Goal: Task Accomplishment & Management: Complete application form

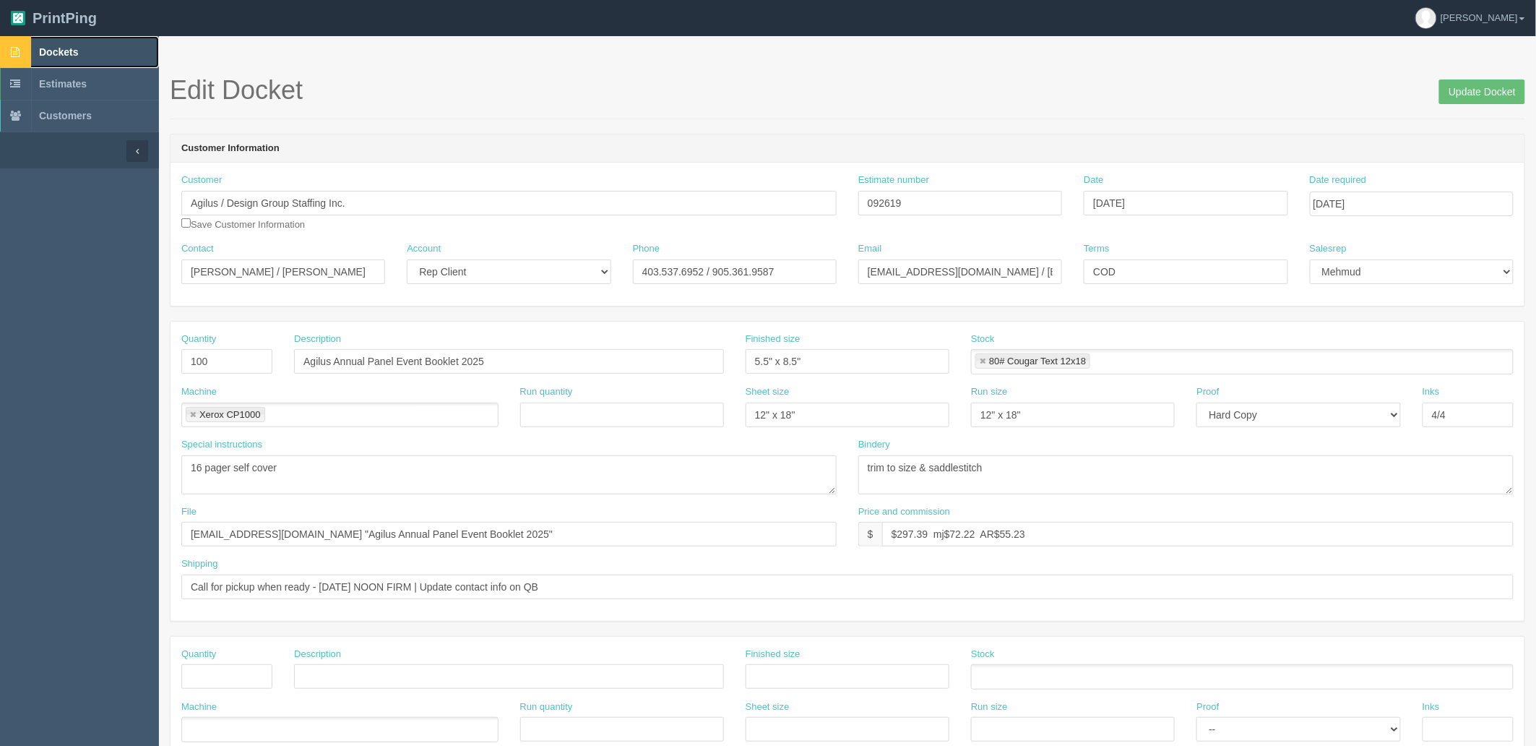
click at [46, 46] on span "Dockets" at bounding box center [58, 52] width 39 height 12
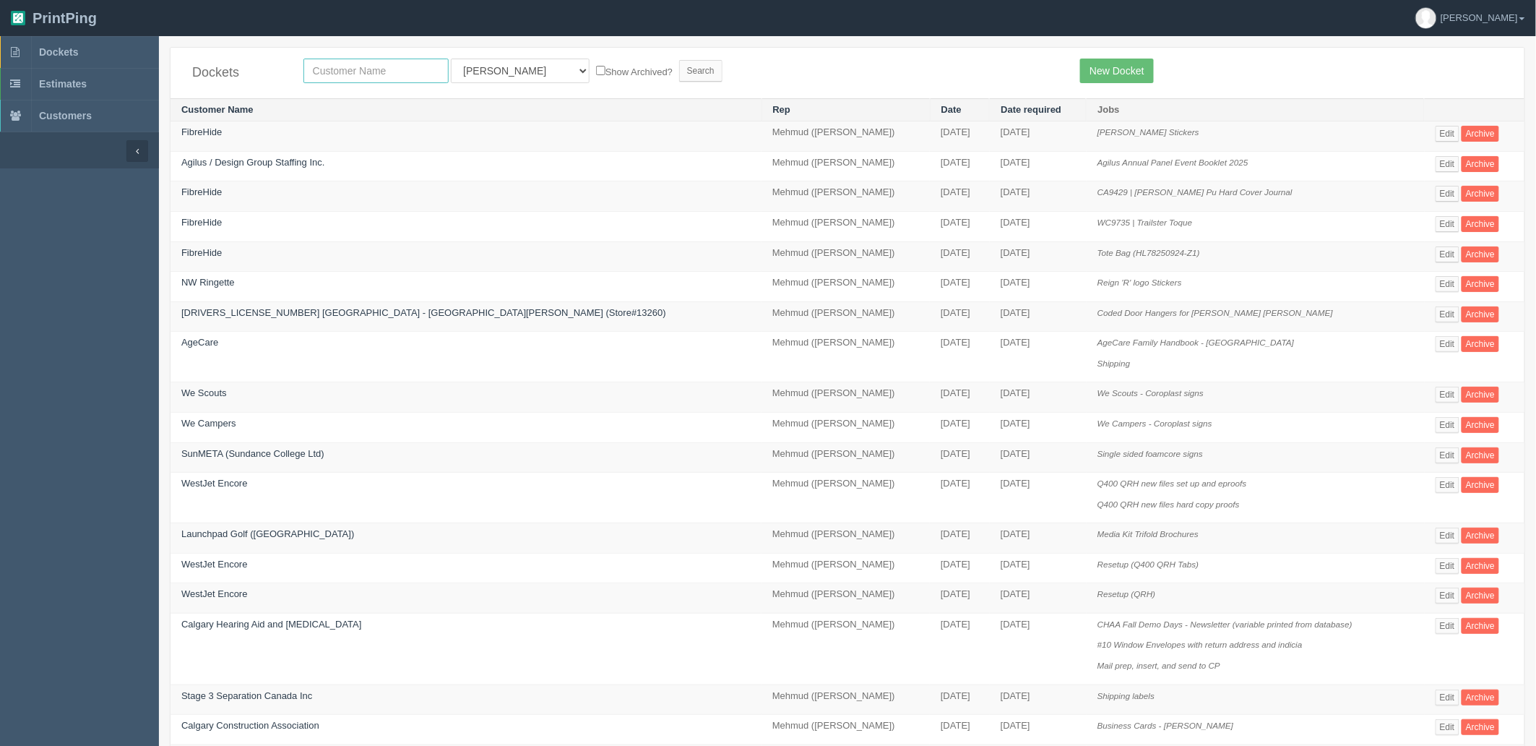
click at [416, 73] on input "text" at bounding box center [376, 71] width 145 height 25
type input "agecare"
click at [679, 60] on input "Search" at bounding box center [700, 71] width 43 height 22
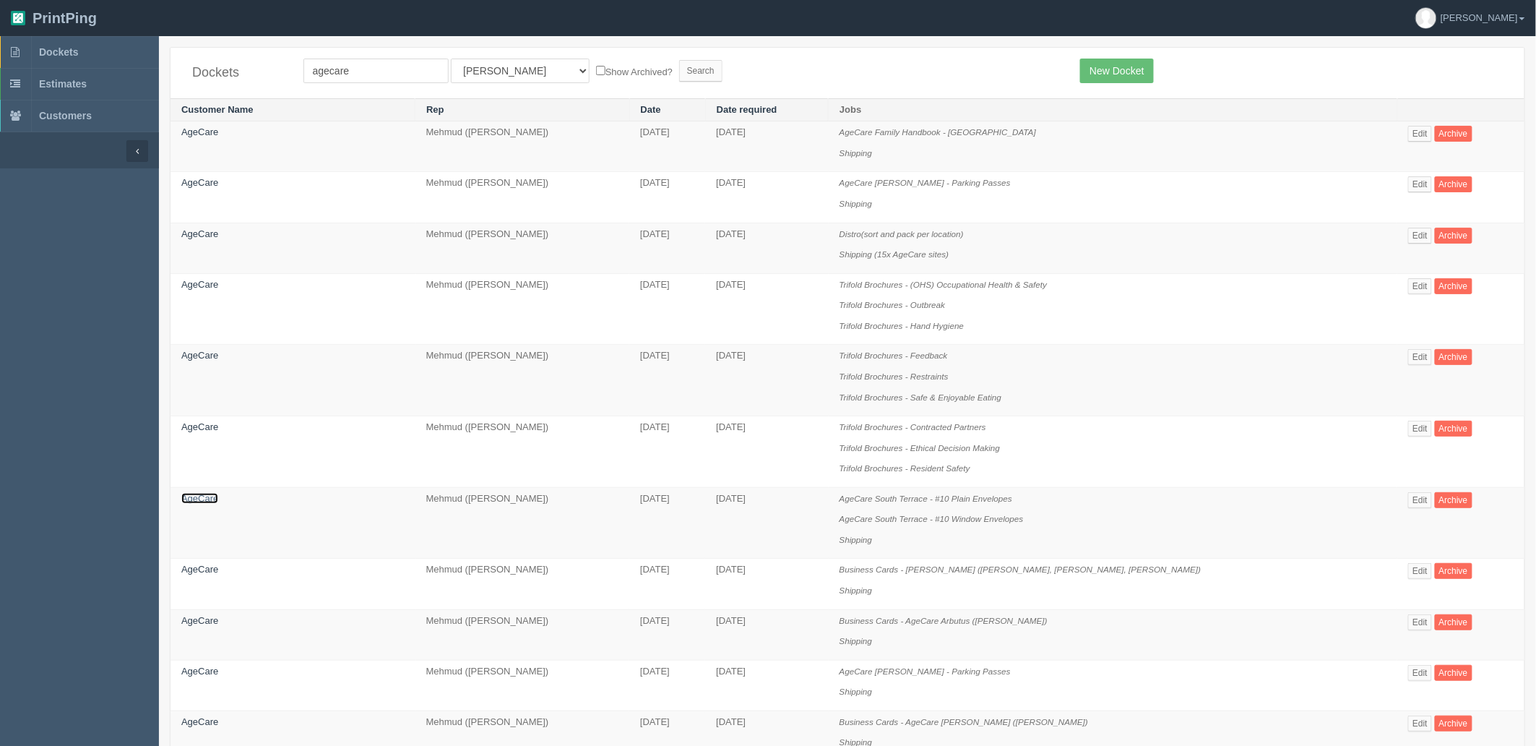
click at [194, 501] on link "AgeCare" at bounding box center [199, 498] width 37 height 11
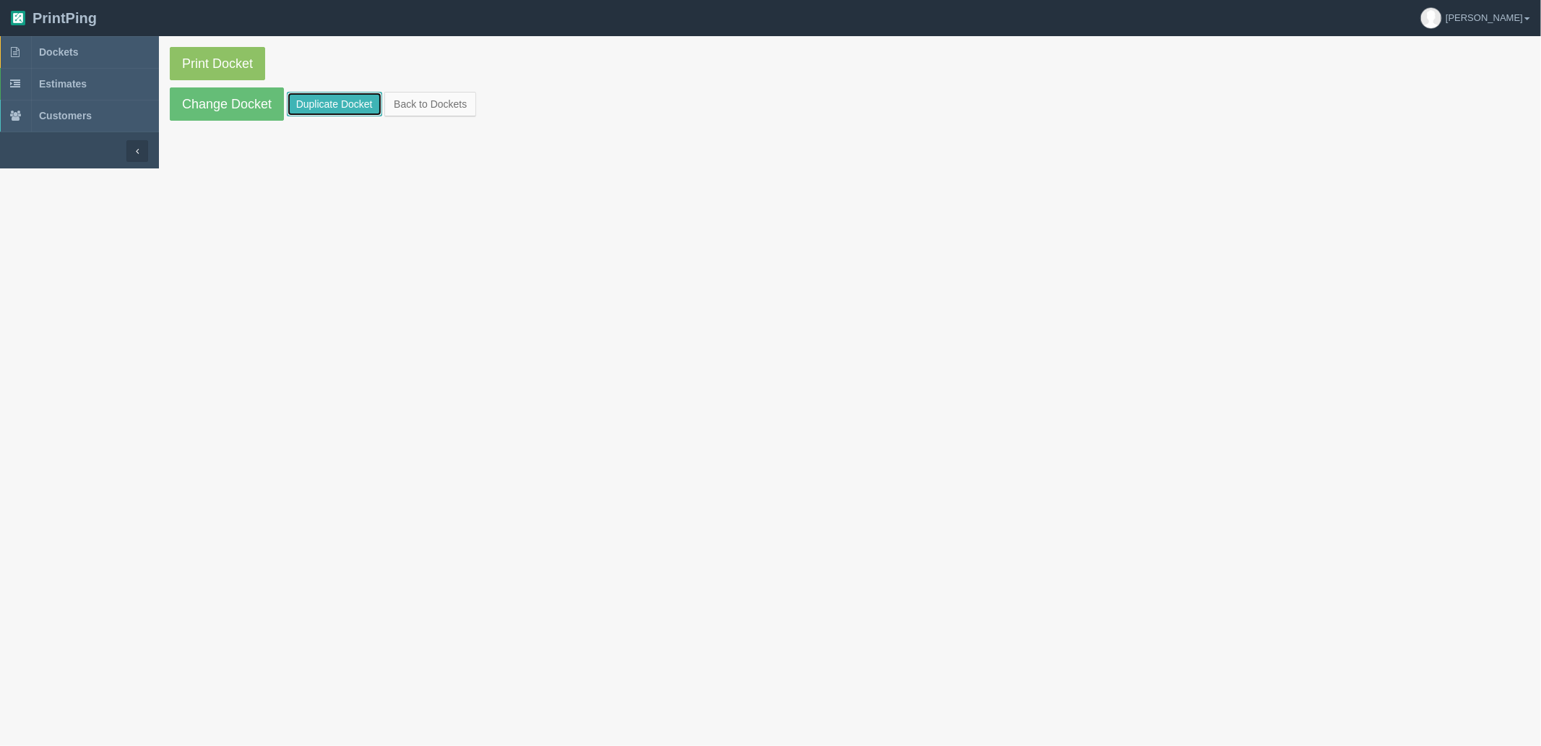
click at [335, 101] on link "Duplicate Docket" at bounding box center [334, 104] width 95 height 25
click at [255, 101] on link "Change Docket" at bounding box center [227, 103] width 114 height 33
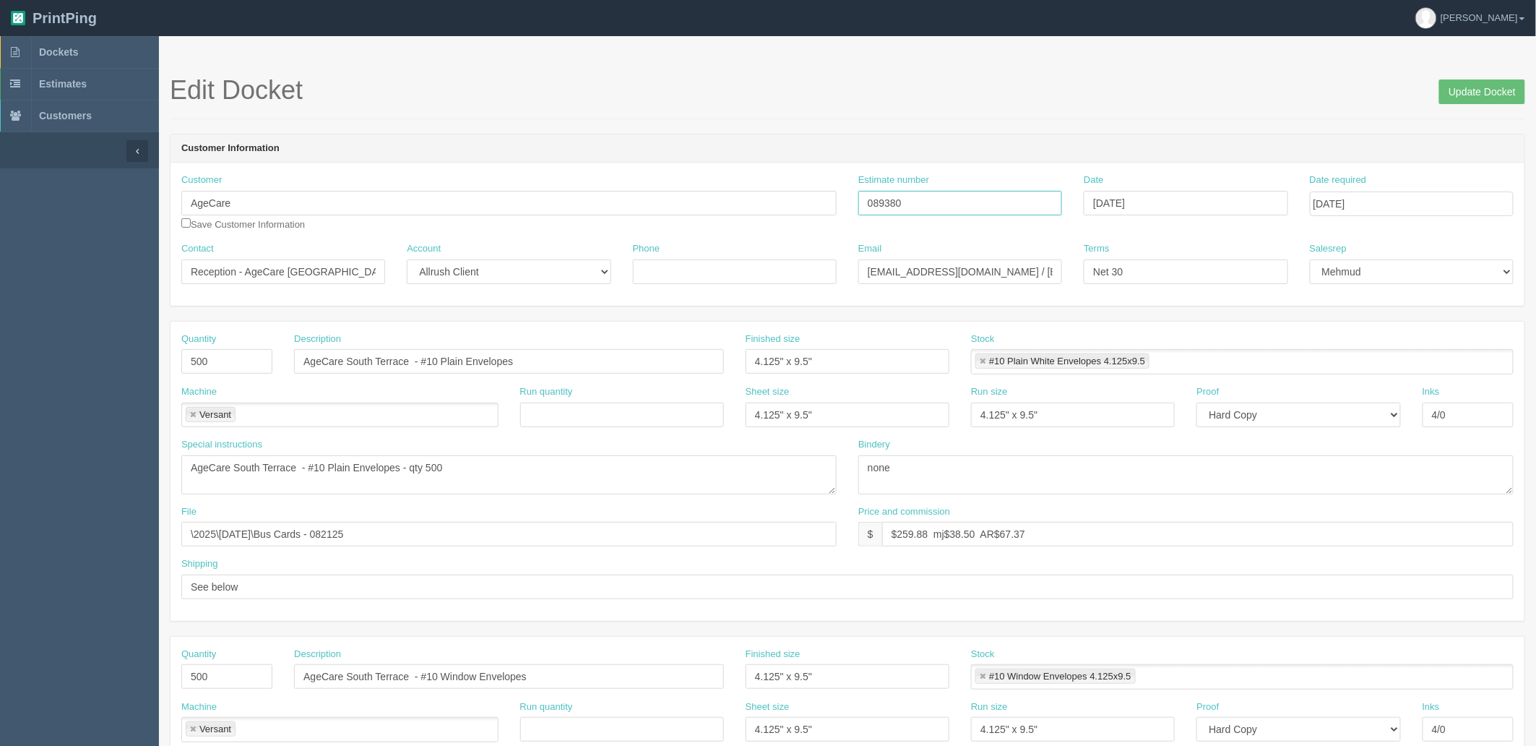
drag, startPoint x: 915, startPoint y: 202, endPoint x: 710, endPoint y: 179, distance: 205.8
click at [713, 179] on div "Customer AgeCare Save Customer Information Estimate number 089380 Date Septembe…" at bounding box center [848, 207] width 1354 height 69
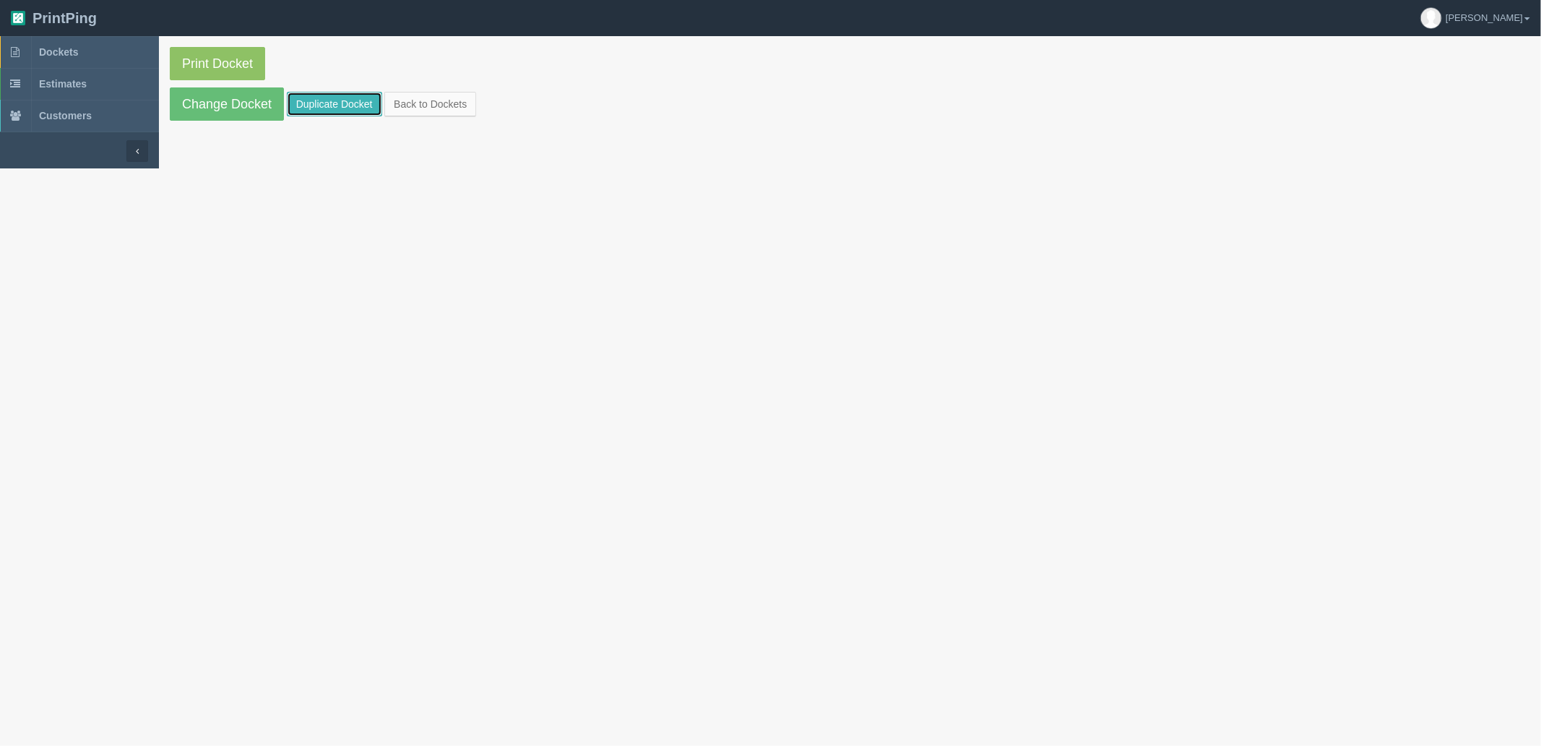
click at [323, 106] on link "Duplicate Docket" at bounding box center [334, 104] width 95 height 25
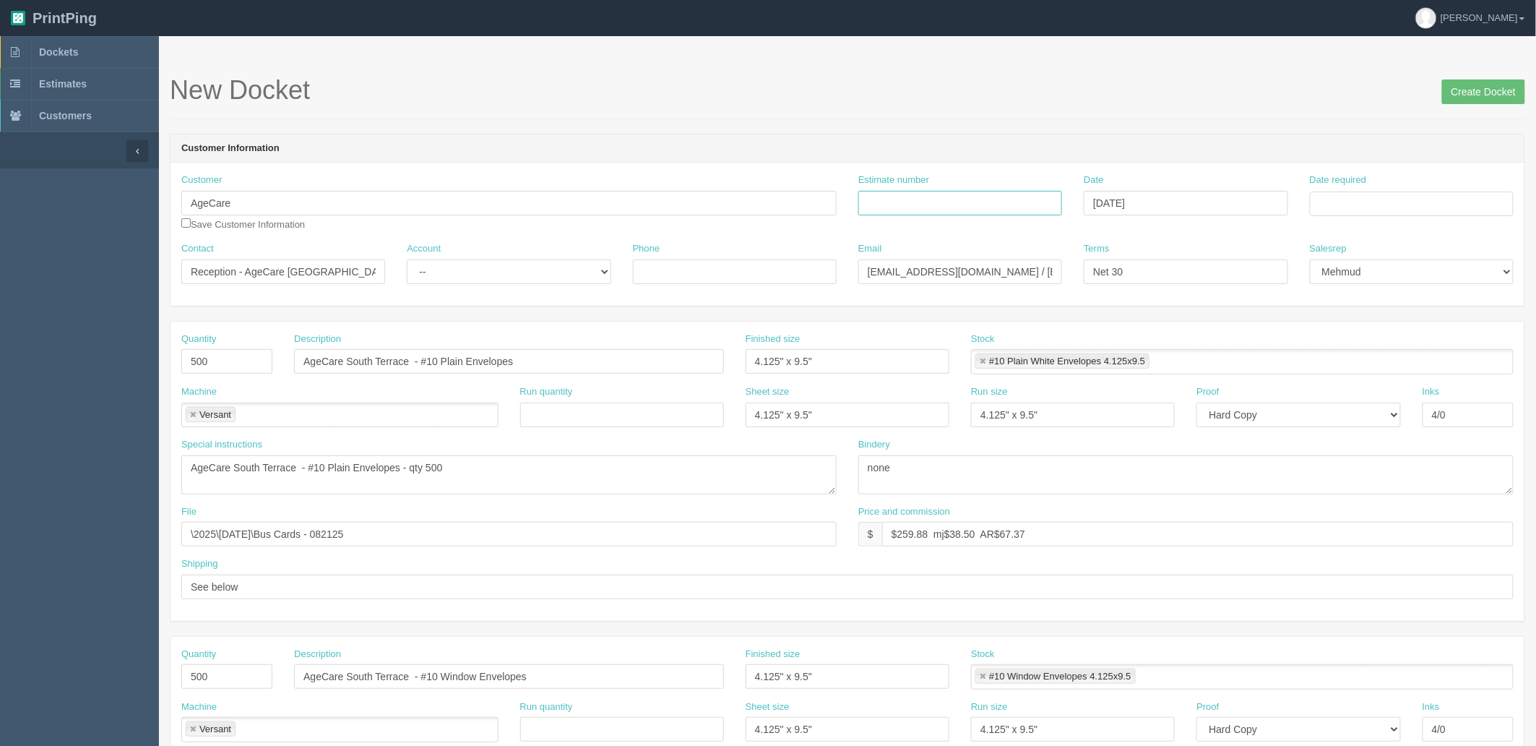
drag, startPoint x: 926, startPoint y: 200, endPoint x: 941, endPoint y: 199, distance: 15.2
click at [926, 200] on input "Estimate number" at bounding box center [961, 203] width 204 height 25
paste input "089380"
type input "089380"
click at [1408, 199] on input "Date required" at bounding box center [1412, 204] width 204 height 25
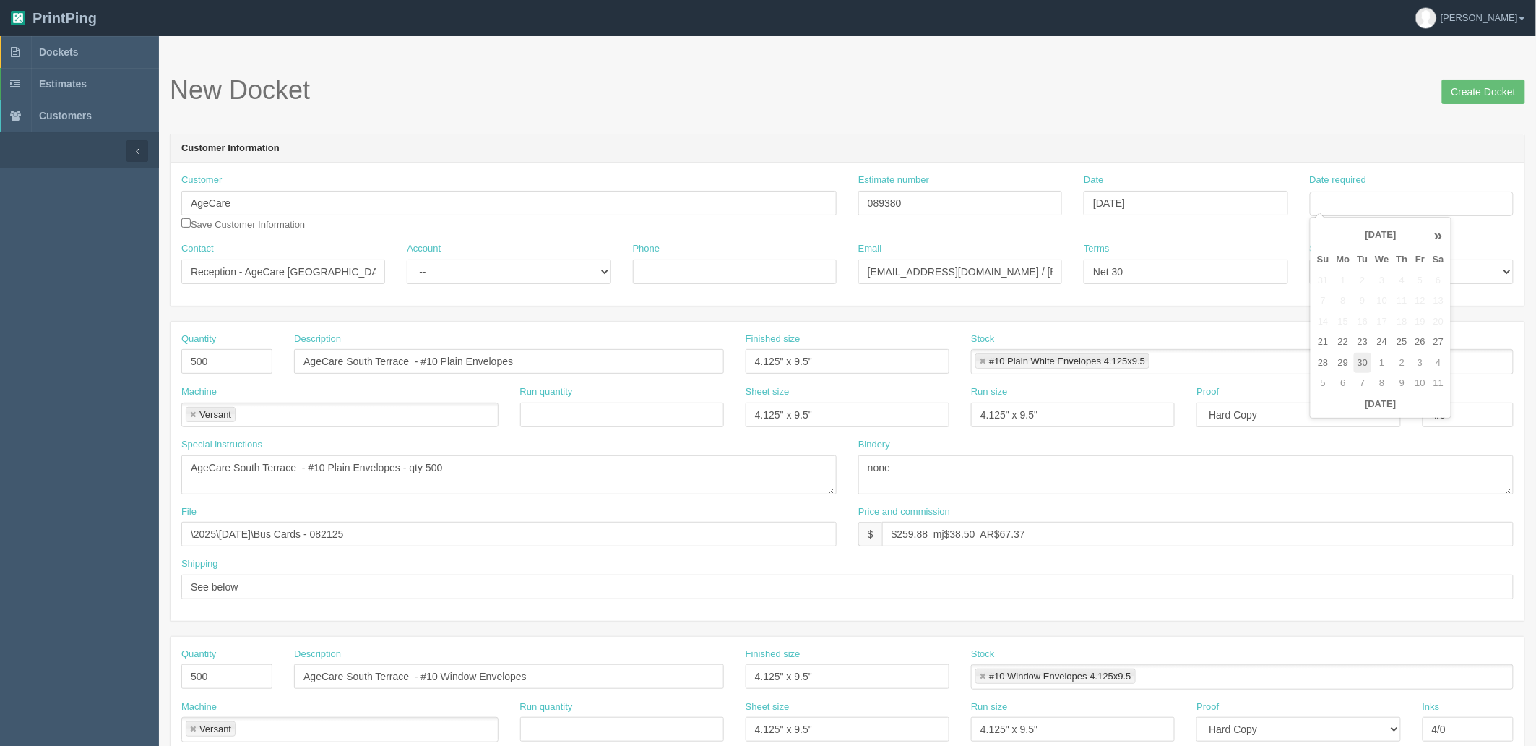
click at [1363, 361] on td "30" at bounding box center [1363, 363] width 18 height 21
type input "[DATE]"
click at [851, 119] on div "New Docket Create Docket" at bounding box center [848, 97] width 1356 height 43
drag, startPoint x: 988, startPoint y: 267, endPoint x: 507, endPoint y: 276, distance: 480.7
click at [507, 276] on div "Contact Reception - AgeCare South Terrace Account -- Existing Client Allrush Cl…" at bounding box center [848, 268] width 1354 height 53
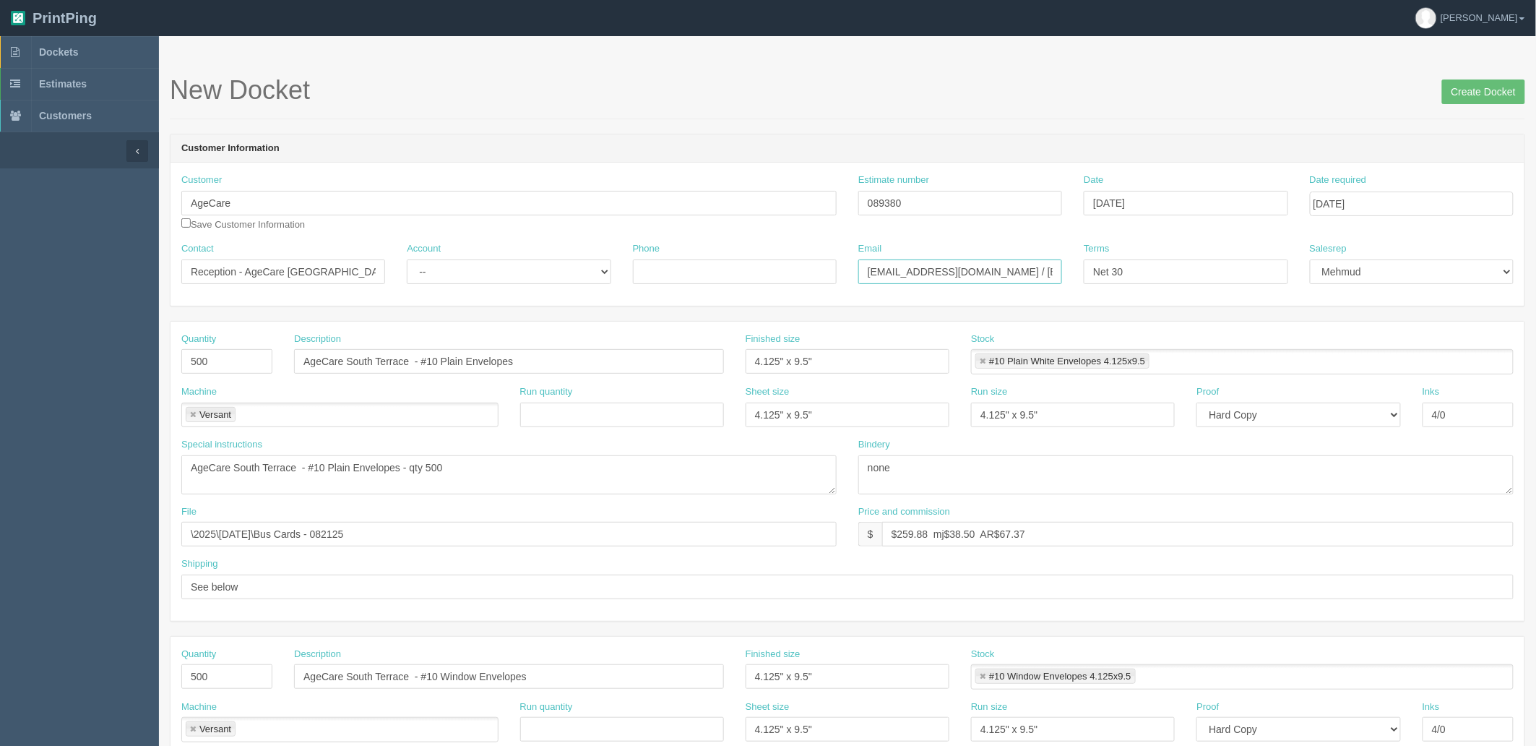
paste input "parkhill"
type input "parkhill@agecare.ca / payables@agecare.ca"
drag, startPoint x: 297, startPoint y: 267, endPoint x: 530, endPoint y: 267, distance: 233.4
click at [530, 267] on div "Contact Reception - AgeCare South Terrace Account -- Existing Client Allrush Cl…" at bounding box center [848, 268] width 1354 height 53
paste input "Parkhill"
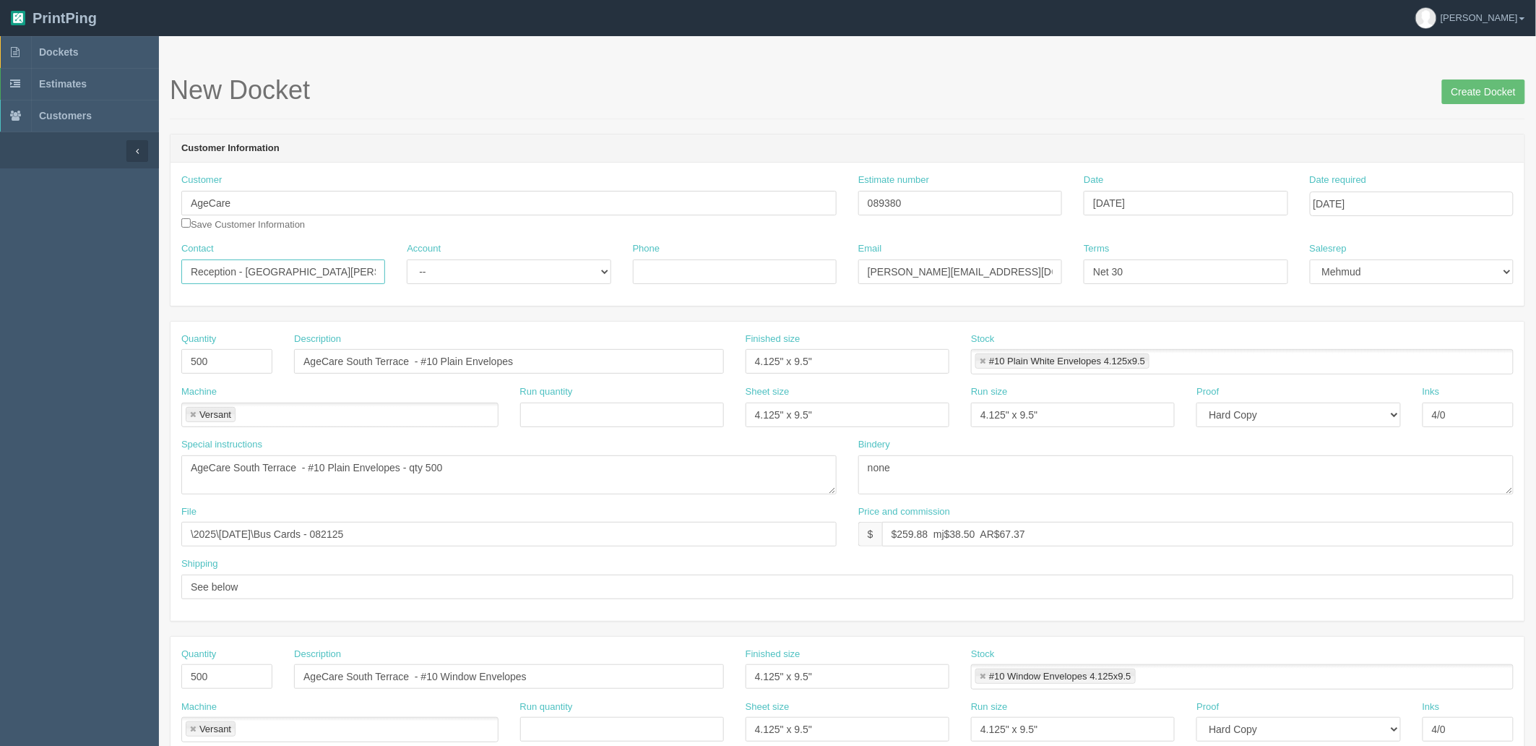
type input "Reception - [GEOGRAPHIC_DATA][PERSON_NAME]"
drag, startPoint x: 345, startPoint y: 676, endPoint x: 413, endPoint y: 676, distance: 67.2
click at [413, 676] on input "AgeCare South Terrace - #10 Window Envelopes" at bounding box center [509, 676] width 430 height 25
paste input "Parkhill"
type input "AgeCare Parkhill - #10 Window Envelopes"
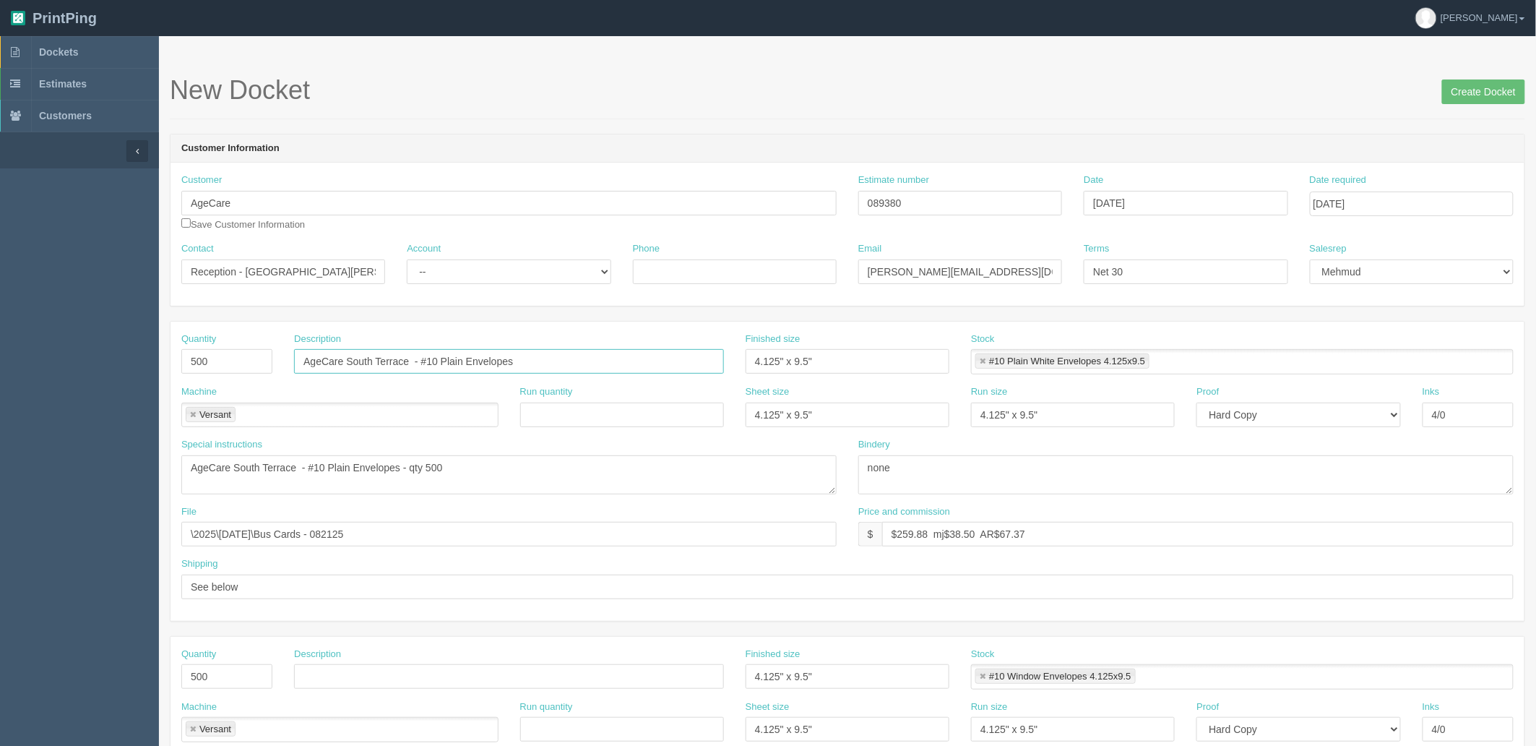
drag, startPoint x: 541, startPoint y: 358, endPoint x: 105, endPoint y: 358, distance: 435.8
click at [106, 358] on section "Dockets Estimates Customers" at bounding box center [768, 674] width 1536 height 1276
paste input "Parkhill - #10 Window"
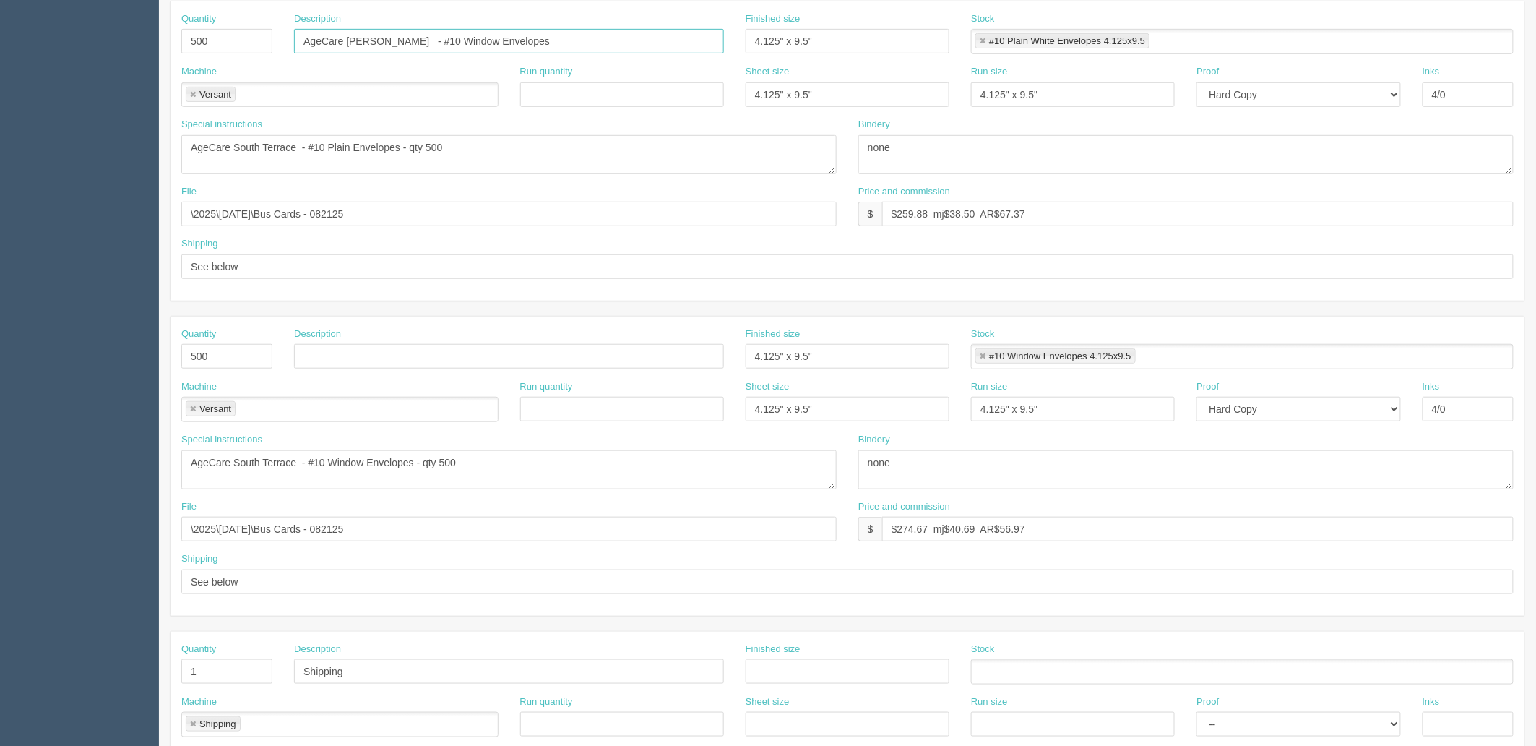
scroll to position [321, 0]
type input "AgeCare Parkhill - #10 Window Envelopes"
drag, startPoint x: 205, startPoint y: 155, endPoint x: -283, endPoint y: 168, distance: 488.0
click at [0, 168] on html "PrintPing Zack Edit account ( [PERSON_NAME][EMAIL_ADDRESS][DOMAIN_NAME] ) Logou…" at bounding box center [768, 335] width 1536 height 1312
paste textarea "Parkhill - #10 Window"
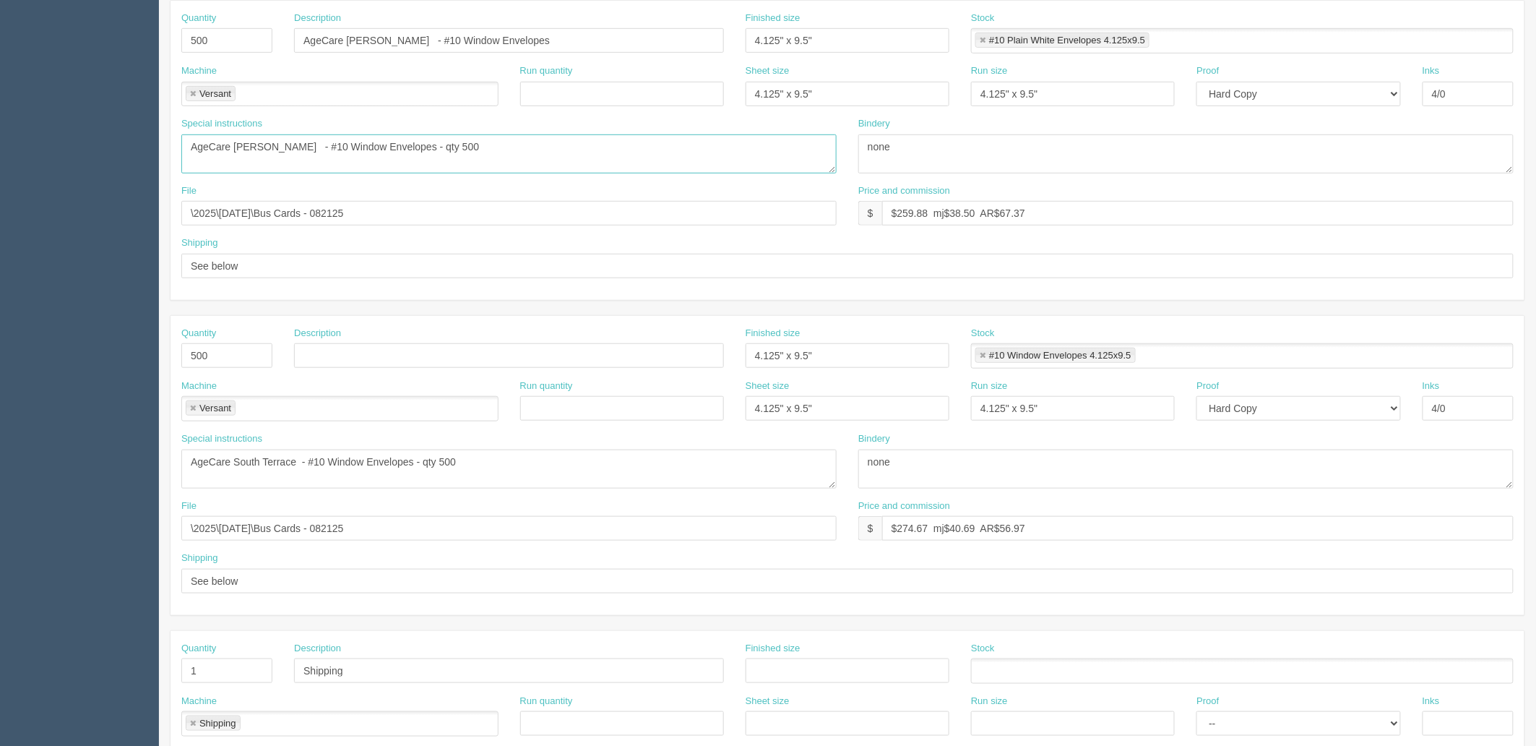
type textarea "AgeCare Parkhill - #10 Window Envelopes - qty 500"
drag, startPoint x: 482, startPoint y: 466, endPoint x: -124, endPoint y: 467, distance: 606.3
click at [0, 467] on html "PrintPing Zack Edit account ( [PERSON_NAME][EMAIL_ADDRESS][DOMAIN_NAME] ) Logou…" at bounding box center [768, 335] width 1536 height 1312
click at [192, 409] on link at bounding box center [193, 408] width 9 height 9
drag, startPoint x: 220, startPoint y: 355, endPoint x: -46, endPoint y: 354, distance: 265.9
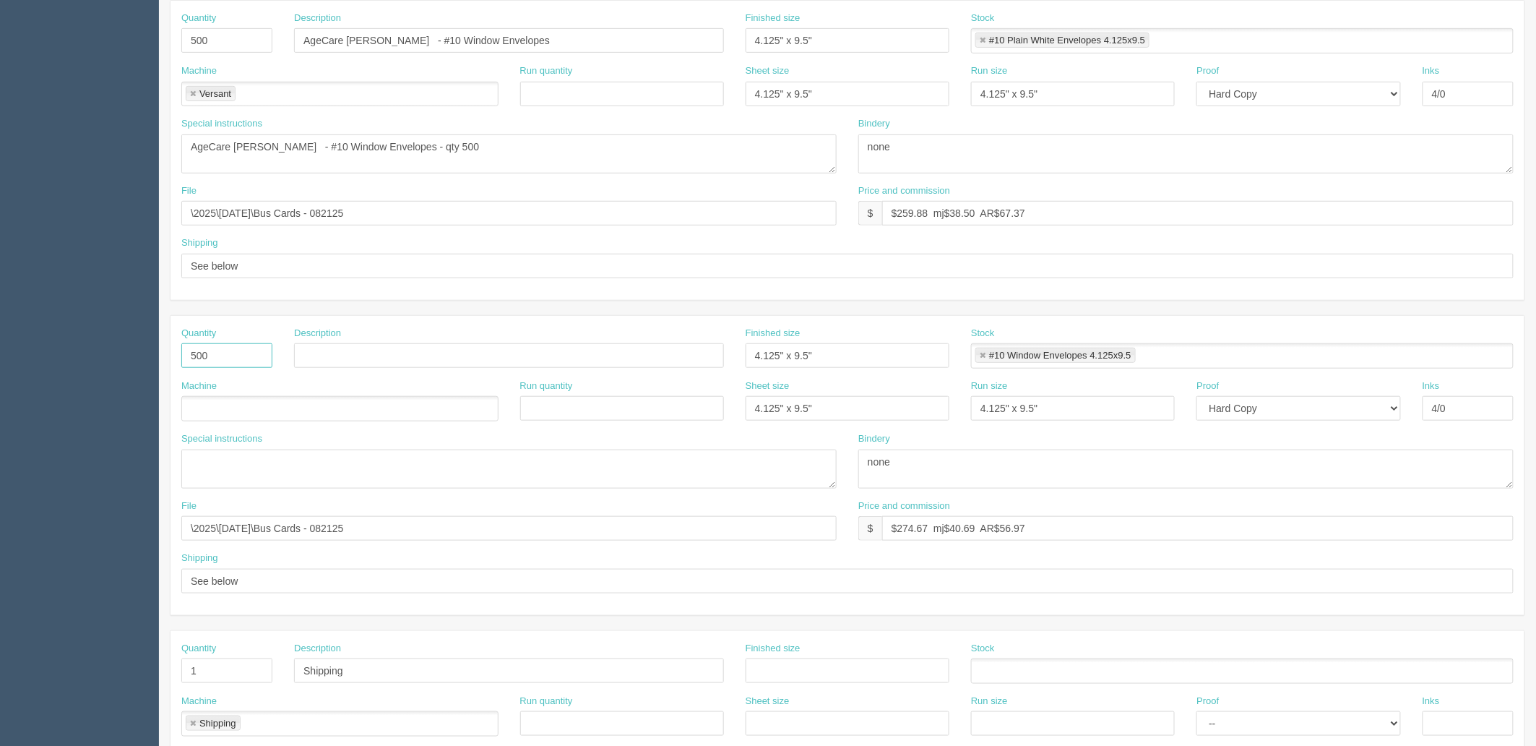
click at [0, 354] on html "PrintPing Zack Edit account ( [PERSON_NAME][EMAIL_ADDRESS][DOMAIN_NAME] ) Logou…" at bounding box center [768, 335] width 1536 height 1312
drag, startPoint x: 641, startPoint y: 358, endPoint x: 667, endPoint y: 413, distance: 60.8
click at [426, 410] on div "Quantity Description Finished size 4.125" x 9.5" Stock #10 Window Envelopes 4.1…" at bounding box center [848, 465] width 1354 height 299
drag, startPoint x: 1064, startPoint y: 528, endPoint x: 676, endPoint y: 532, distance: 387.4
click at [676, 532] on div "File \2025\August 2025\Bus Cards - 082125 Price and commission $ $274.67 mj$40.…" at bounding box center [848, 525] width 1354 height 53
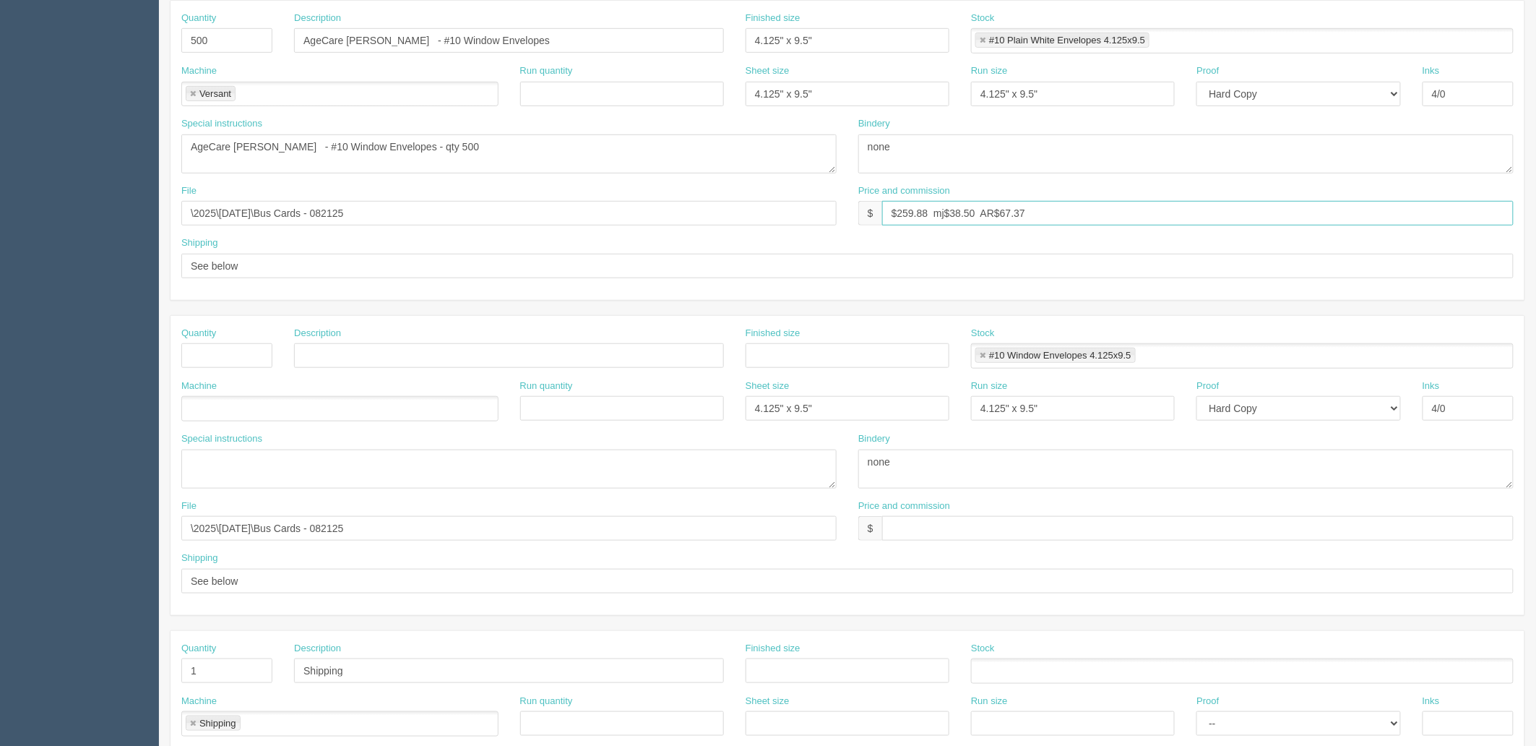
drag, startPoint x: 1052, startPoint y: 218, endPoint x: 613, endPoint y: 218, distance: 439.4
click at [613, 218] on div "File \2025\August 2025\Bus Cards - 082125 Price and commission $ $259.88 mj$38.…" at bounding box center [848, 210] width 1354 height 53
paste input "74.67 mj$40.69 AR$56.9"
type input "$274.67 mj$40.69 AR$56.97"
click at [981, 40] on link at bounding box center [983, 40] width 9 height 9
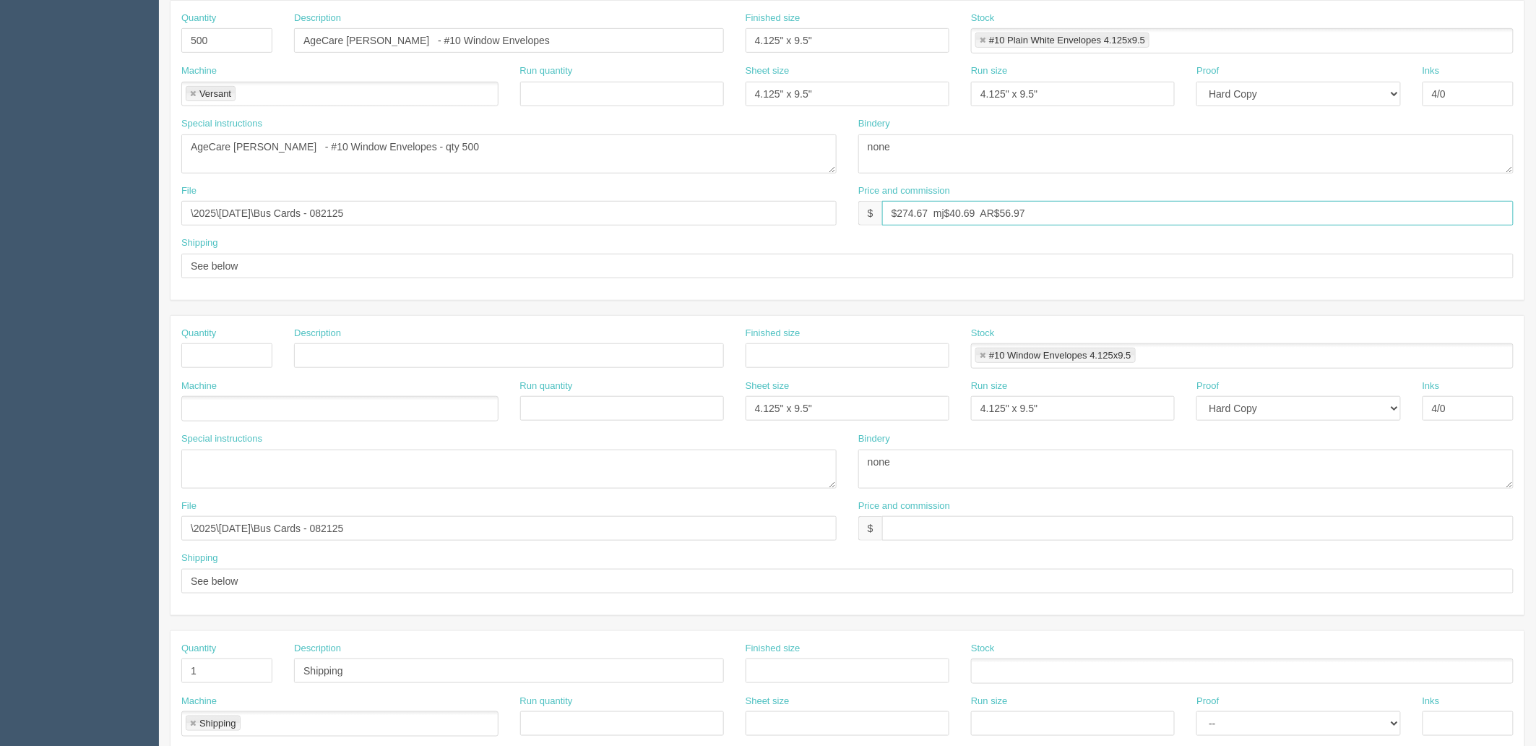
type input "$274.67 mj$40.69 AR$56.97"
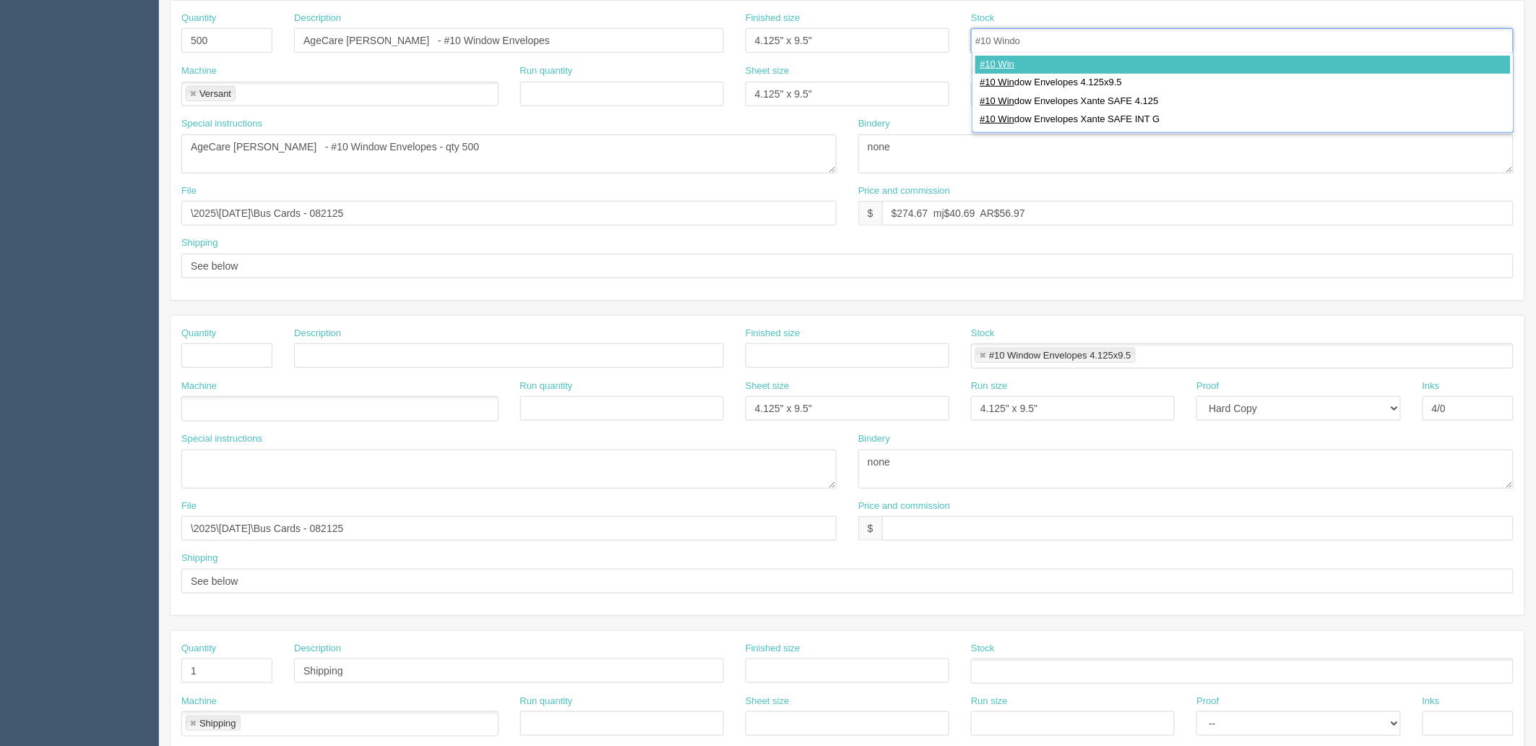
type input "#10 Window"
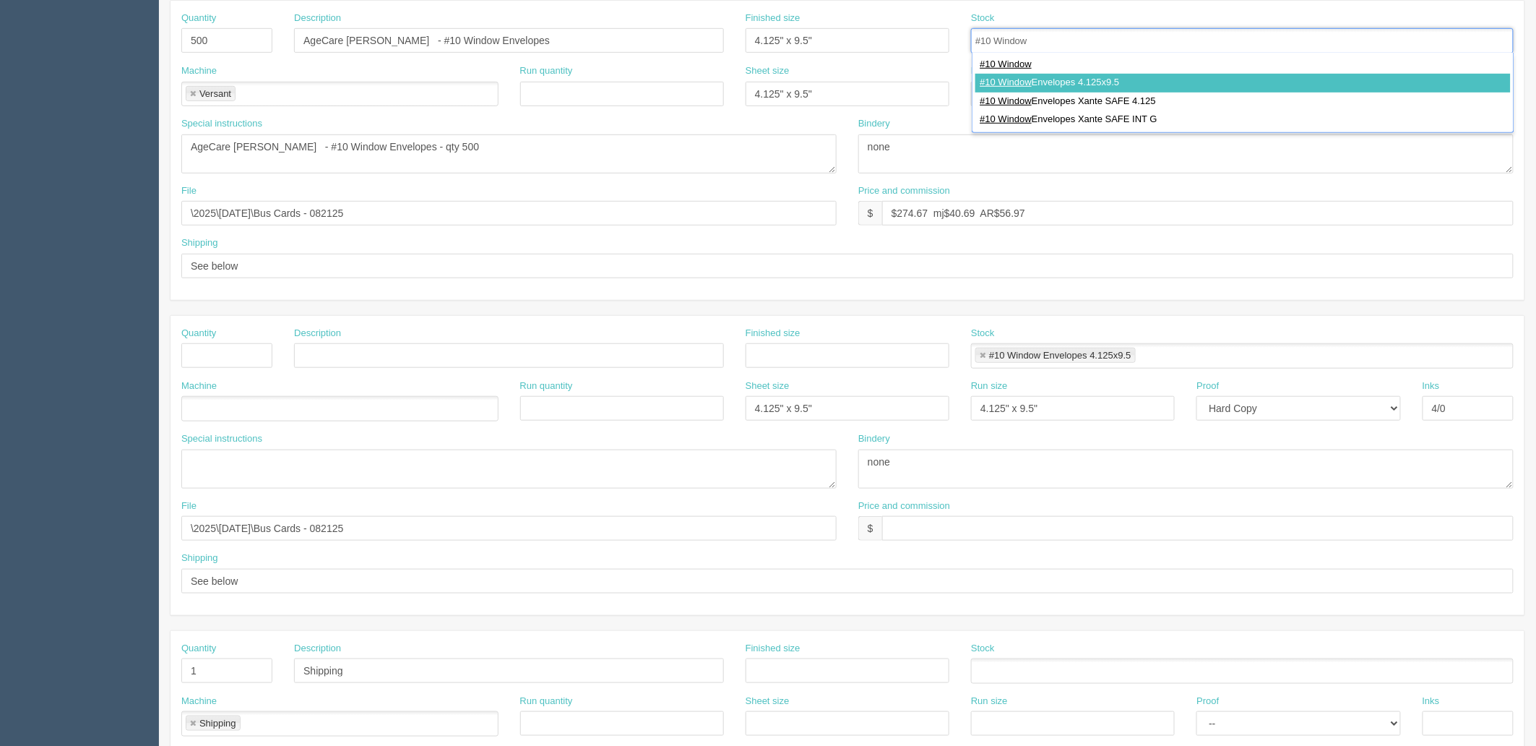
type input "#10 Window Envelopes 4.125x9.5"
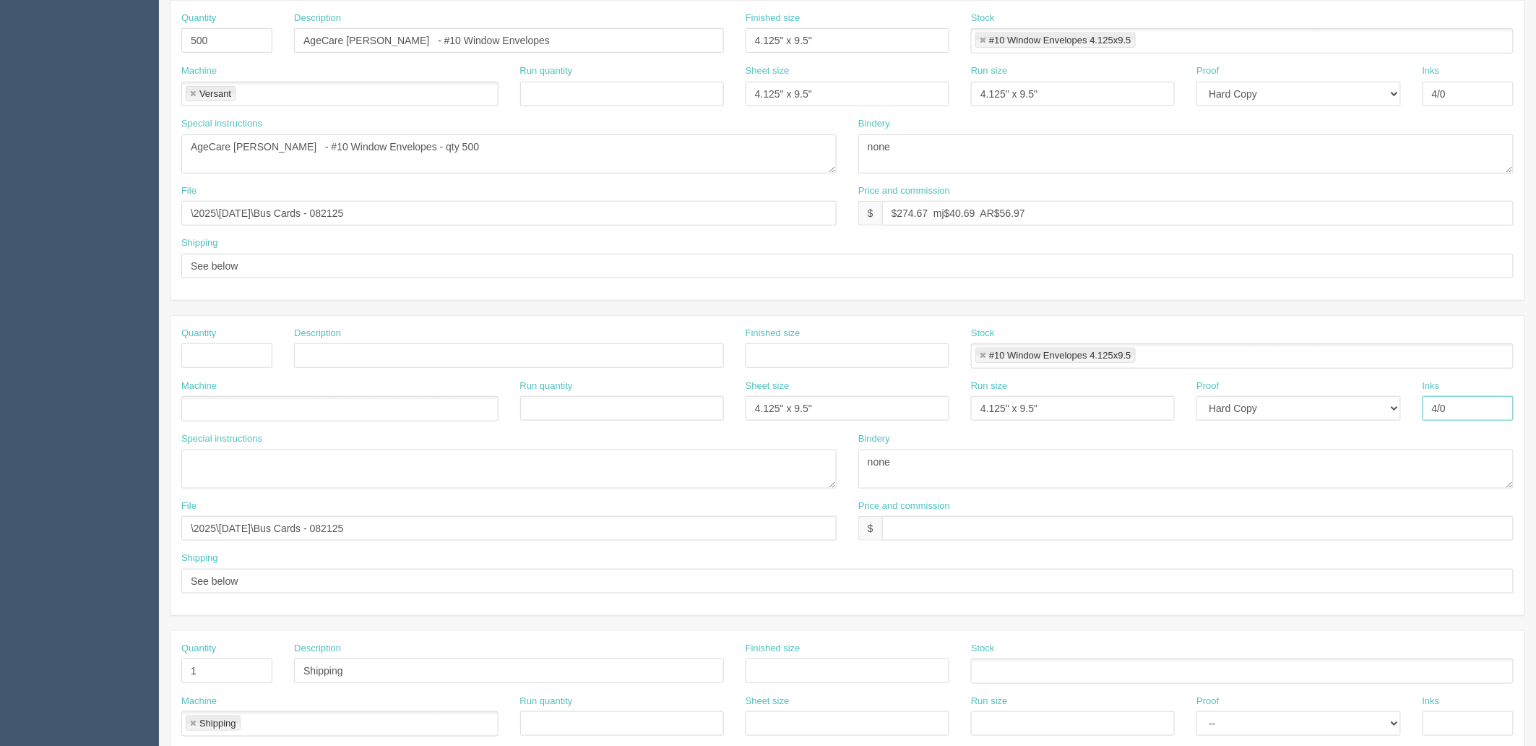
drag, startPoint x: 1460, startPoint y: 415, endPoint x: 1221, endPoint y: 400, distance: 239.0
click at [1225, 395] on div "Machine Run quantity Sheet size 4.125" x 9.5" Run size 4.125" x 9.5" Proof -- E…" at bounding box center [848, 405] width 1354 height 53
drag, startPoint x: 1274, startPoint y: 407, endPoint x: 1265, endPoint y: 413, distance: 10.8
click at [1274, 407] on select "-- Email Hard Copy" at bounding box center [1299, 408] width 204 height 25
select select
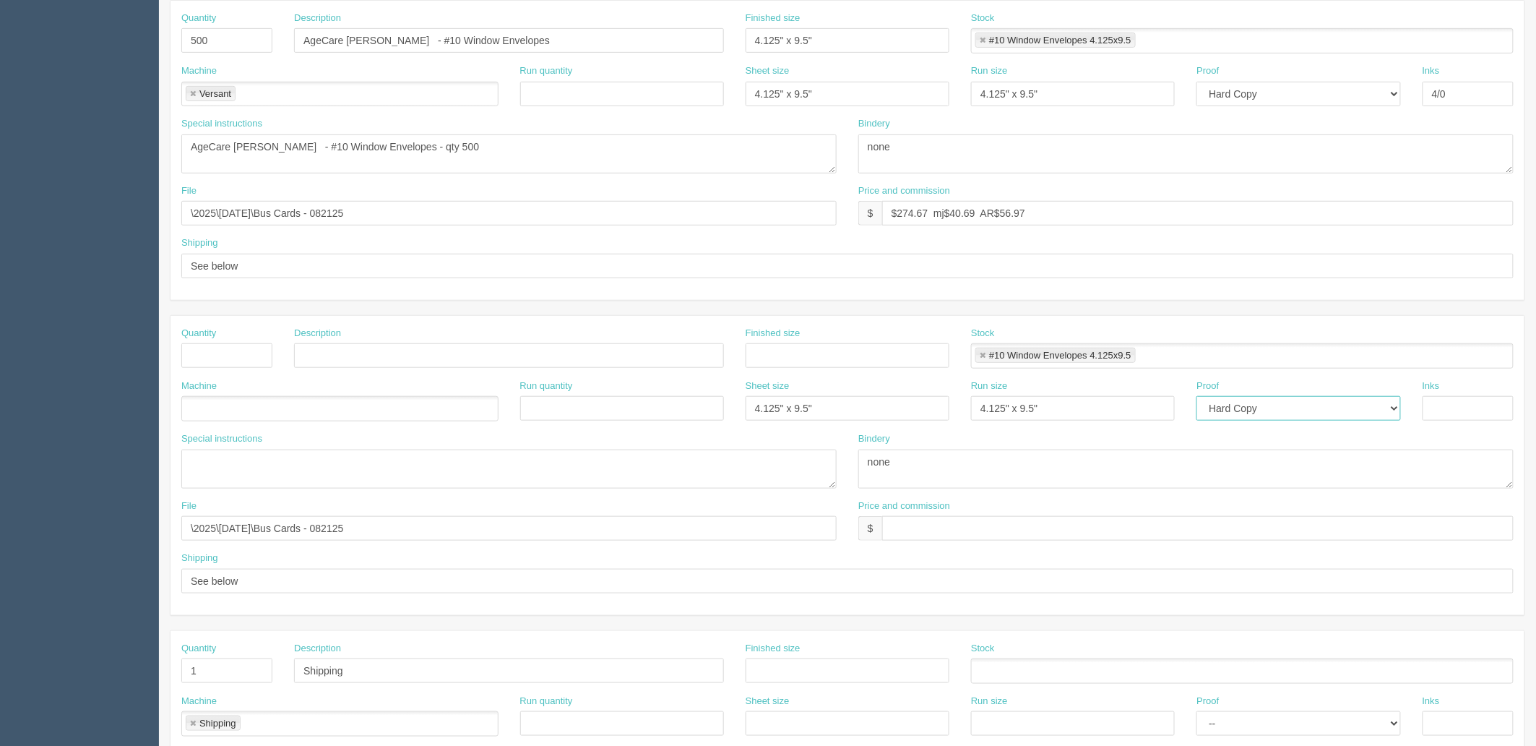
click at [1197, 396] on select "-- Email Hard Copy" at bounding box center [1299, 408] width 204 height 25
drag, startPoint x: 1116, startPoint y: 405, endPoint x: 885, endPoint y: 398, distance: 231.4
click at [885, 398] on div "Machine Run quantity Sheet size 4.125" x 9.5" Run size 4.125" x 9.5" Proof -- E…" at bounding box center [848, 405] width 1354 height 53
drag, startPoint x: 655, startPoint y: 401, endPoint x: 812, endPoint y: 377, distance: 159.3
click at [632, 401] on div "Machine Run quantity Sheet size 4.125" x 9.5" Run size Proof -- Email Hard Copy…" at bounding box center [848, 405] width 1354 height 53
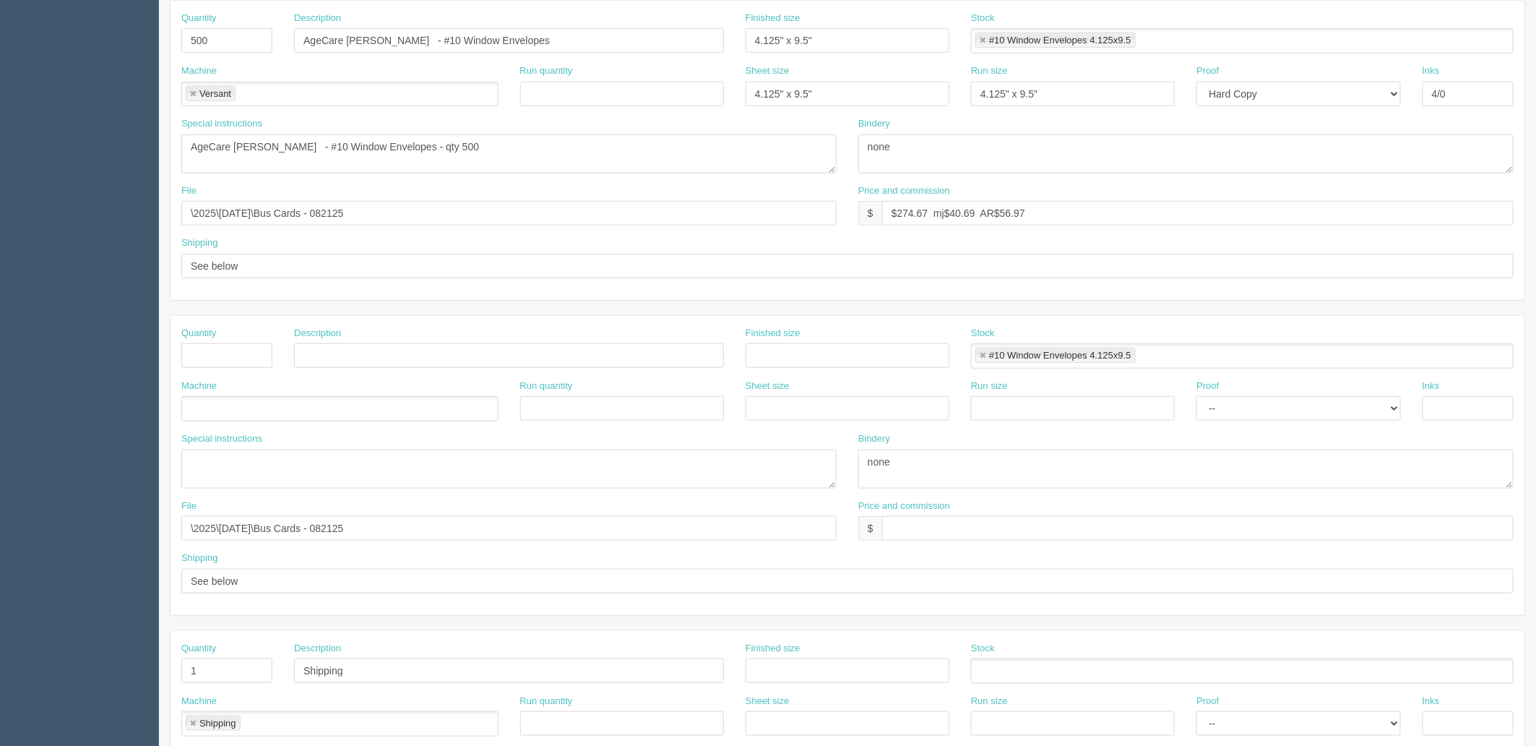
click at [988, 355] on li "#10 Window Envelopes 4.125x9.5" at bounding box center [1056, 355] width 160 height 15
click at [984, 355] on link at bounding box center [983, 355] width 9 height 9
drag, startPoint x: 439, startPoint y: 530, endPoint x: -160, endPoint y: 507, distance: 600.3
click at [0, 507] on html "PrintPing Zack Edit account ( zack@allrush.ca ) Logout Dockets Estimates" at bounding box center [768, 335] width 1536 height 1312
drag, startPoint x: 463, startPoint y: 213, endPoint x: -280, endPoint y: 186, distance: 742.7
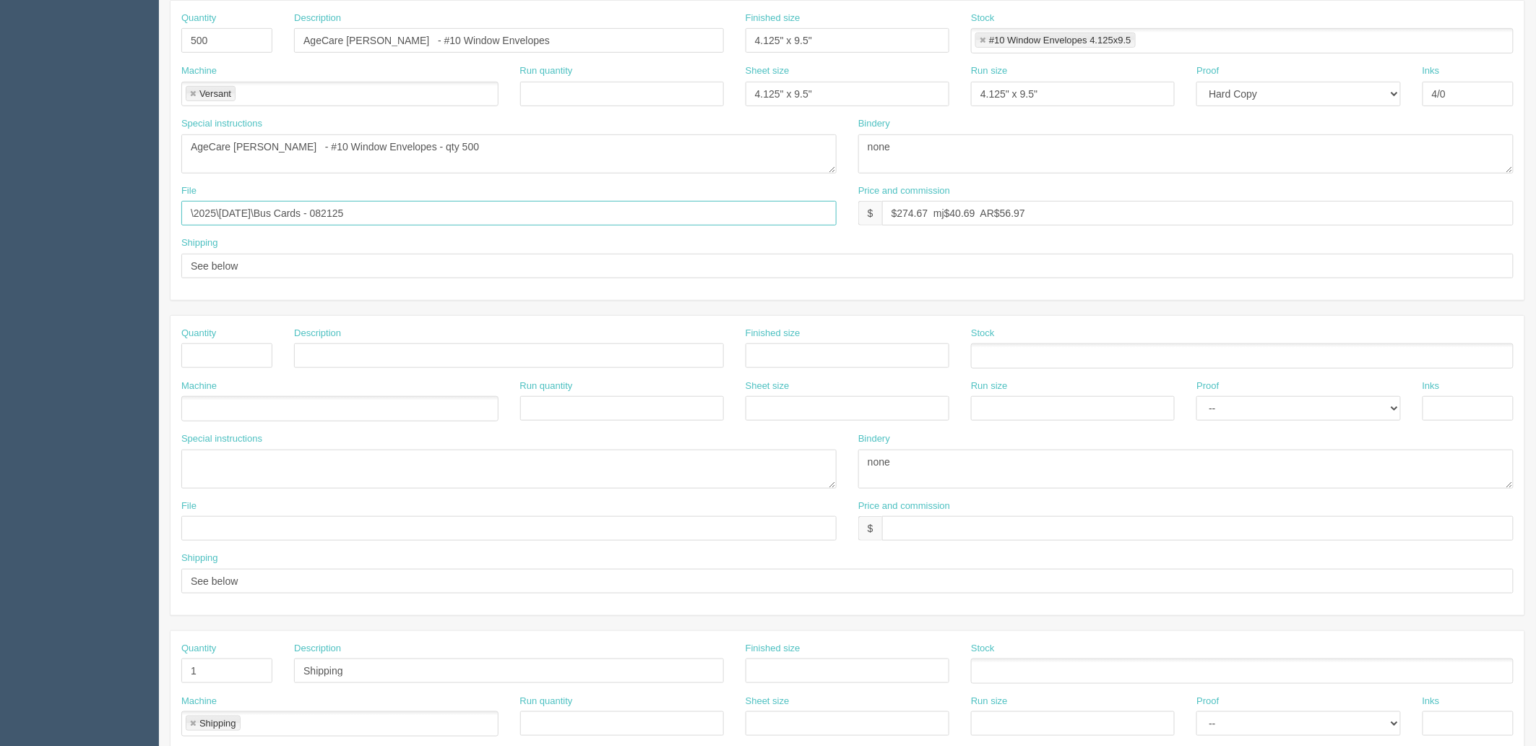
click at [0, 186] on html "PrintPing Zack Edit account ( zack@allrush.ca ) Logout Dockets Estimates" at bounding box center [768, 335] width 1536 height 1312
drag, startPoint x: 6, startPoint y: 560, endPoint x: 33, endPoint y: 564, distance: 27.0
click at [4, 560] on section "Dockets Estimates Customers" at bounding box center [768, 353] width 1536 height 1276
drag, startPoint x: 367, startPoint y: 663, endPoint x: 87, endPoint y: 635, distance: 281.9
click at [88, 635] on section "Dockets Estimates Customers" at bounding box center [768, 353] width 1536 height 1276
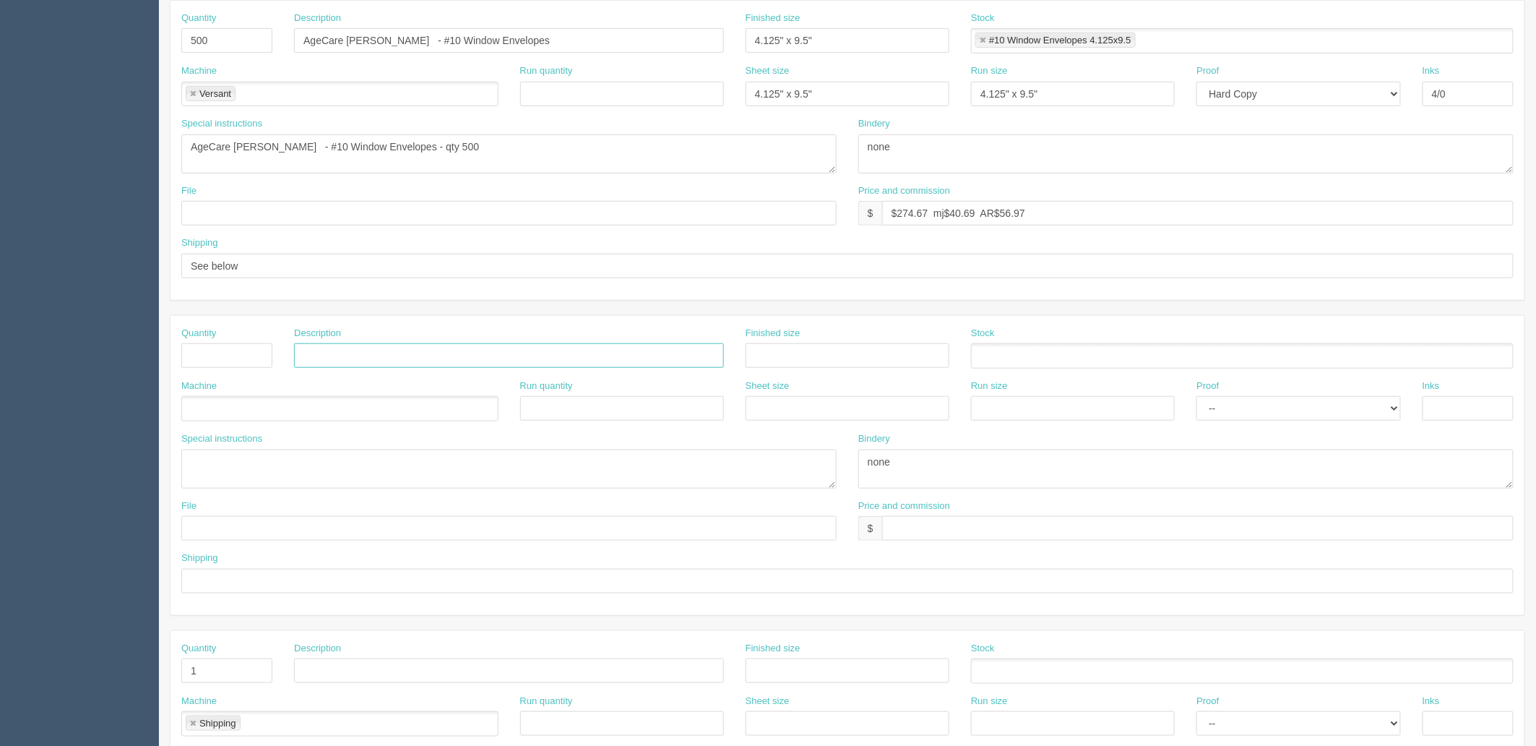
drag, startPoint x: 335, startPoint y: 352, endPoint x: 278, endPoint y: 358, distance: 57.5
click at [335, 352] on input "text" at bounding box center [509, 355] width 430 height 25
paste input "Shipping"
type input "Shipping"
click at [257, 356] on input "text" at bounding box center [226, 355] width 91 height 25
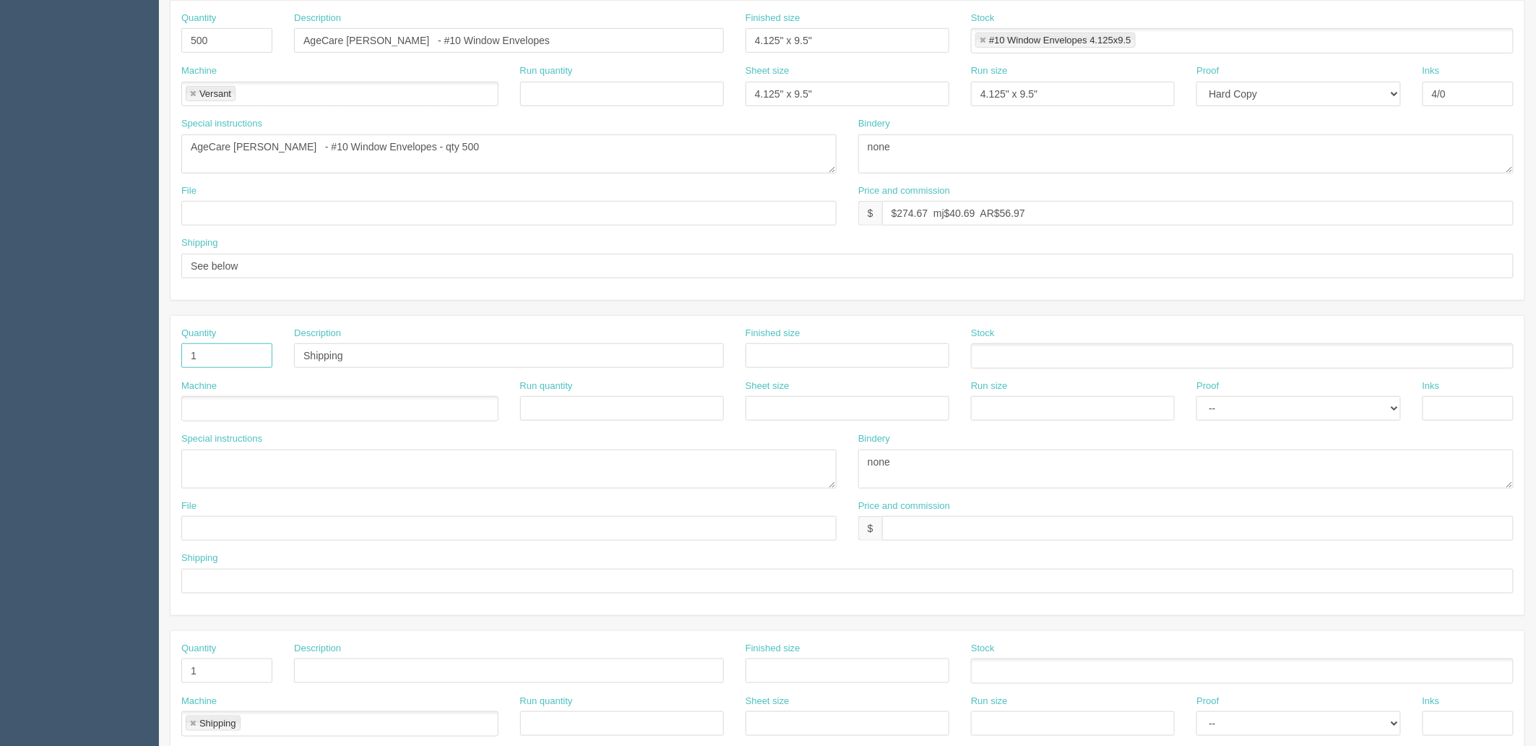
type input "1"
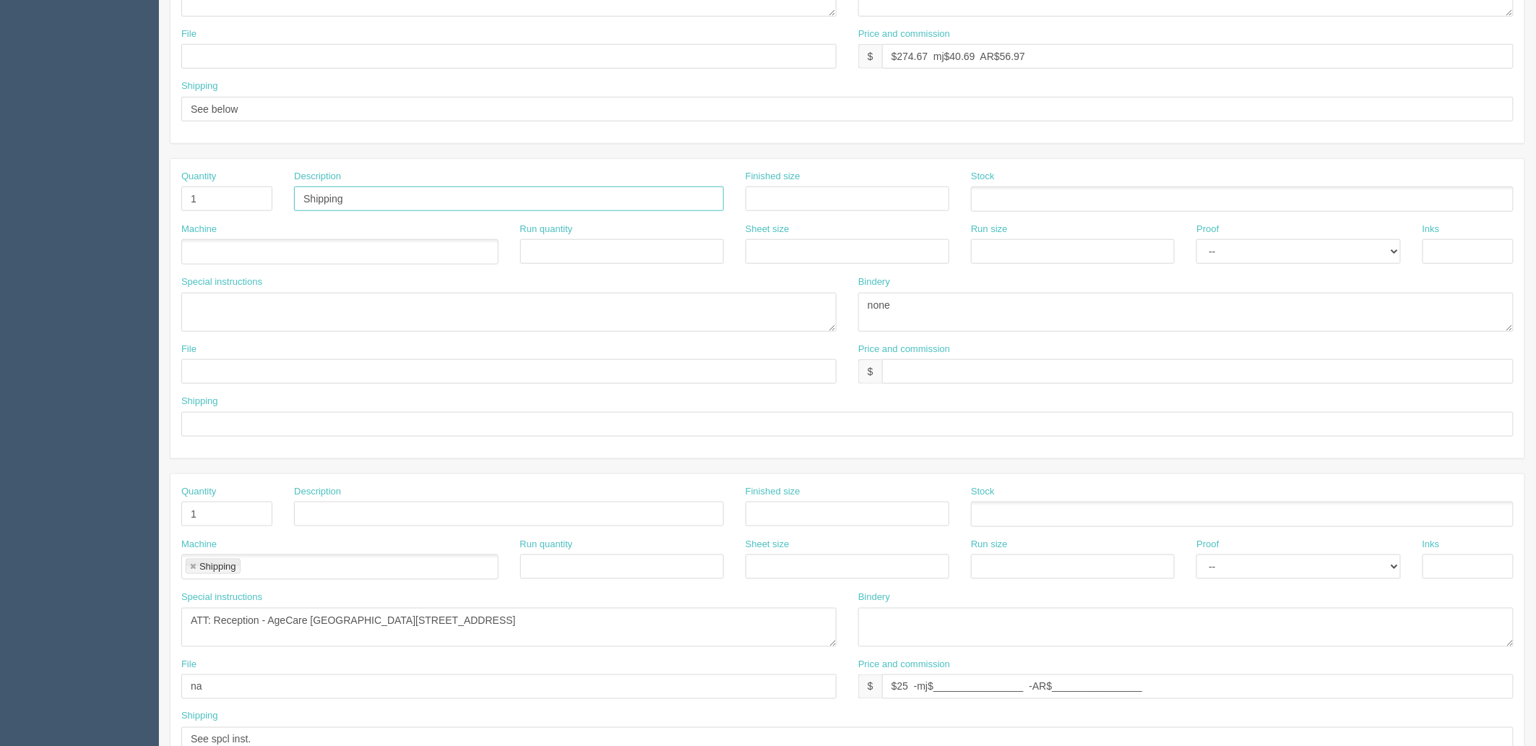
scroll to position [481, 0]
click at [494, 619] on textarea "ATT: Reception - AgeCare South Terrace, 5905 112 Street NW, Edmonton, AB T6H 3J4" at bounding box center [508, 623] width 655 height 39
drag, startPoint x: 654, startPoint y: 611, endPoint x: 70, endPoint y: 613, distance: 583.9
click at [70, 613] on section "Dockets Estimates Customers" at bounding box center [768, 193] width 1536 height 1276
drag, startPoint x: 190, startPoint y: 562, endPoint x: 212, endPoint y: 551, distance: 24.6
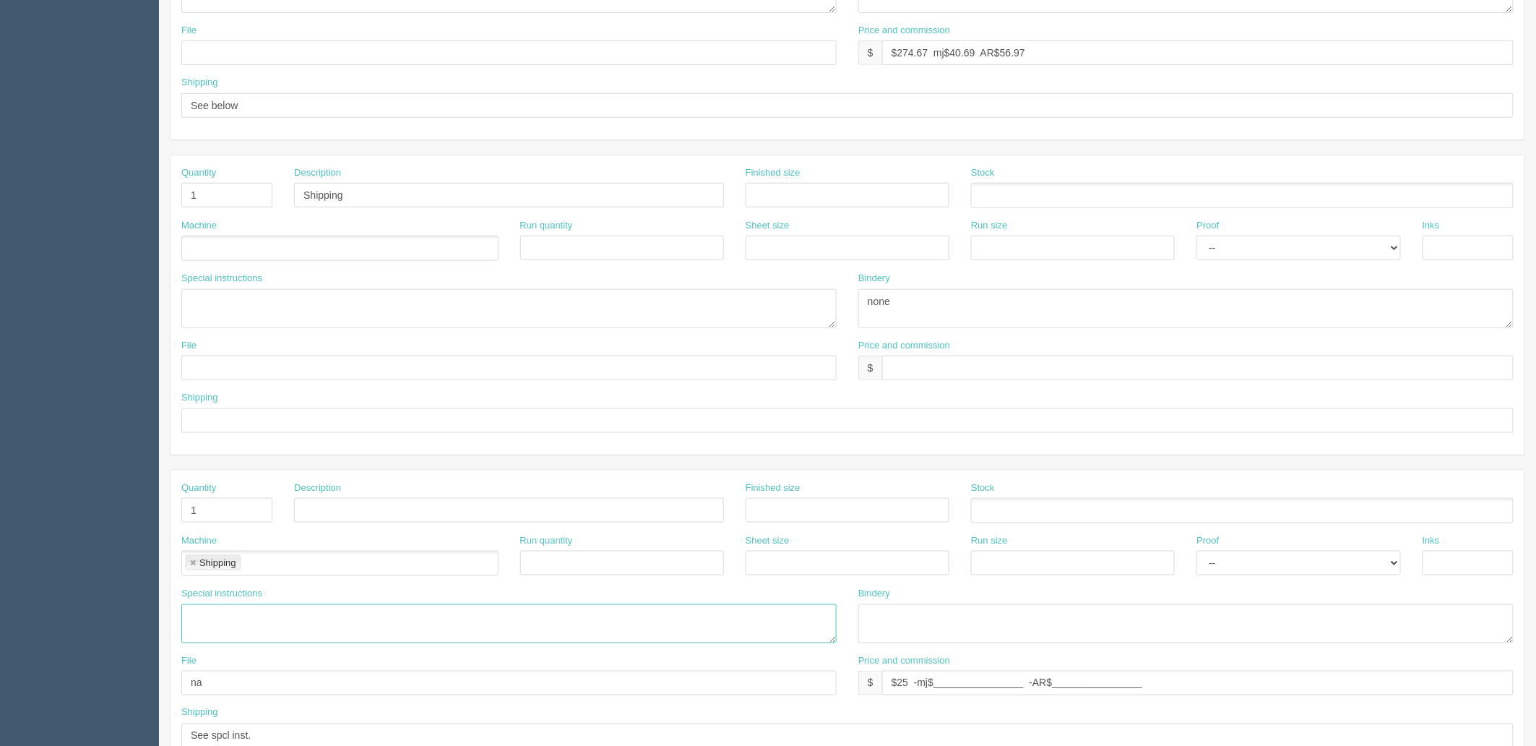
click at [192, 562] on link at bounding box center [193, 563] width 9 height 9
drag, startPoint x: 210, startPoint y: 520, endPoint x: 155, endPoint y: 528, distance: 56.2
click at [102, 514] on section "Dockets Estimates Customers" at bounding box center [768, 193] width 1536 height 1276
drag, startPoint x: 1137, startPoint y: 678, endPoint x: 301, endPoint y: 684, distance: 836.2
click at [304, 684] on div "File na Price and commission $ $25 -mj$________________ -AR$________________" at bounding box center [848, 680] width 1354 height 53
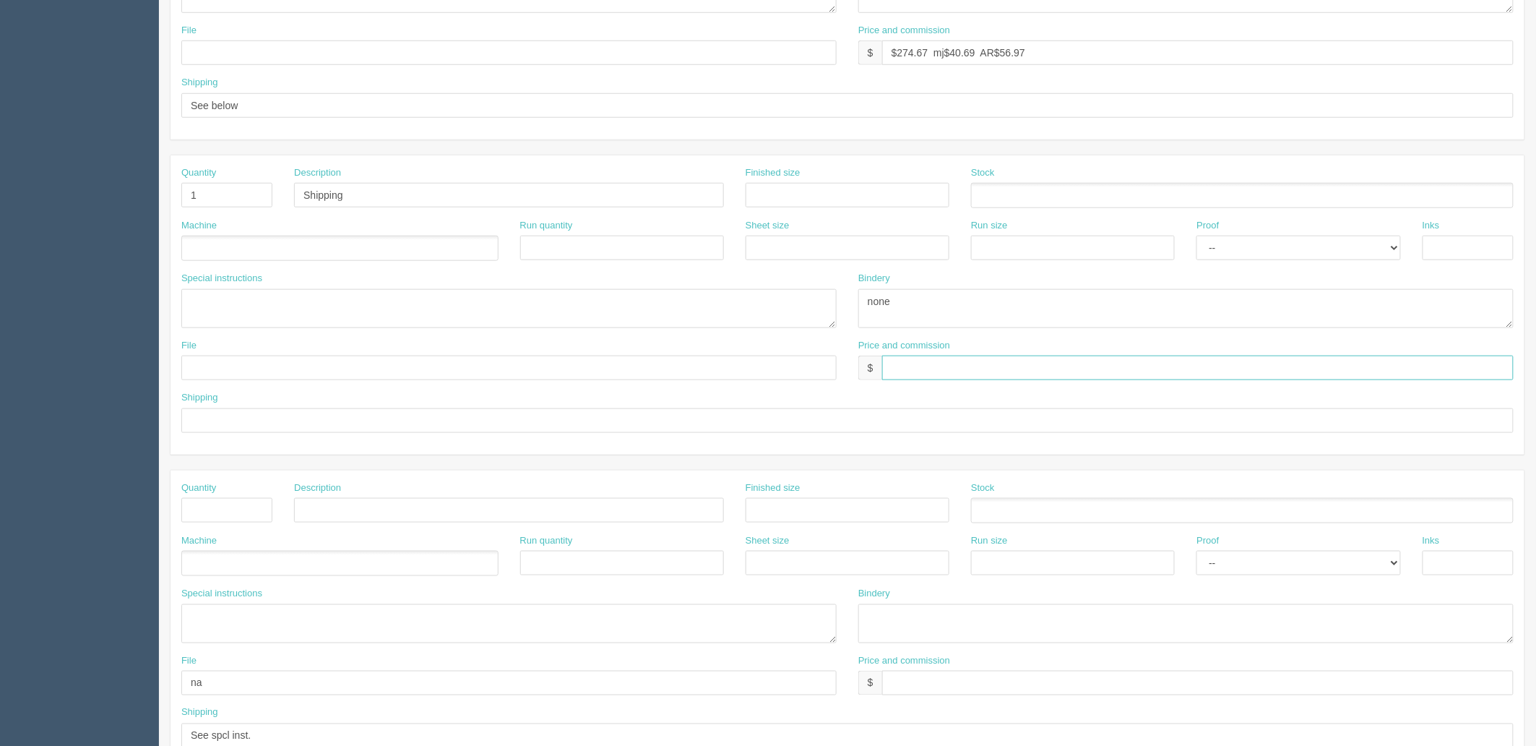
click at [924, 359] on input "text" at bounding box center [1198, 368] width 632 height 25
type input "$30 -mj$________ -AR$________"
type input "See spcl inst."
click at [251, 306] on textarea "AgeCare South Terrace - #10 Window Envelopes - qty 500" at bounding box center [508, 308] width 655 height 39
paste textarea "AgeCare Parkhill 250 Tain Street Parkhill, ON N0M 2K0"
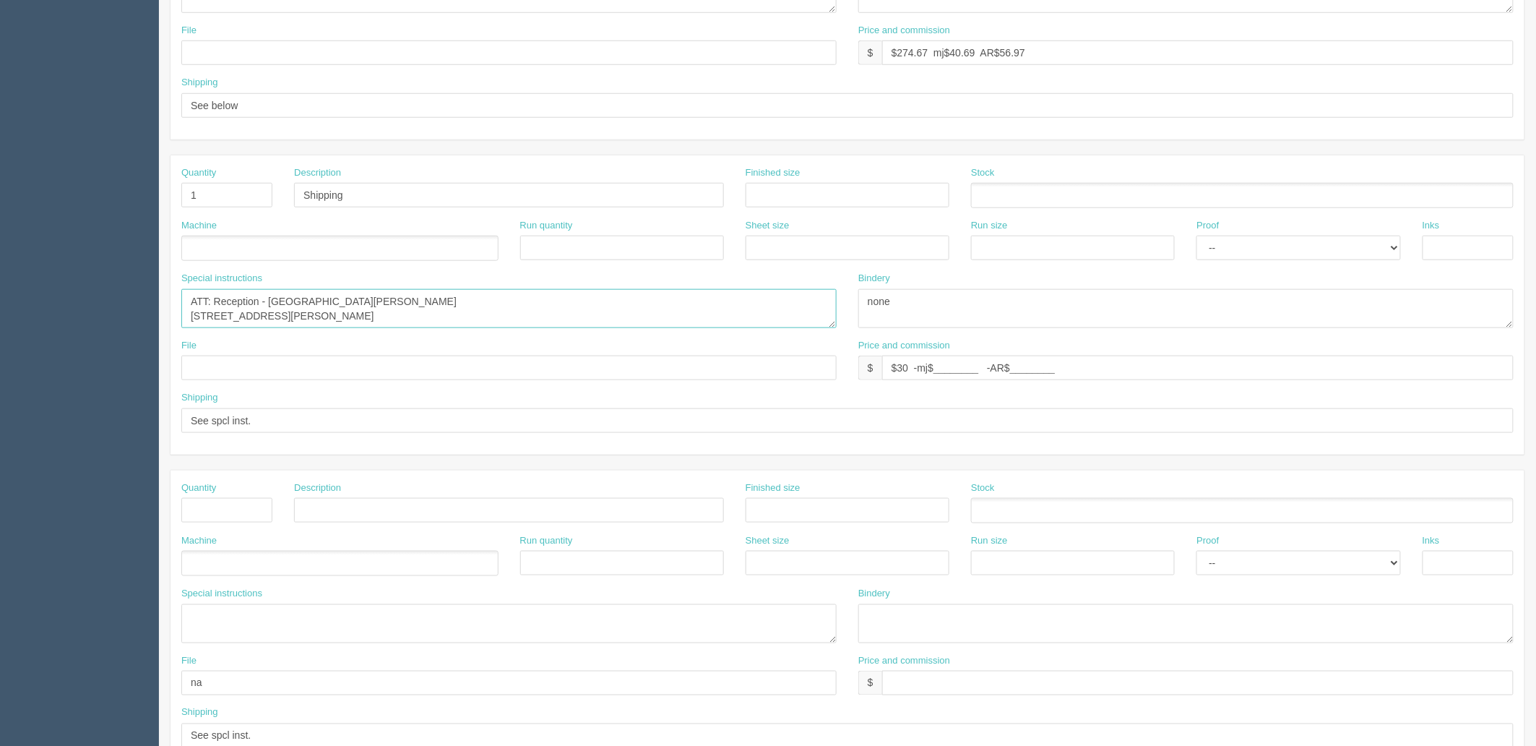
scroll to position [0, 0]
type textarea "ATT: Reception - AgeCare Parkhill, 250 Tain Street, Parkhill, ON N0M 2K0"
click at [352, 243] on ul at bounding box center [339, 248] width 317 height 25
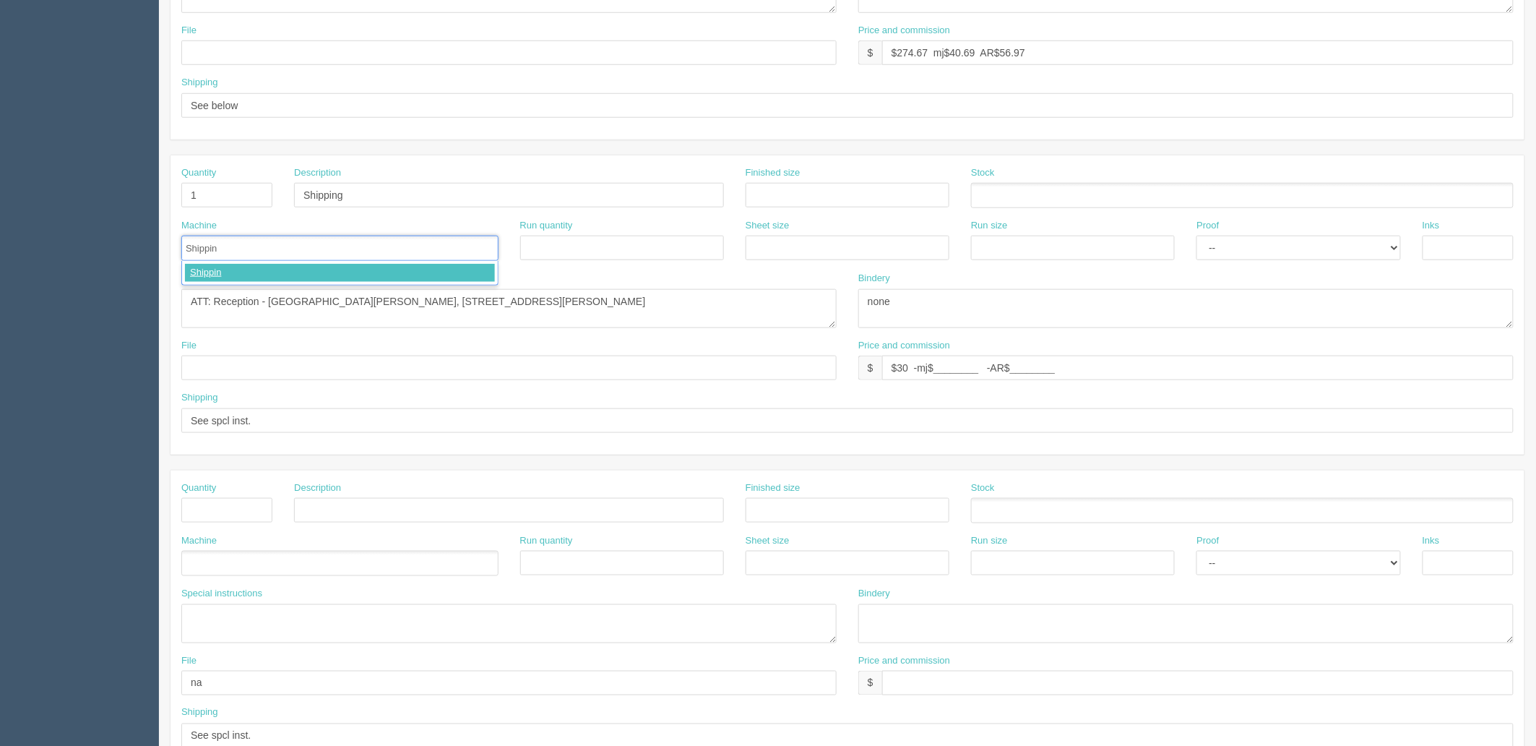
type input "Shipping"
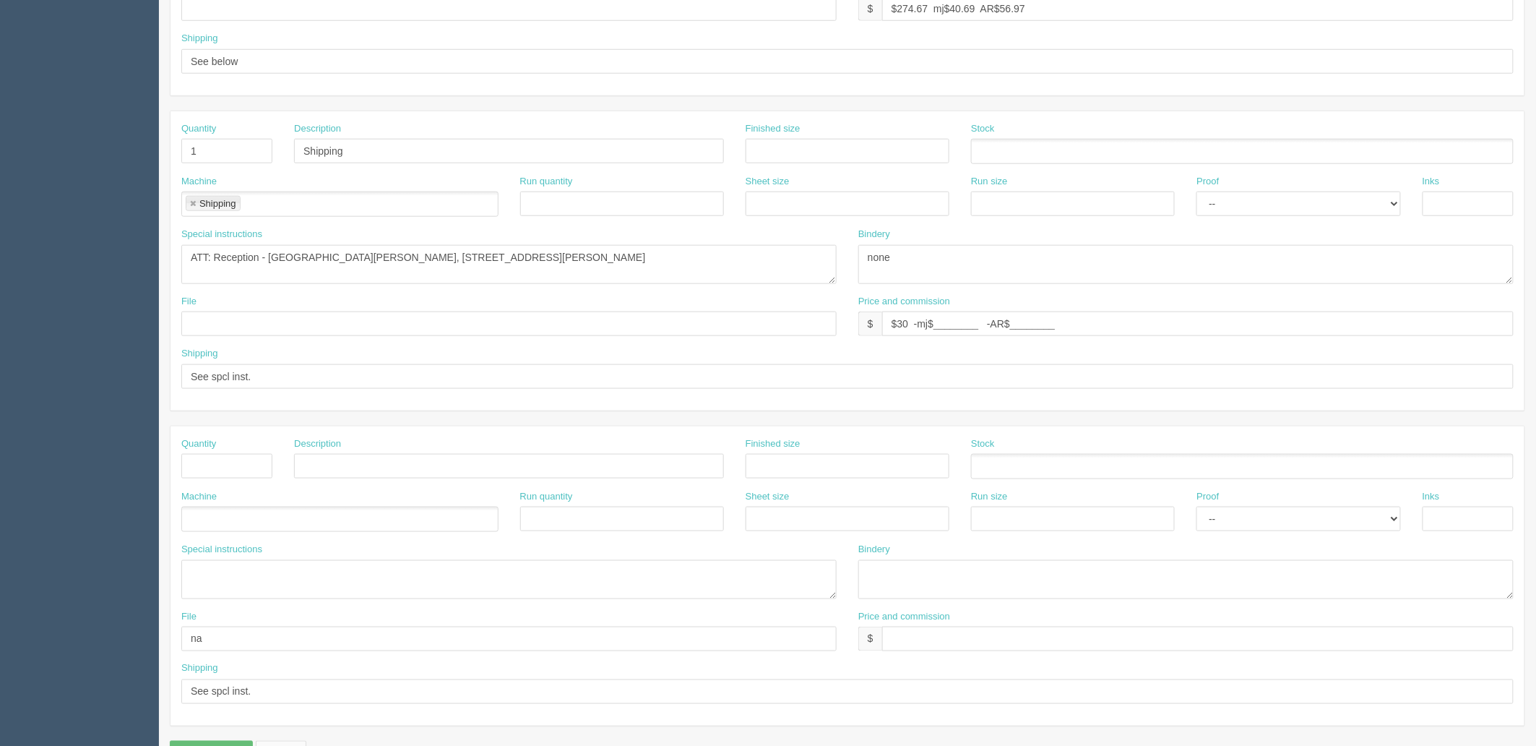
scroll to position [567, 0]
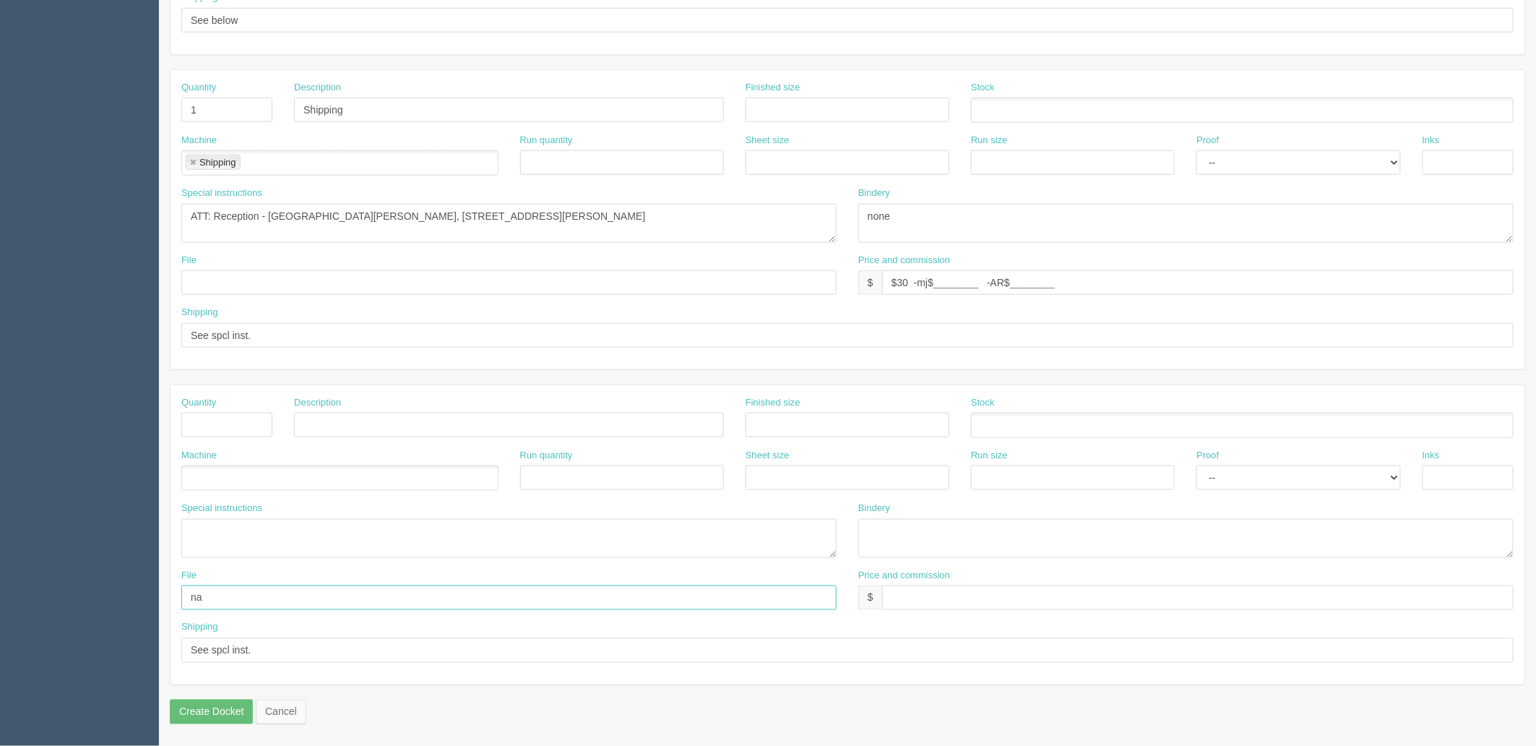
drag, startPoint x: 214, startPoint y: 594, endPoint x: 231, endPoint y: 656, distance: 64.5
click at [0, 618] on html "PrintPing Zack Edit account ( zack@allrush.ca ) Logout Dockets Estimates" at bounding box center [768, 89] width 1536 height 1312
drag, startPoint x: 270, startPoint y: 649, endPoint x: 6, endPoint y: 615, distance: 266.0
click at [0, 616] on html "PrintPing Zack Edit account ( zack@allrush.ca ) Logout Dockets Estimates" at bounding box center [768, 89] width 1536 height 1312
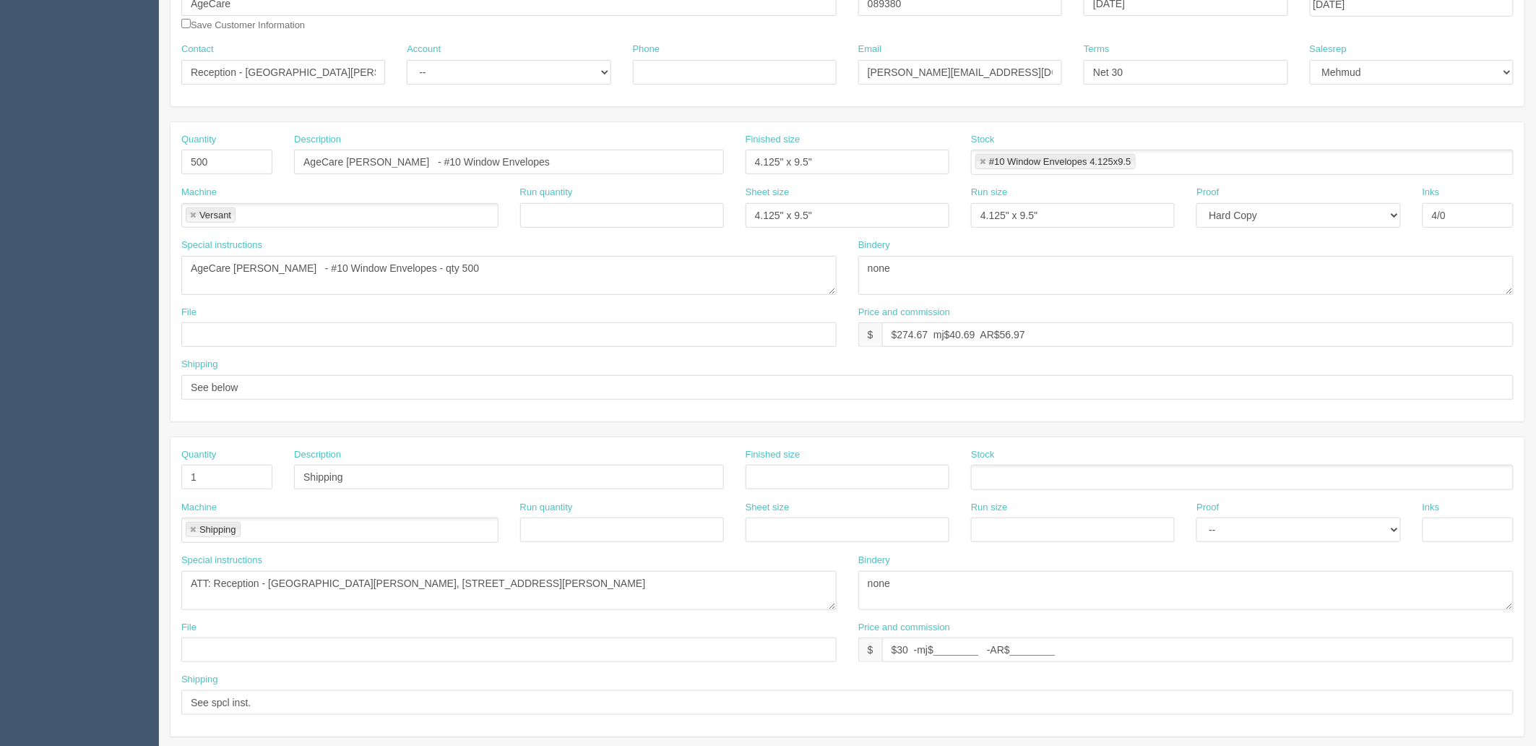
scroll to position [166, 0]
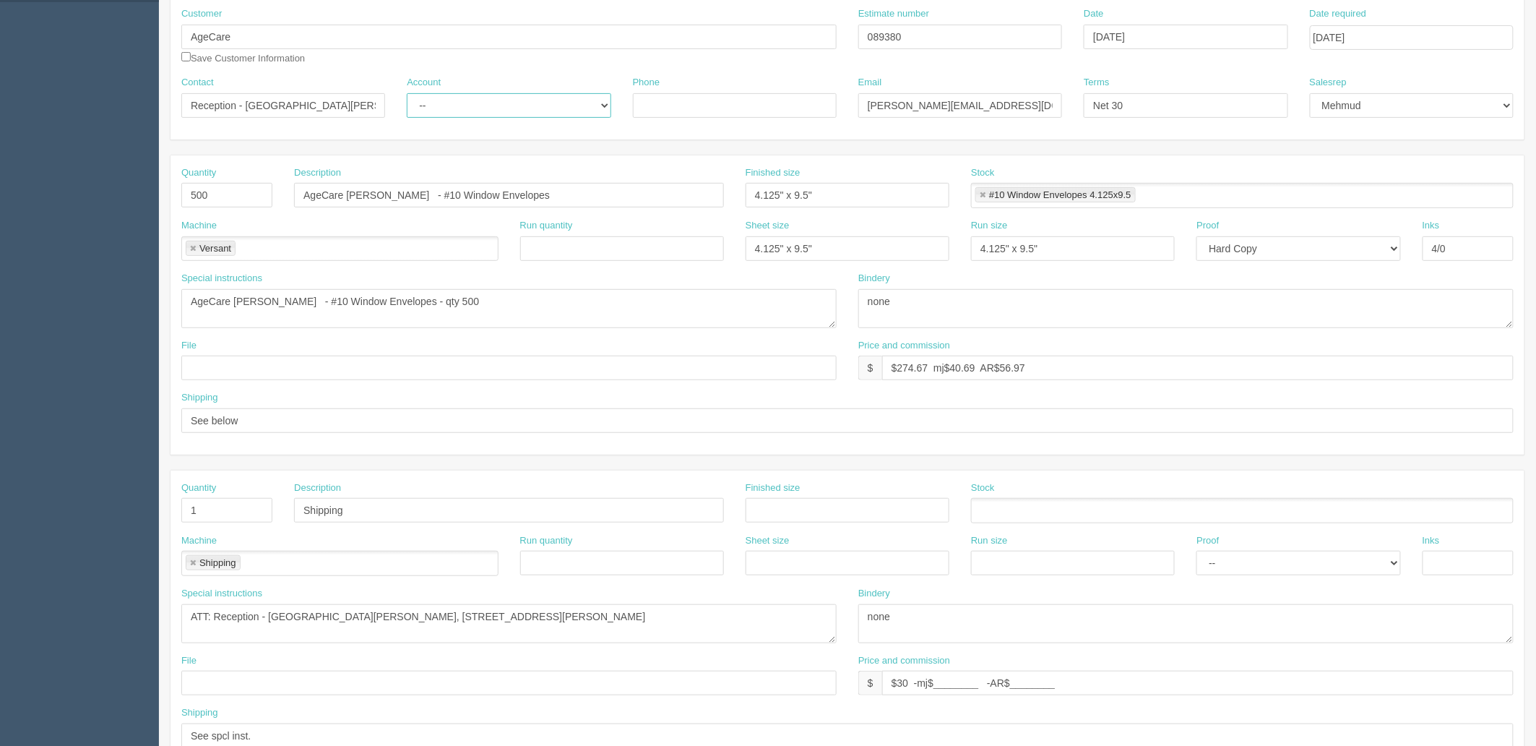
click at [503, 110] on select "-- Existing Client Allrush Client Rep Client" at bounding box center [509, 105] width 204 height 25
select select "Allrush Client"
click at [407, 93] on select "-- Existing Client Allrush Client Rep Client" at bounding box center [509, 105] width 204 height 25
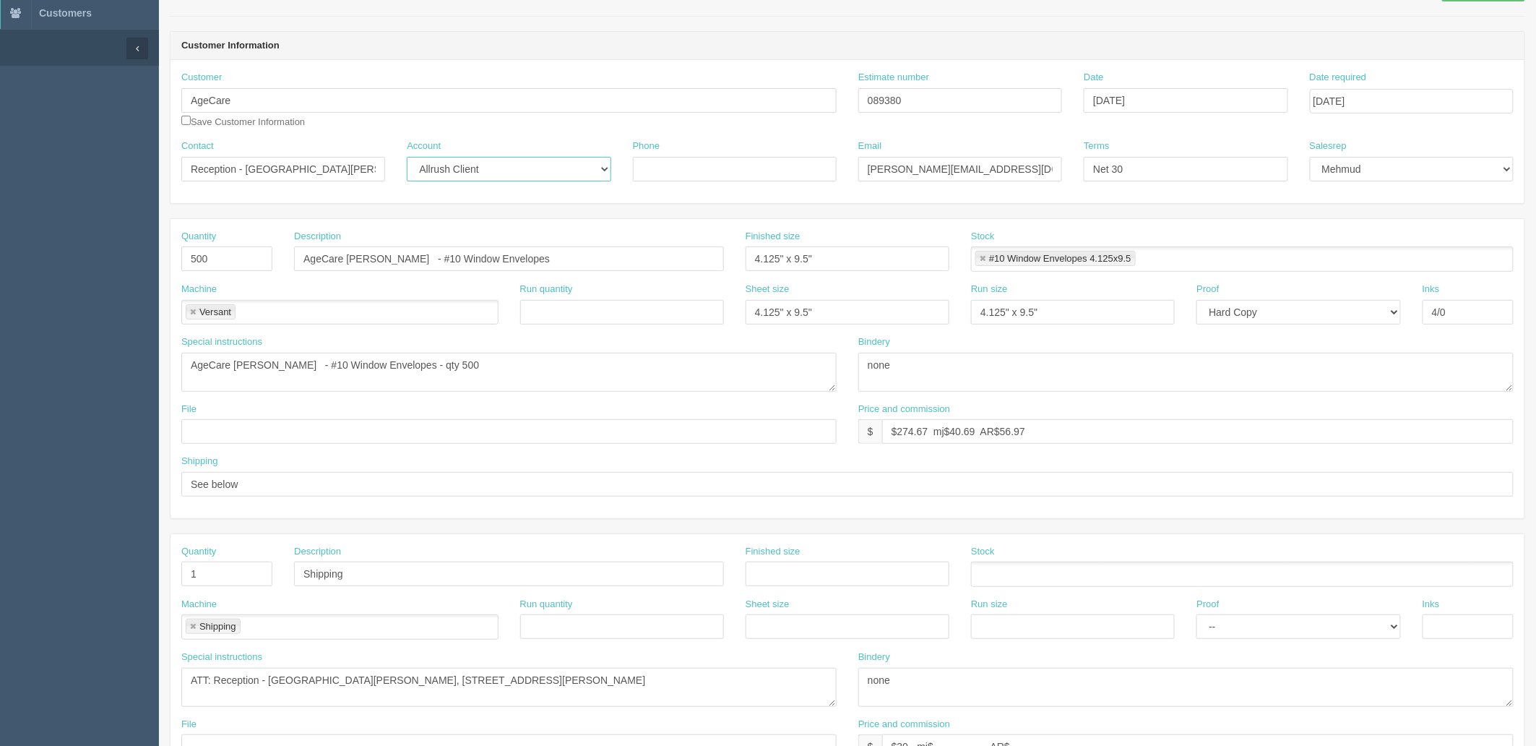
scroll to position [5, 0]
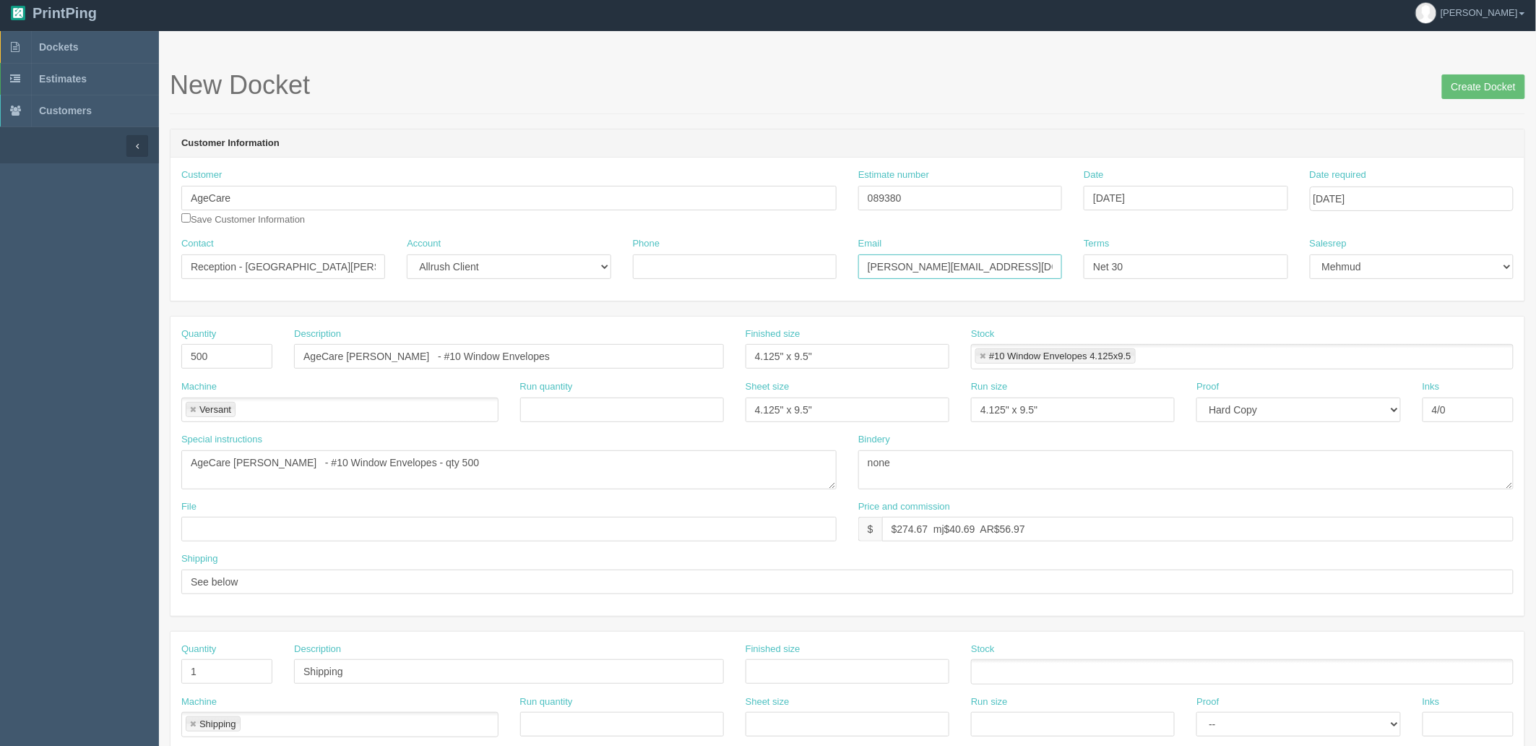
click at [973, 264] on input "parkhill@agecare.ca / payables@agecare.ca" at bounding box center [961, 266] width 204 height 25
type input "parkhill@agecare.ca / APON@agecare.ca"
click at [383, 351] on input "AgeCare Parkhill - #10 Window Envelopes" at bounding box center [509, 356] width 430 height 25
type input "AgeCare [PERSON_NAME] - #10 Window Envelopes"
drag, startPoint x: 937, startPoint y: 197, endPoint x: 677, endPoint y: 185, distance: 259.7
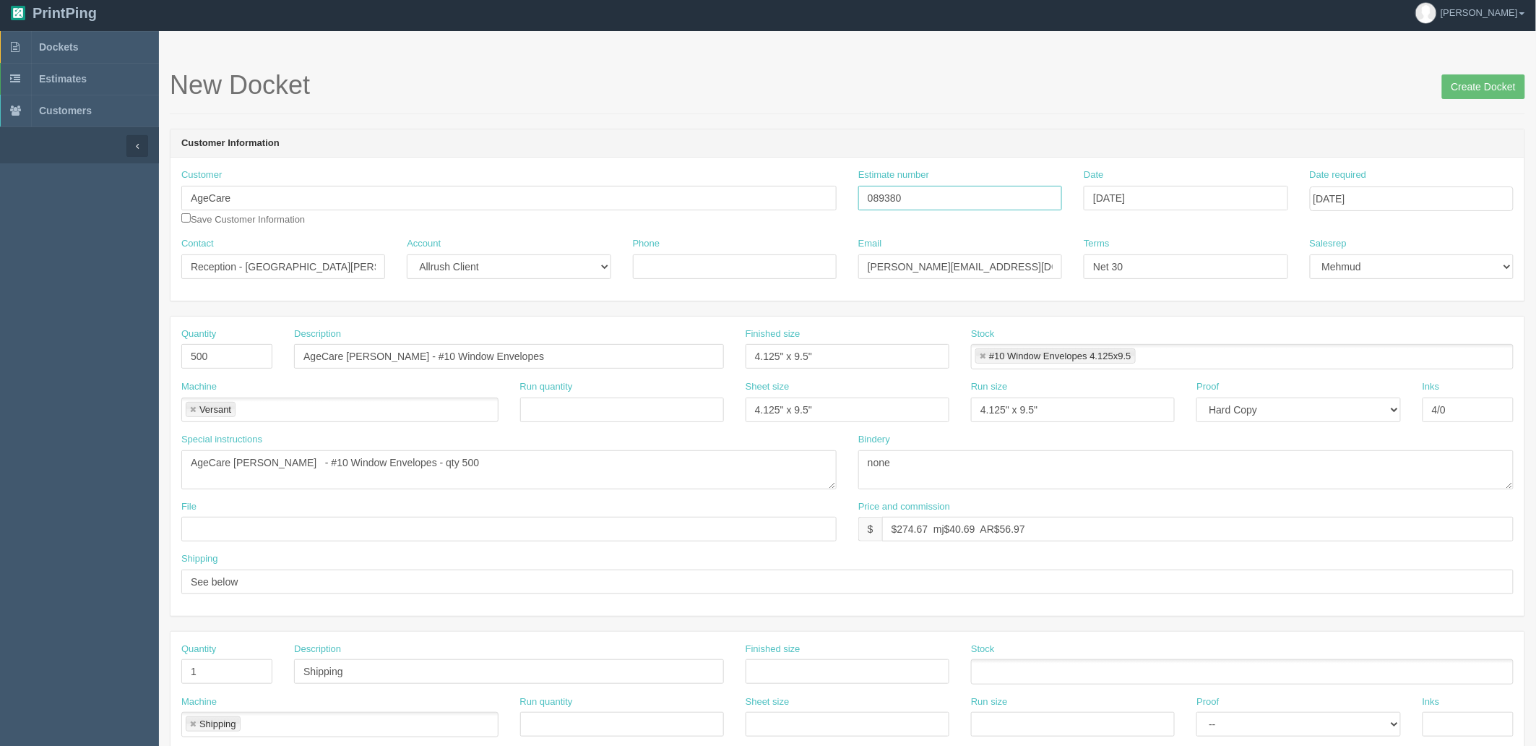
click at [677, 185] on div "Customer AgeCare Save Customer Information Estimate number 089380 Date Septembe…" at bounding box center [848, 202] width 1354 height 69
click at [897, 193] on input "089380" at bounding box center [961, 198] width 204 height 25
click at [880, 116] on form "New Docket Create Docket Customer Information Customer AgeCare Save Customer In…" at bounding box center [848, 678] width 1356 height 1215
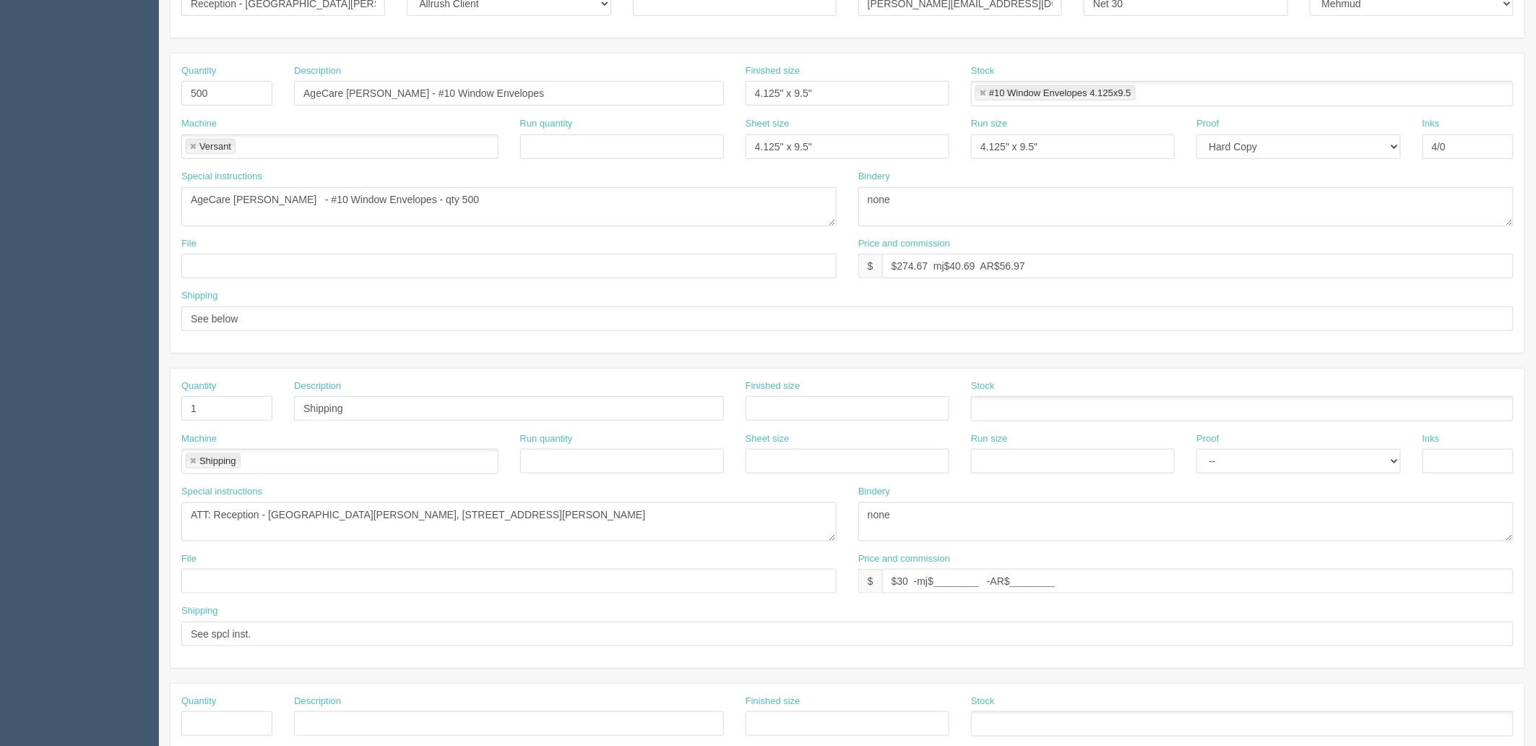
scroll to position [0, 0]
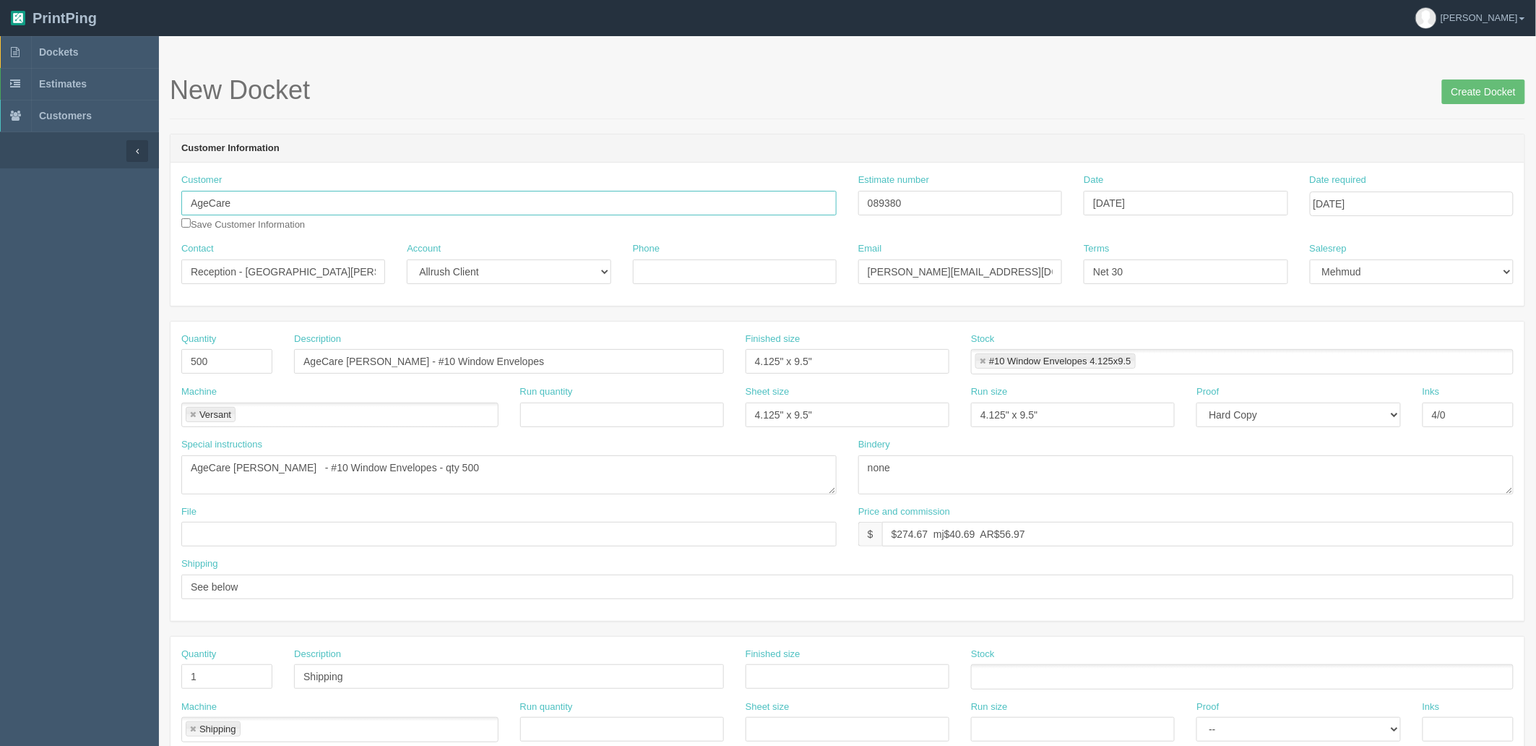
click at [633, 205] on input "AgeCare" at bounding box center [508, 203] width 655 height 25
type input "AgeCare - [GEOGRAPHIC_DATA]"
drag, startPoint x: 698, startPoint y: 268, endPoint x: 1332, endPoint y: 189, distance: 638.8
click at [698, 268] on input "Phone" at bounding box center [735, 271] width 204 height 25
click at [1482, 85] on input "Create Docket" at bounding box center [1483, 91] width 83 height 25
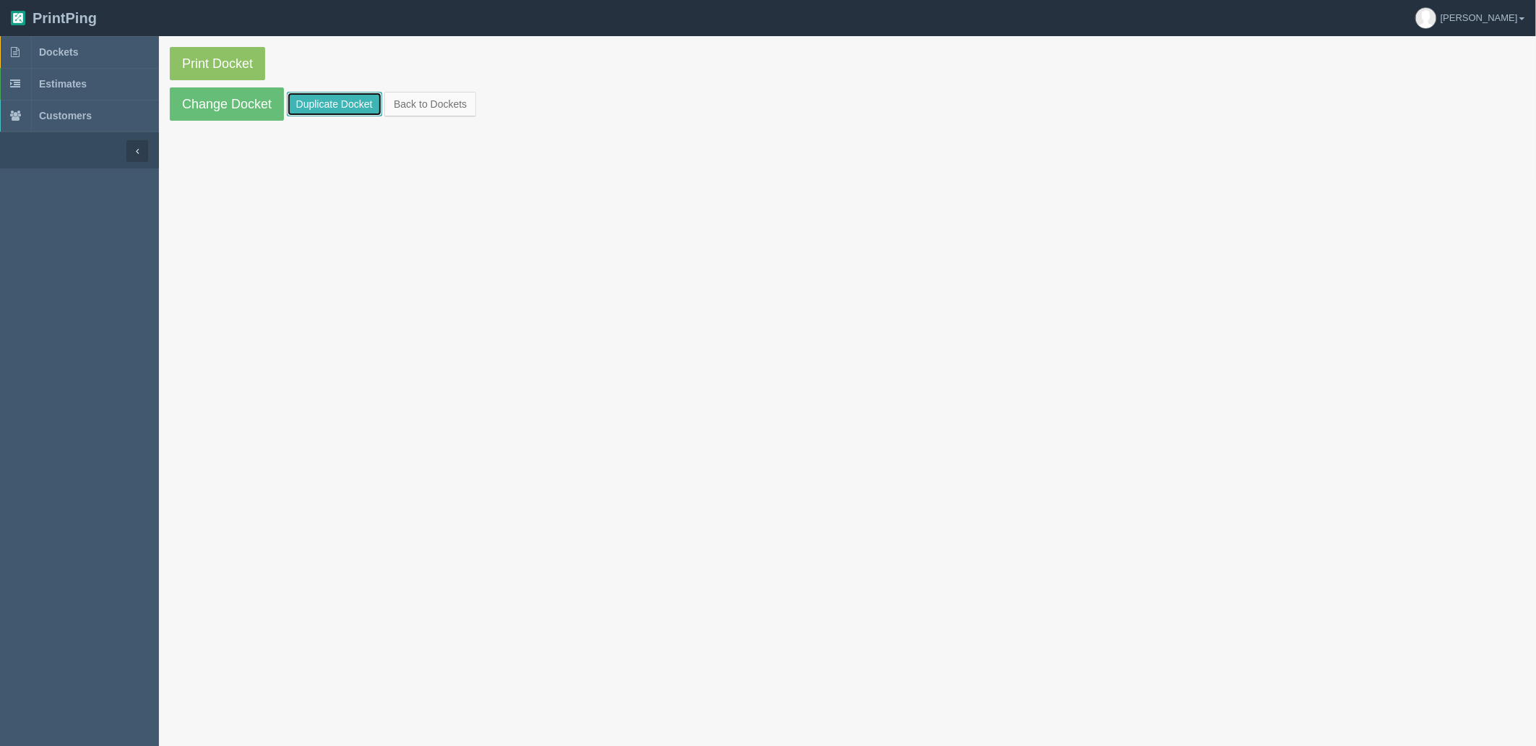
click at [355, 111] on link "Duplicate Docket" at bounding box center [334, 104] width 95 height 25
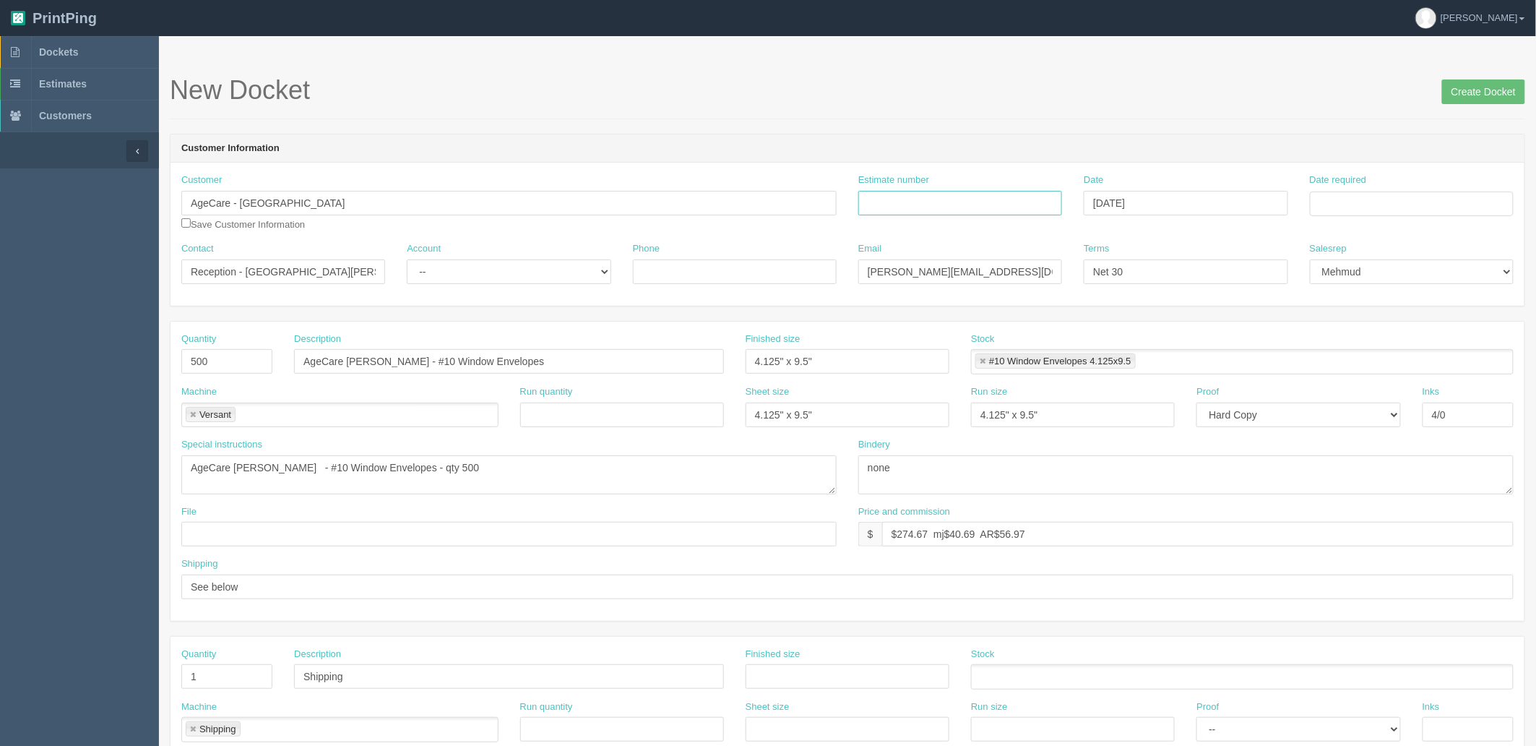
drag, startPoint x: 1022, startPoint y: 205, endPoint x: 1009, endPoint y: 207, distance: 13.2
click at [1022, 205] on input "Estimate number" at bounding box center [961, 203] width 204 height 25
paste input "089380"
type input "089380 / 089393 (See quotesheet)"
click at [1385, 202] on input "Date required" at bounding box center [1412, 204] width 204 height 25
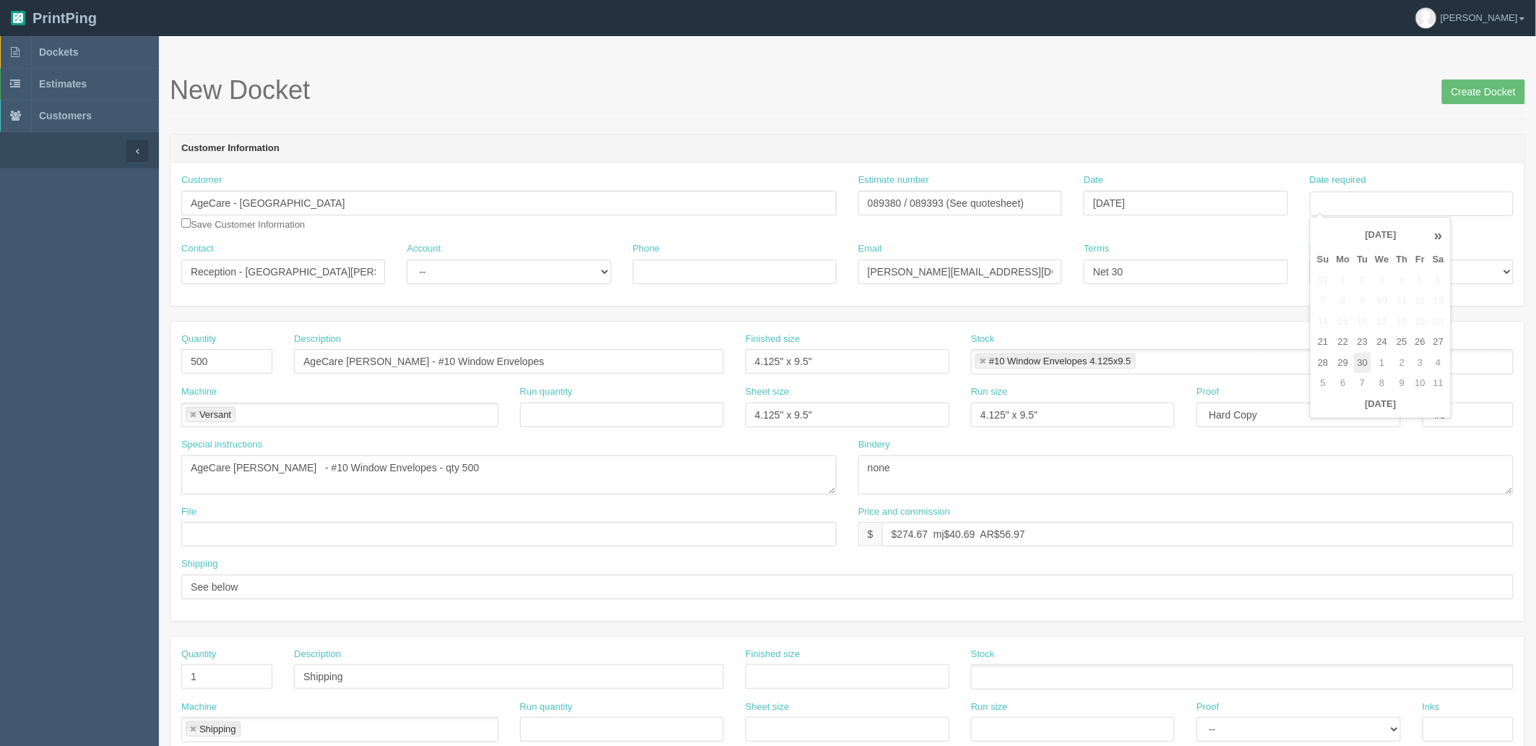
click at [1364, 357] on td "30" at bounding box center [1363, 363] width 18 height 21
type input "[DATE]"
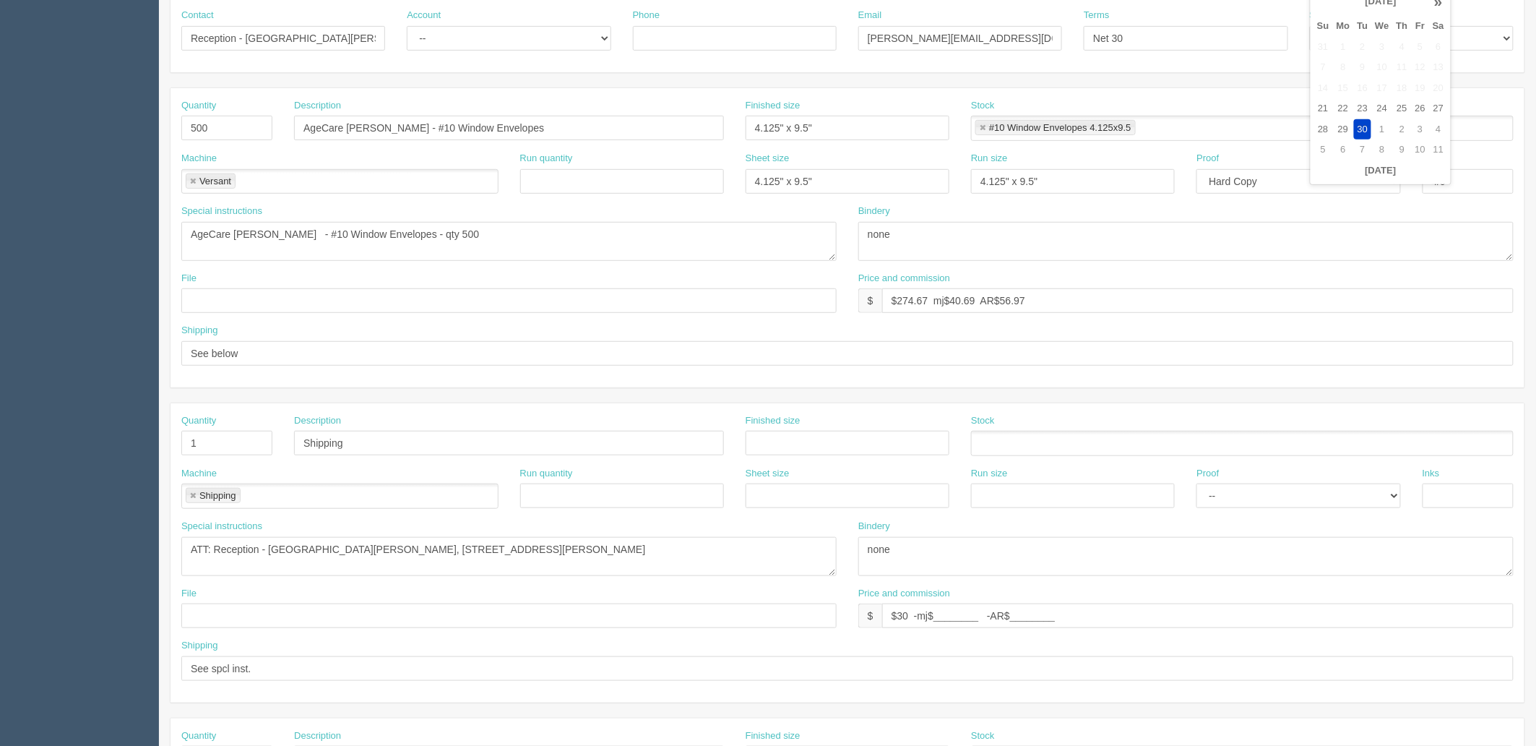
scroll to position [241, 0]
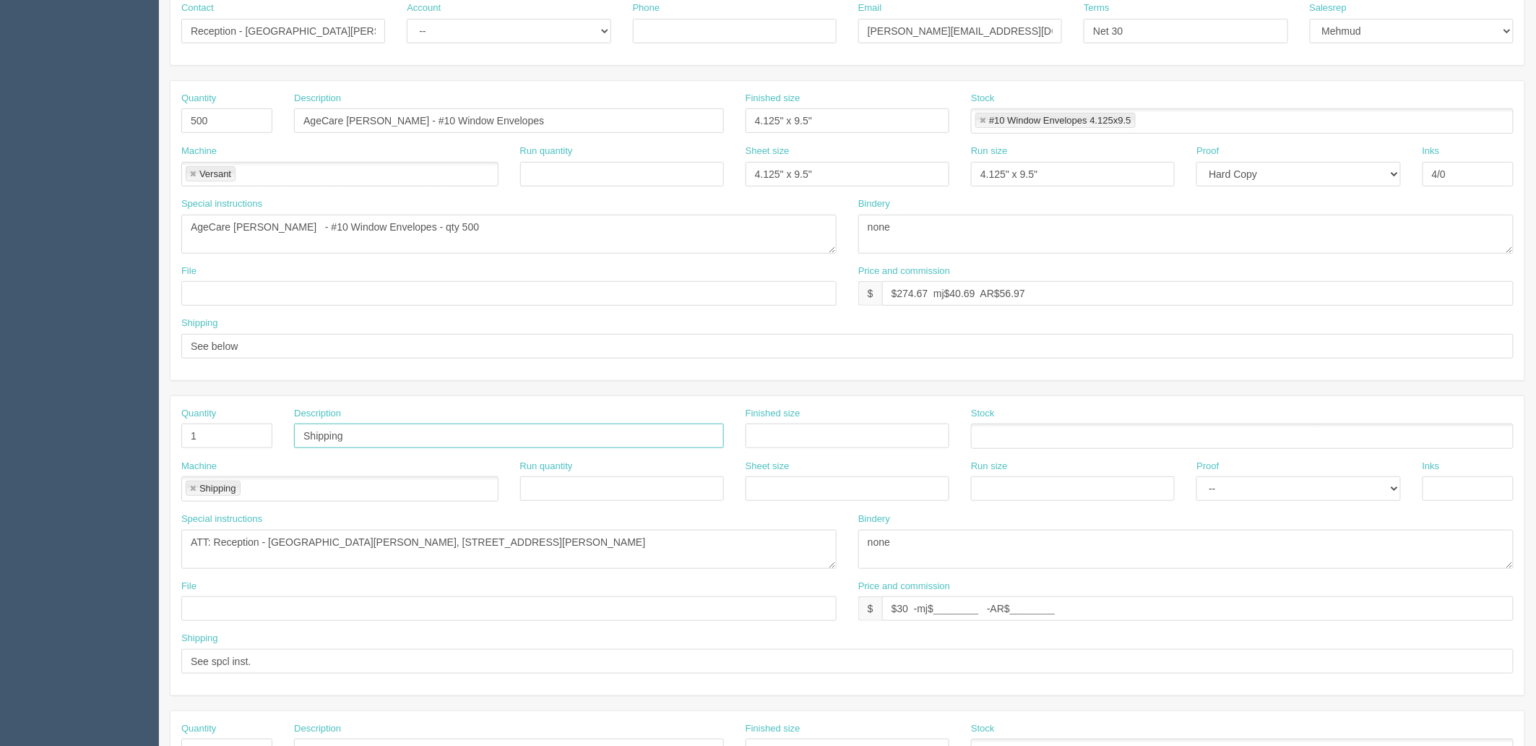
drag, startPoint x: 388, startPoint y: 432, endPoint x: 61, endPoint y: 429, distance: 326.7
click at [61, 429] on section "Dockets Estimates Customers" at bounding box center [768, 433] width 1536 height 1276
drag, startPoint x: 176, startPoint y: 434, endPoint x: 175, endPoint y: 457, distance: 23.2
click at [170, 437] on div "Quantity 1 Description Finished size Stock Machine Shipping Shipping Run quanti…" at bounding box center [848, 545] width 1356 height 301
click at [191, 492] on link at bounding box center [193, 488] width 9 height 9
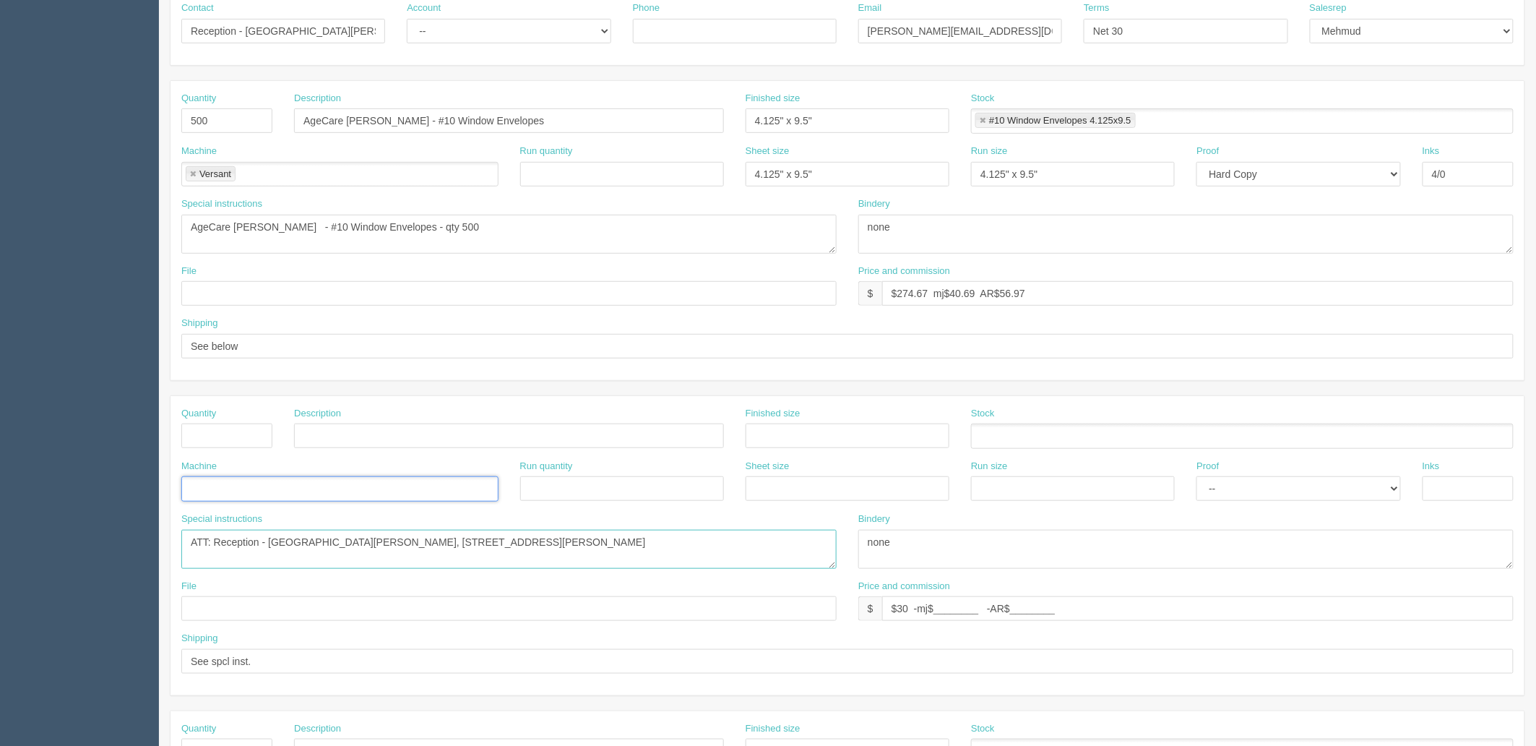
click at [0, 519] on html "PrintPing Zack Edit account ( zack@allrush.ca ) Logout Dockets Estimates" at bounding box center [768, 415] width 1536 height 1312
drag, startPoint x: 1034, startPoint y: 611, endPoint x: 651, endPoint y: 614, distance: 383.0
click at [651, 614] on div "File Price and commission $ $30 -mj$________ -AR$________" at bounding box center [848, 606] width 1354 height 53
drag, startPoint x: 916, startPoint y: 554, endPoint x: 472, endPoint y: 522, distance: 444.9
click at [483, 530] on div "Special instructions ATT: Reception - AgeCare Parkhill, 250 Tain Street, Parkhi…" at bounding box center [848, 545] width 1354 height 67
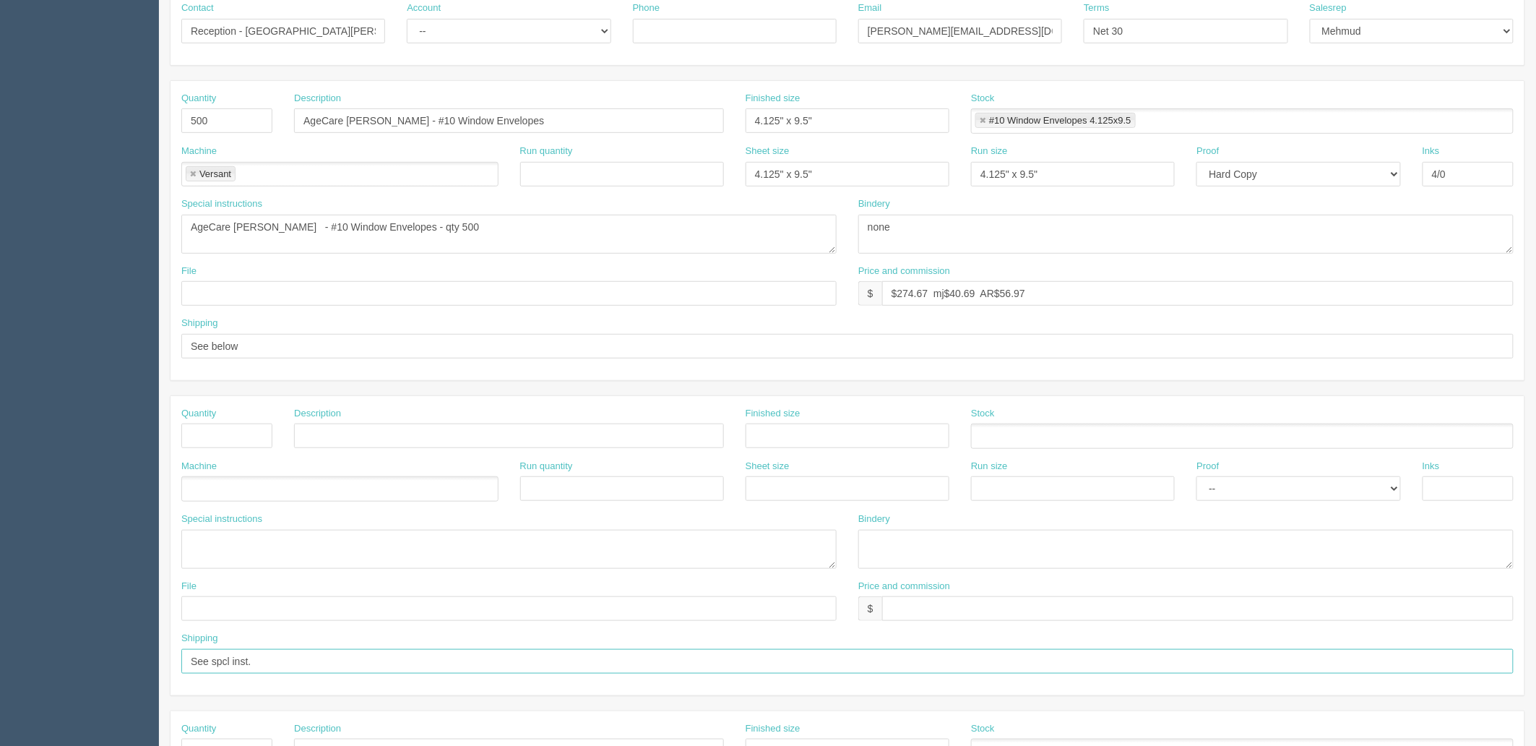
drag, startPoint x: 278, startPoint y: 661, endPoint x: 54, endPoint y: 625, distance: 226.9
click at [9, 661] on section "Dockets Estimates Customers" at bounding box center [768, 433] width 1536 height 1276
click at [242, 431] on input "text" at bounding box center [226, 435] width 91 height 25
type input "250"
paste input "Bennette Grace Aguirre"
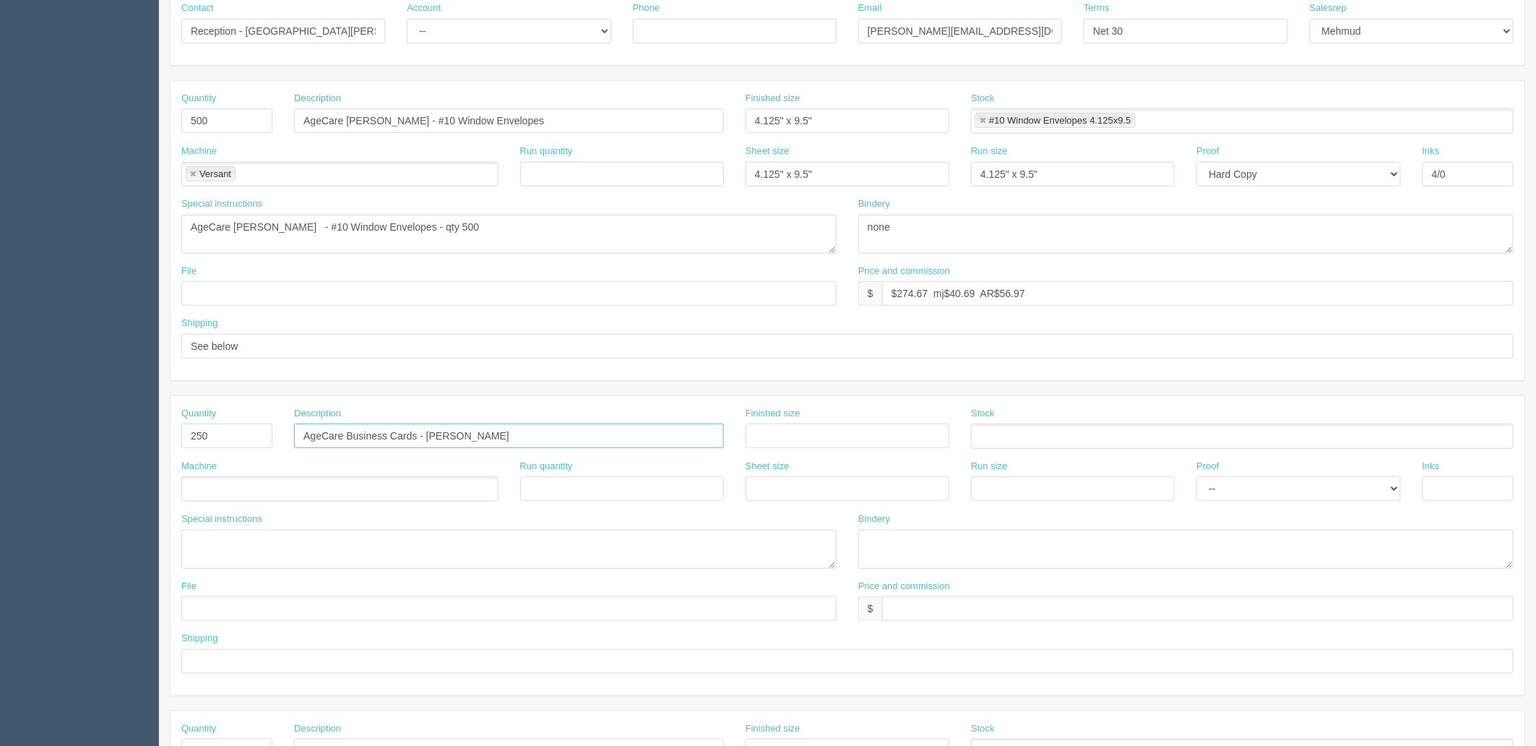
type input "AgeCare Business Cards - [PERSON_NAME]"
type input "3"
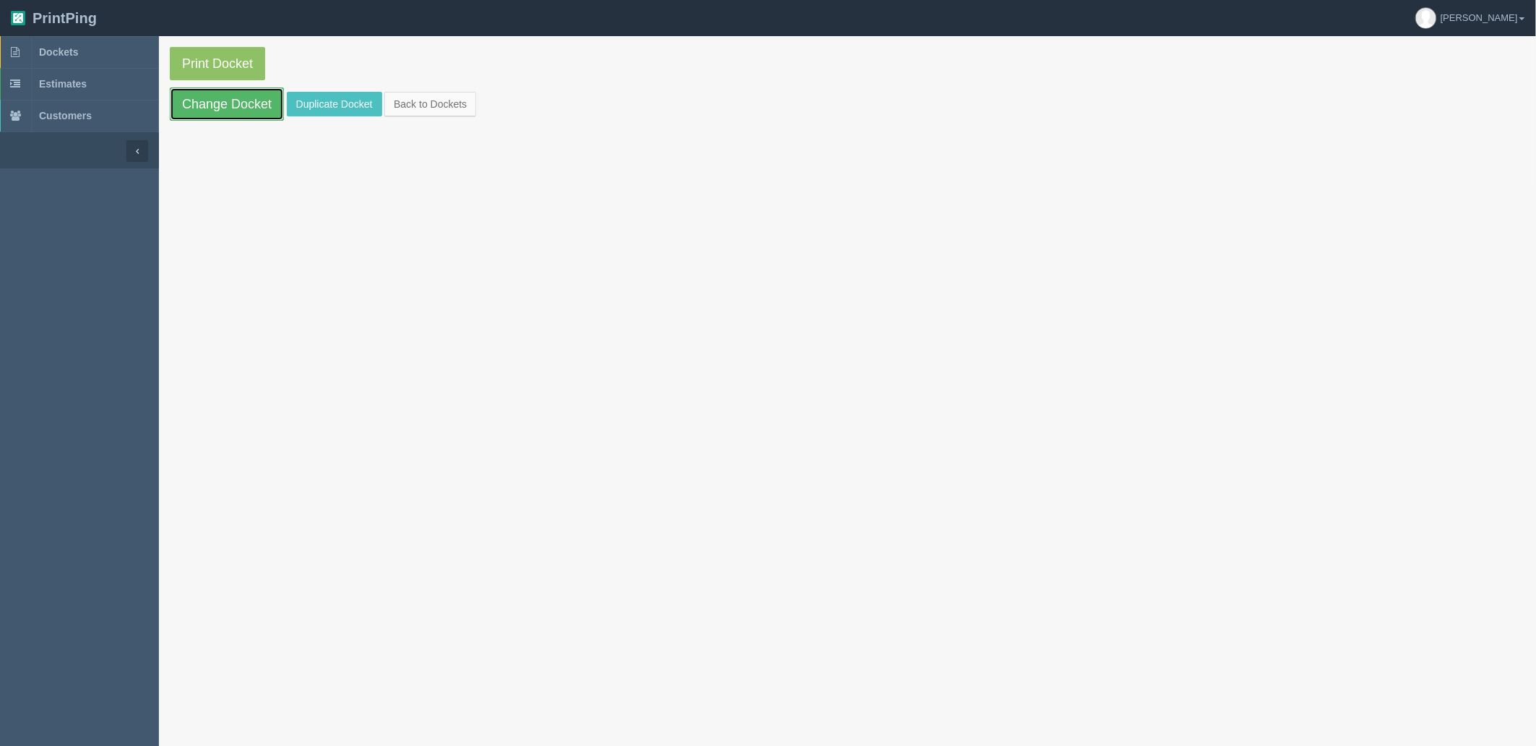
click at [228, 98] on link "Change Docket" at bounding box center [227, 103] width 114 height 33
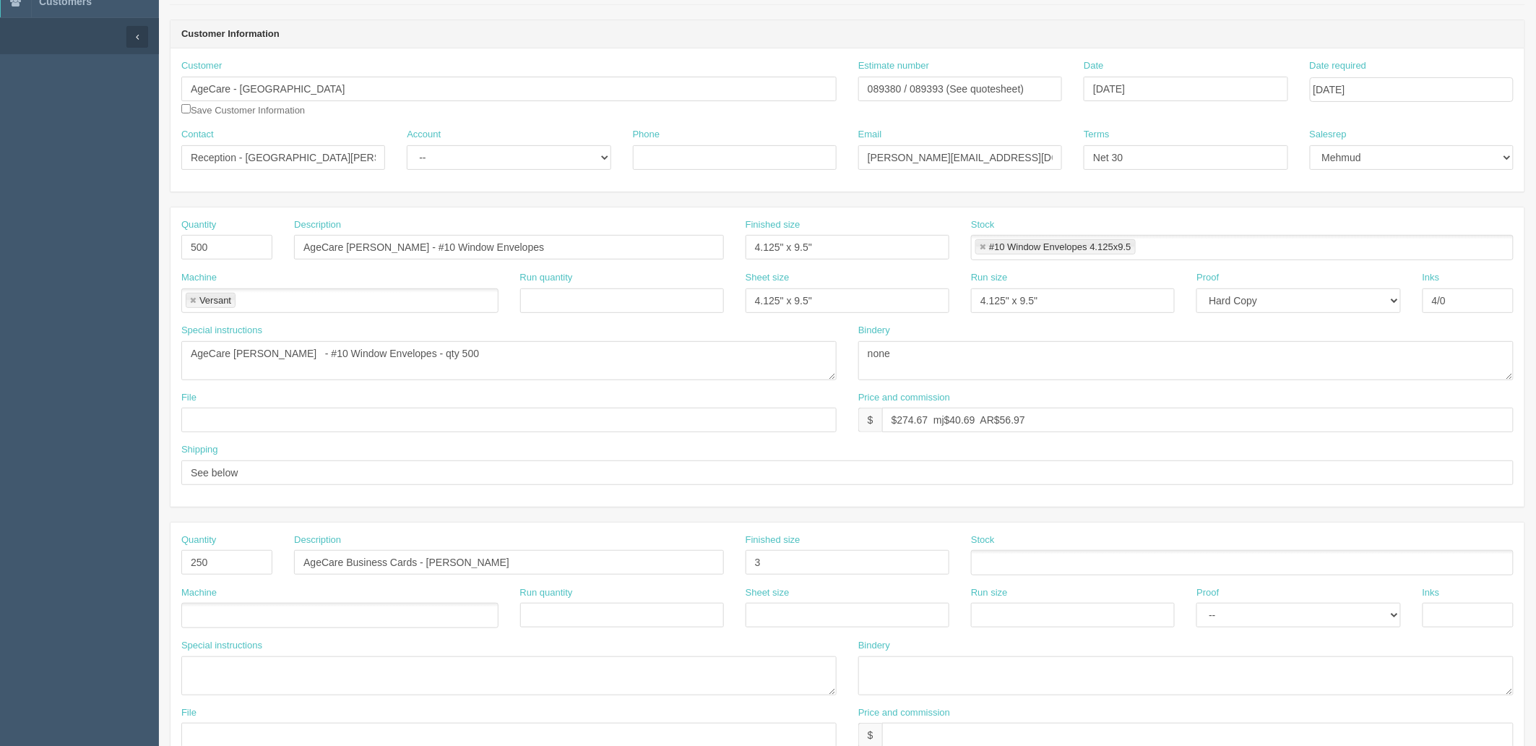
scroll to position [321, 0]
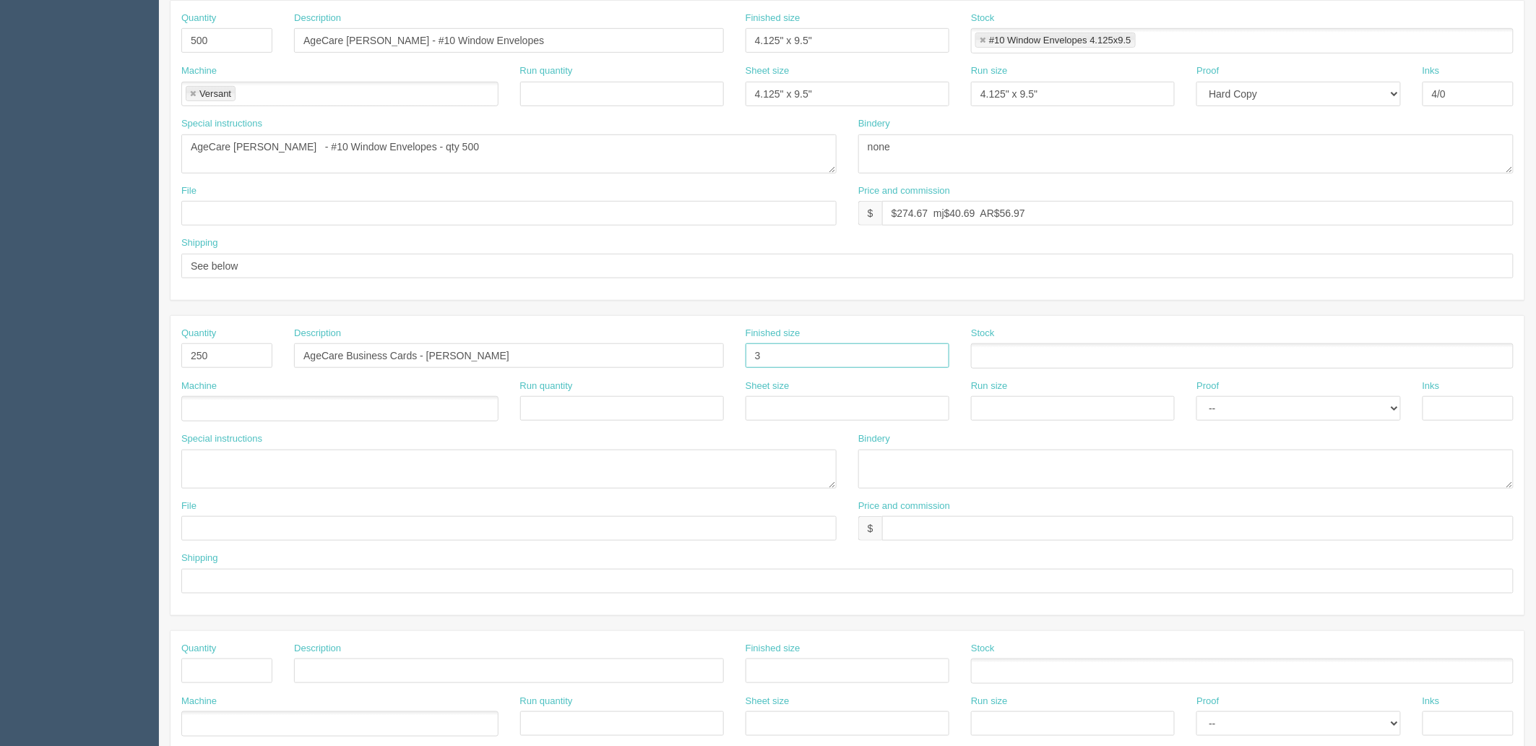
drag, startPoint x: 800, startPoint y: 359, endPoint x: 506, endPoint y: 379, distance: 294.8
click at [515, 379] on div "Quantity 250 Description AgeCare Business Cards - Bennette Grace Aguirre Finish…" at bounding box center [848, 465] width 1354 height 299
type input "3.5" x 2""
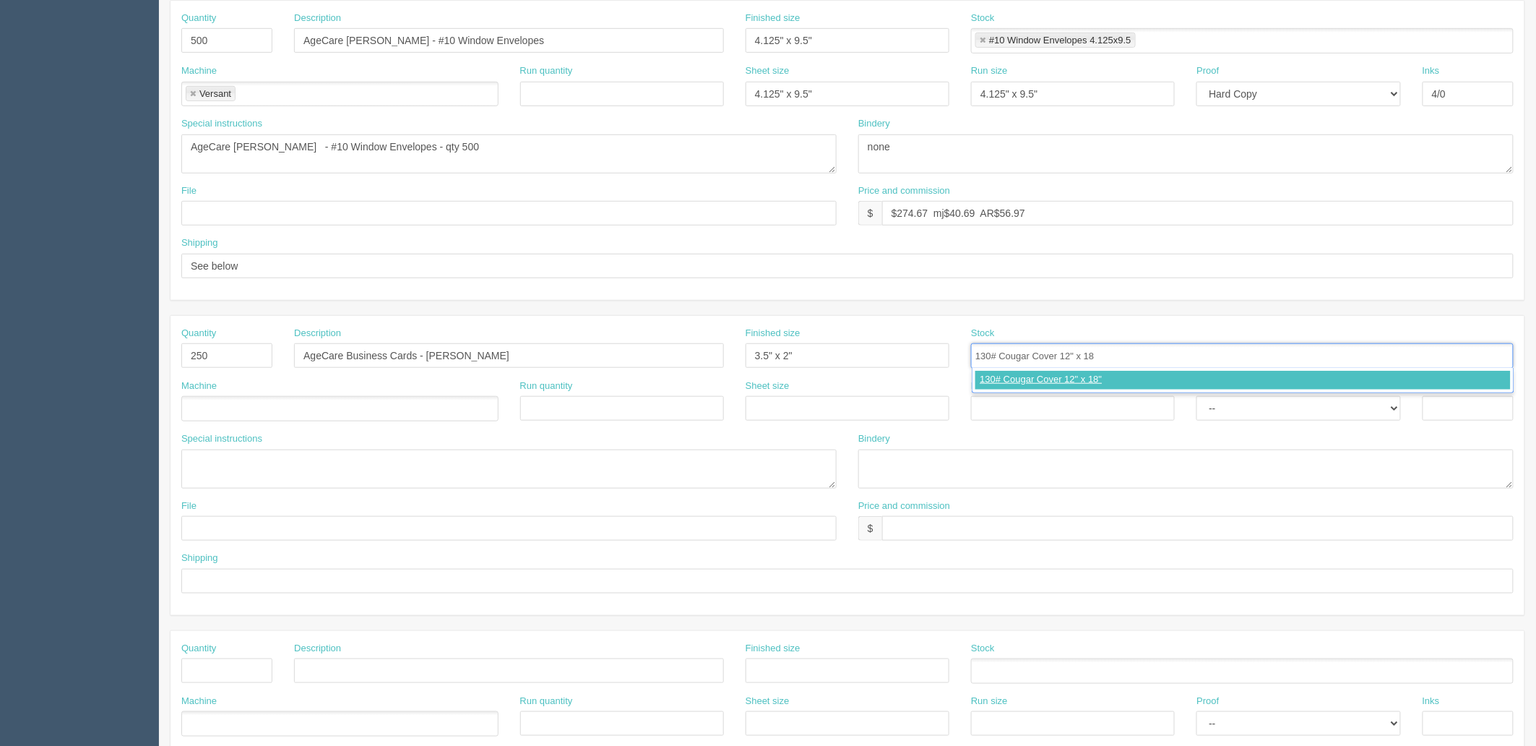
type input "130# Cougar Cover 12" x 18""
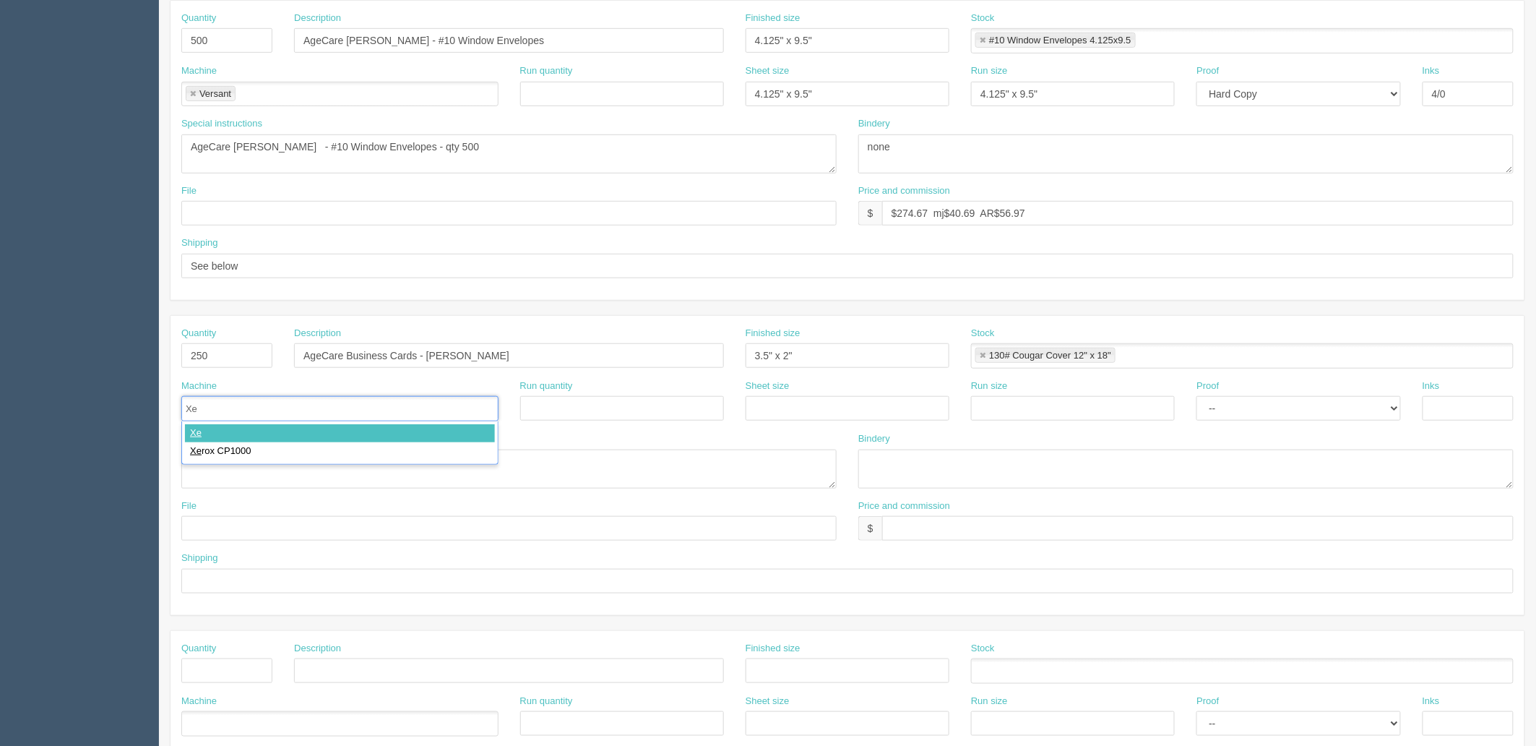
type input "Xer"
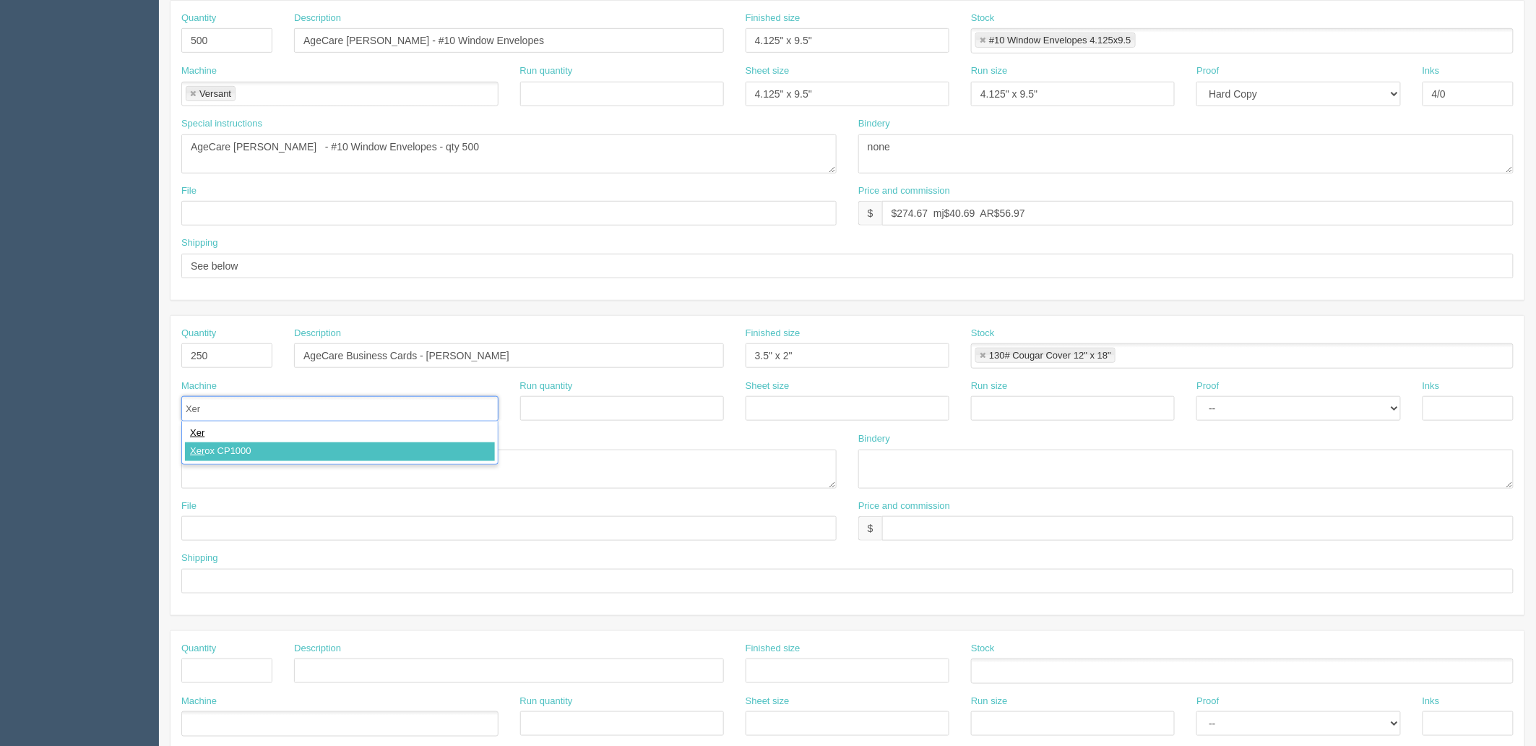
type input "Xerox CP1000"
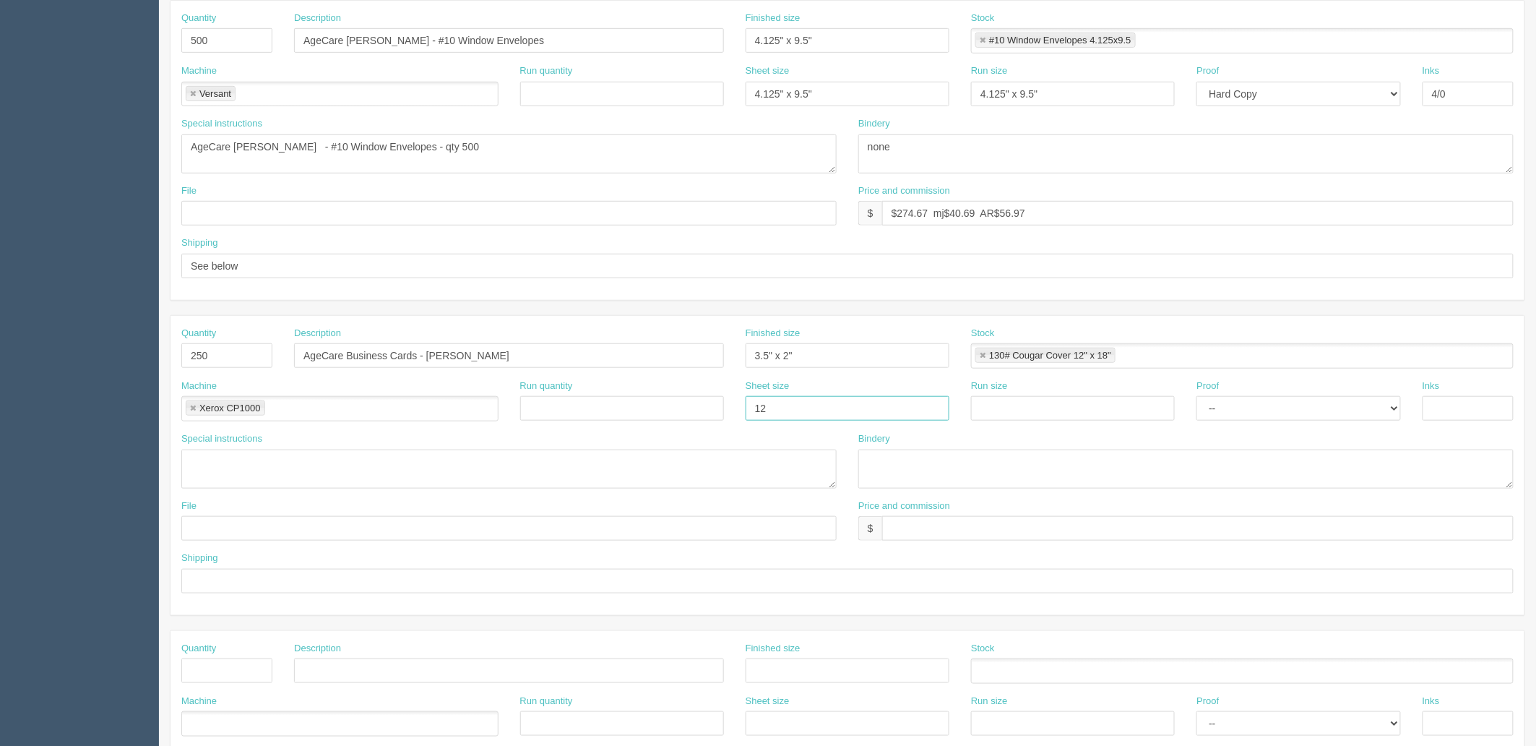
type input "12" x 18""
paste input "12" x 18""
type input "12" x 18""
select select "Hard Copy"
click at [1197, 396] on select "-- Email Hard Copy" at bounding box center [1299, 408] width 204 height 25
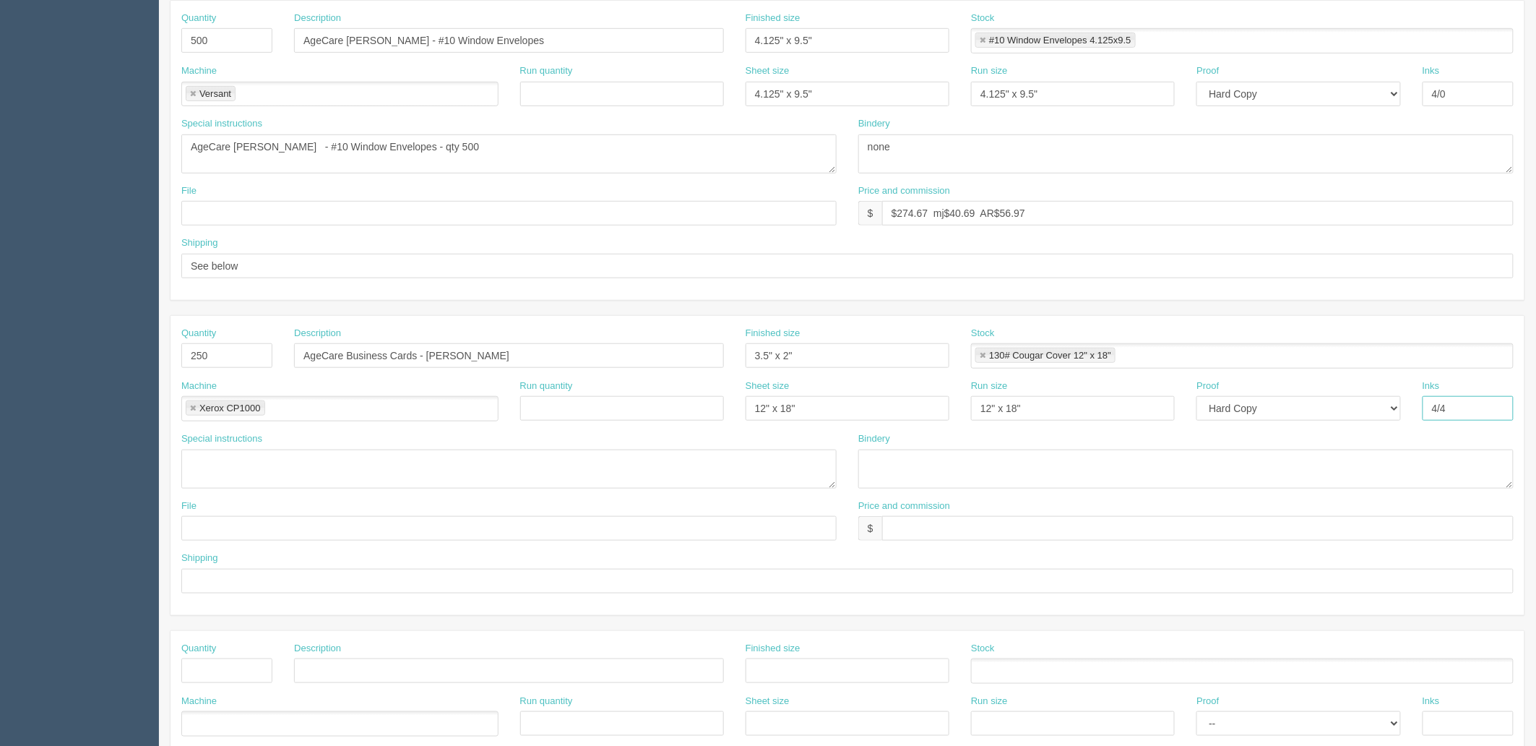
type input "4/4"
click at [542, 358] on input "AgeCare Business Cards - Bennette Grace Aguirre" at bounding box center [509, 355] width 430 height 25
click at [222, 460] on textarea at bounding box center [508, 469] width 655 height 39
paste textarea "Bennette Grace Aguirre"
type textarea "Bennette Grace Aguirre - qty 250"
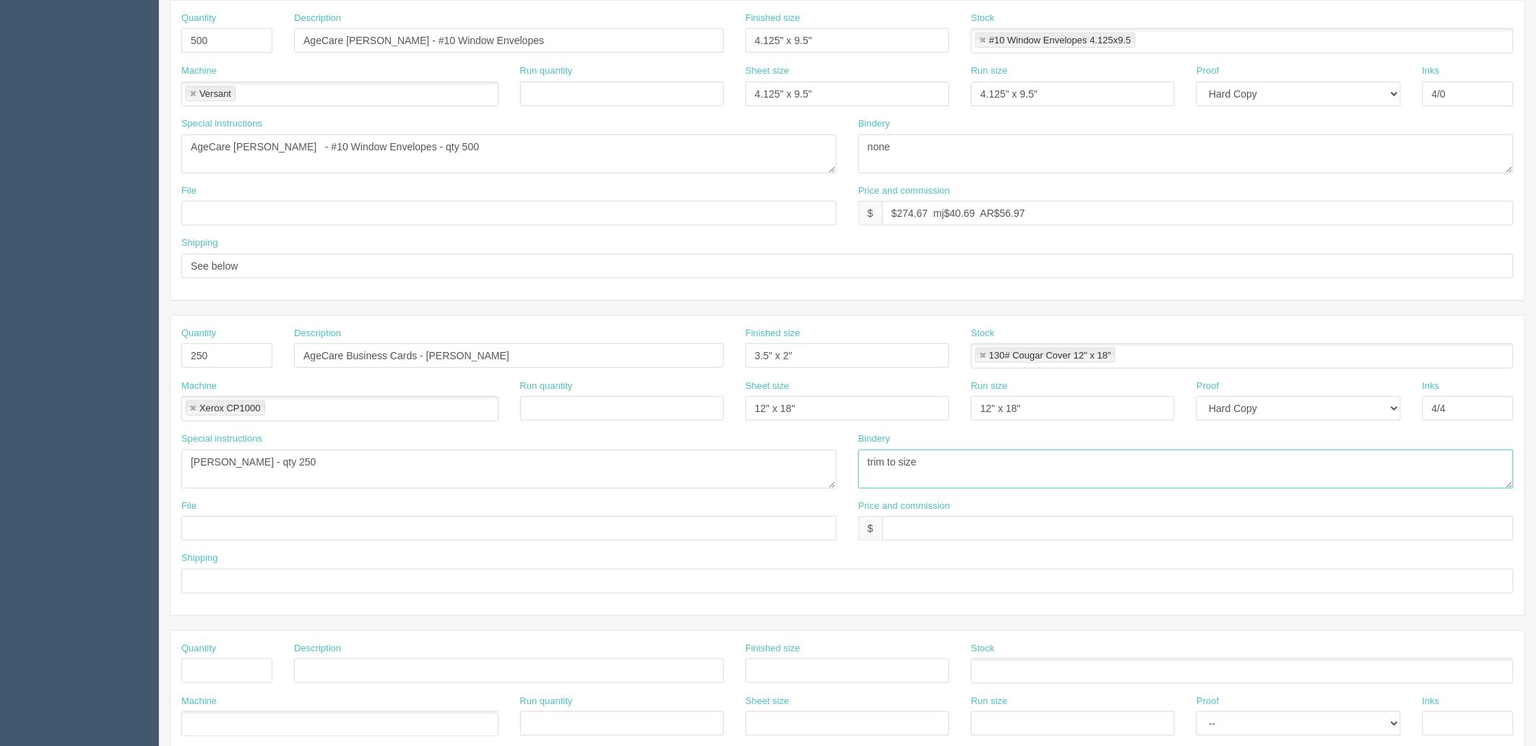
type textarea "trim to size"
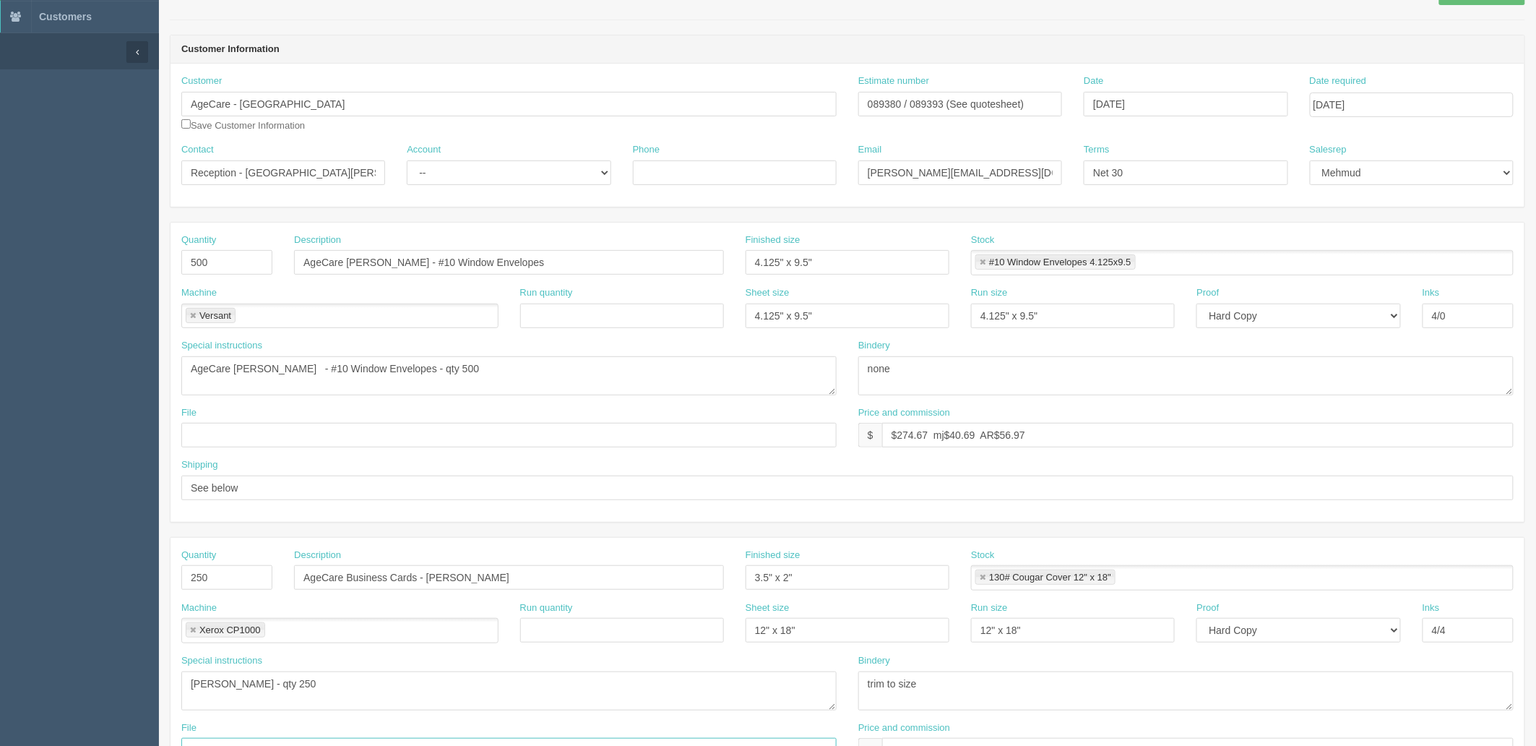
scroll to position [0, 0]
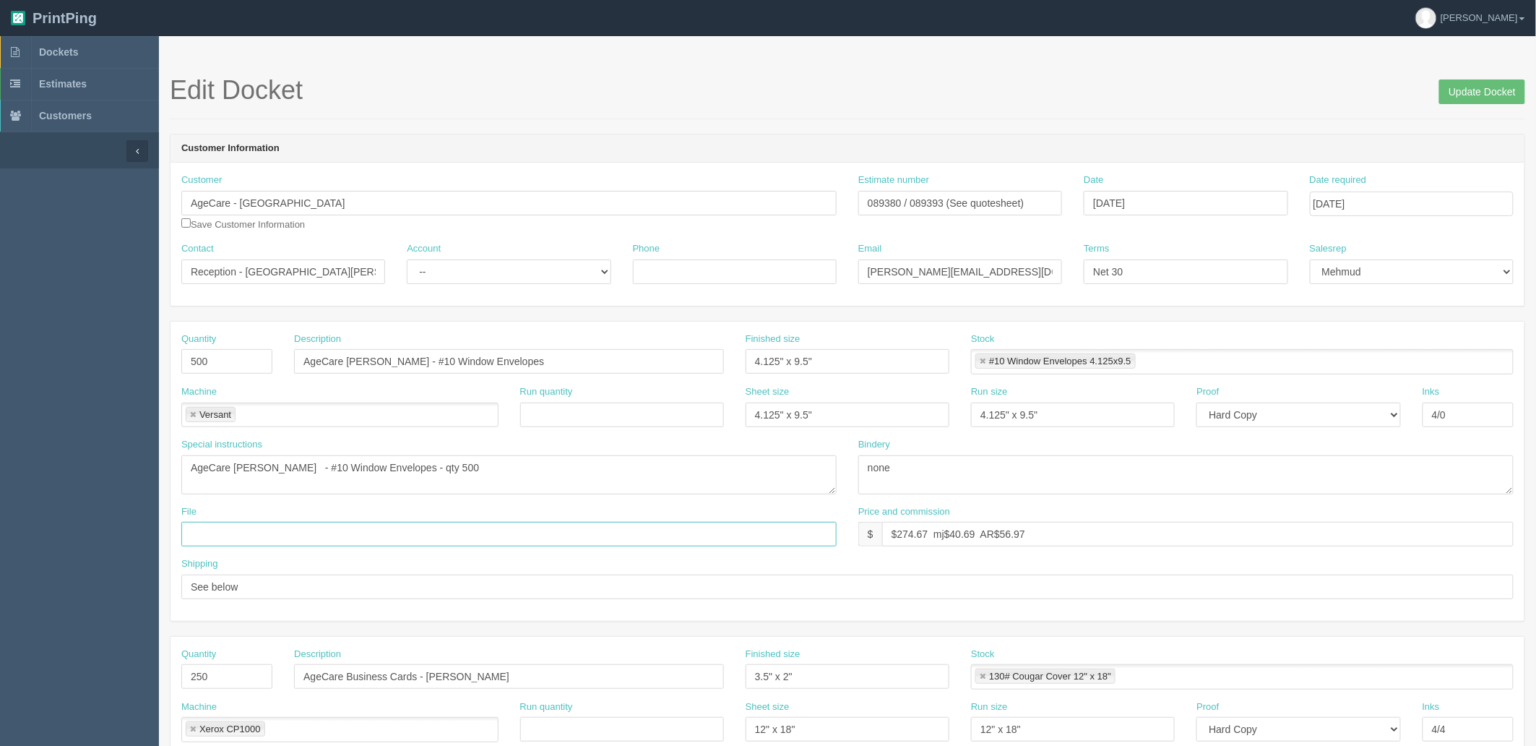
drag, startPoint x: 256, startPoint y: 531, endPoint x: 275, endPoint y: 535, distance: 19.1
click at [256, 531] on input "text" at bounding box center [508, 534] width 655 height 25
paste input "Z:\A\Age Care\2025\September 2025\AgeCare - BC and Env - 092625"
drag, startPoint x: 276, startPoint y: 530, endPoint x: 87, endPoint y: 517, distance: 189.0
click at [95, 517] on section "Dockets Estimates Customers" at bounding box center [768, 674] width 1536 height 1276
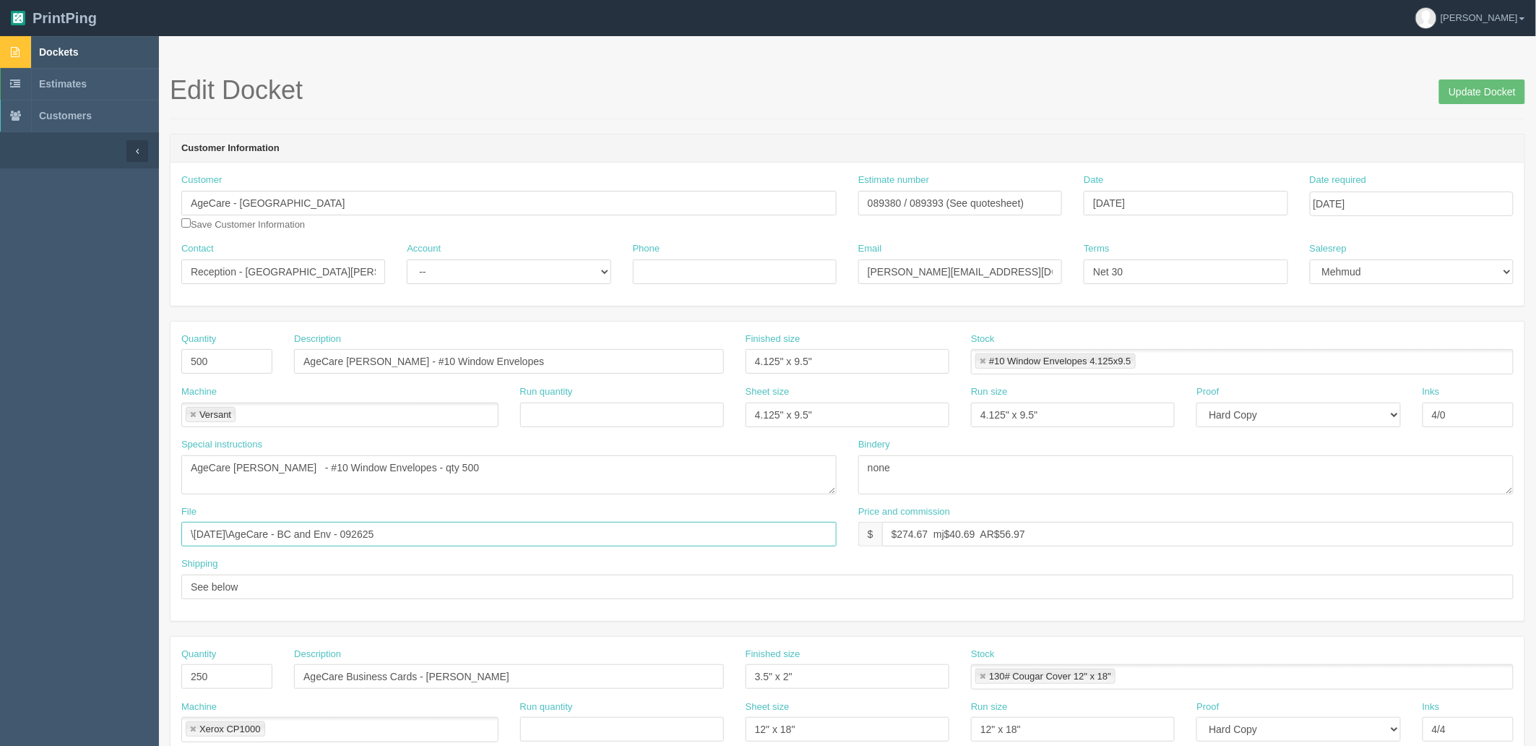
type input "\September 2025\AgeCare - BC and Env - 092625"
click at [80, 54] on link "Dockets" at bounding box center [79, 52] width 159 height 32
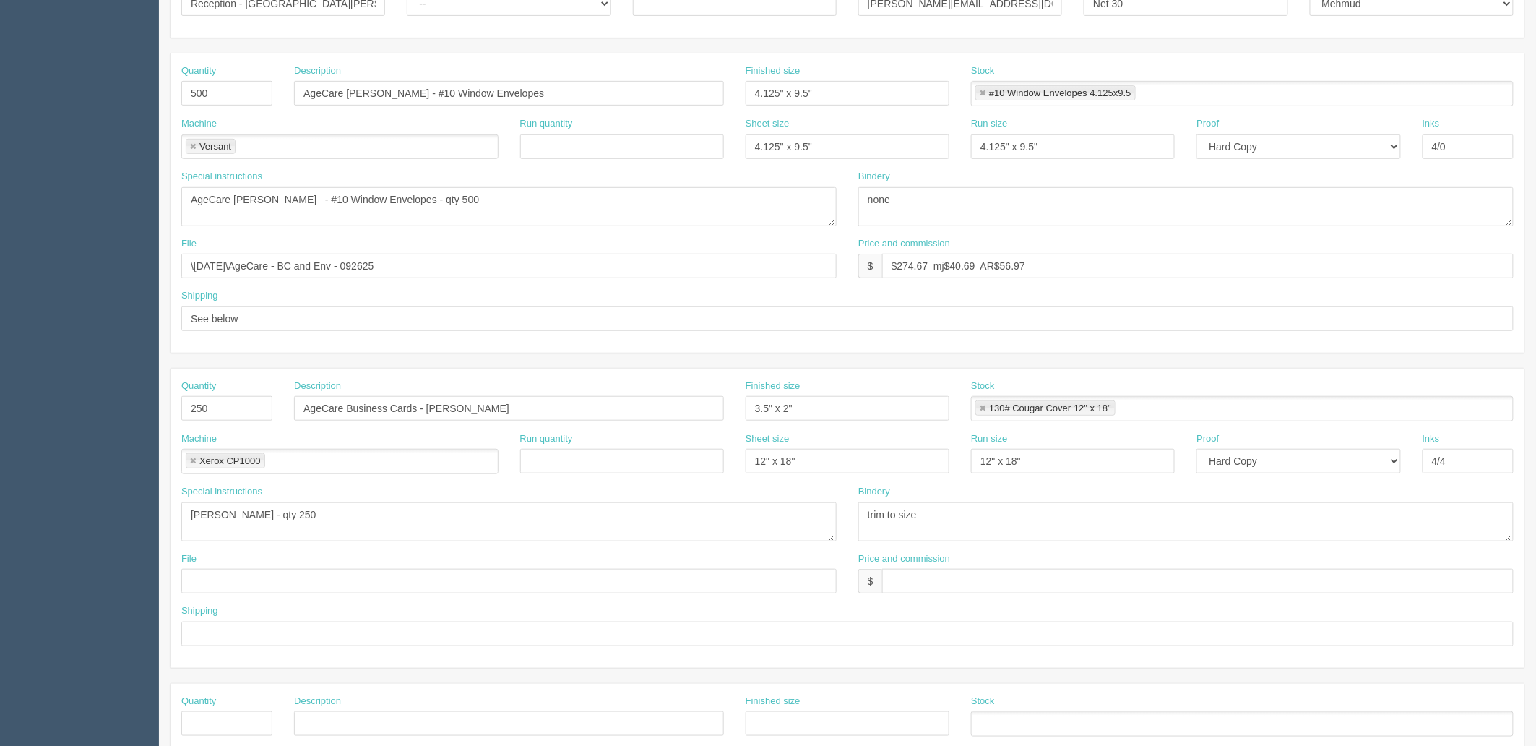
scroll to position [321, 0]
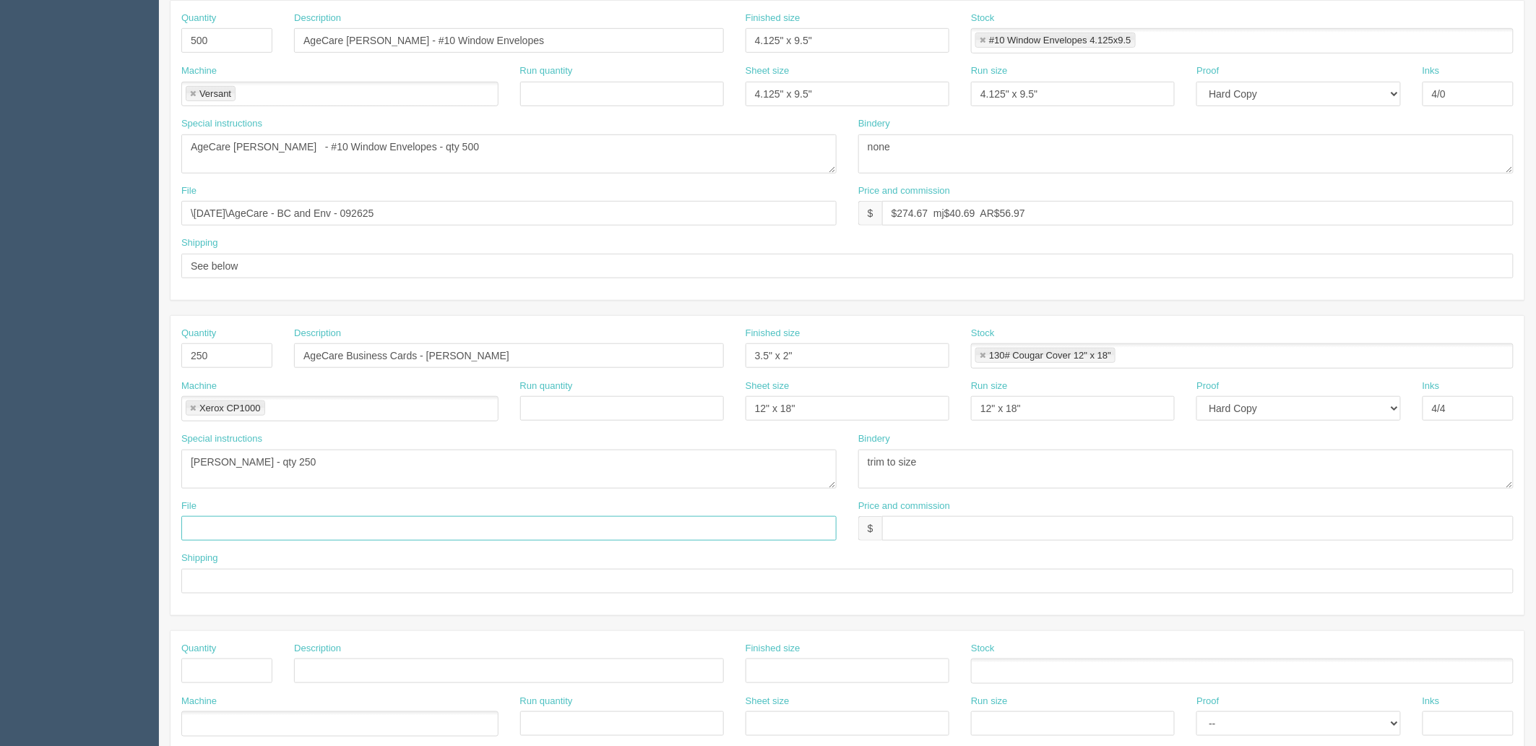
click at [277, 525] on input "text" at bounding box center [508, 528] width 655 height 25
paste input "\September 2025\AgeCare - BC and Env - 092625"
type input "\September 2025\AgeCare - BC and Env - 092625"
click at [224, 580] on input "text" at bounding box center [847, 581] width 1333 height 25
type input "See below"
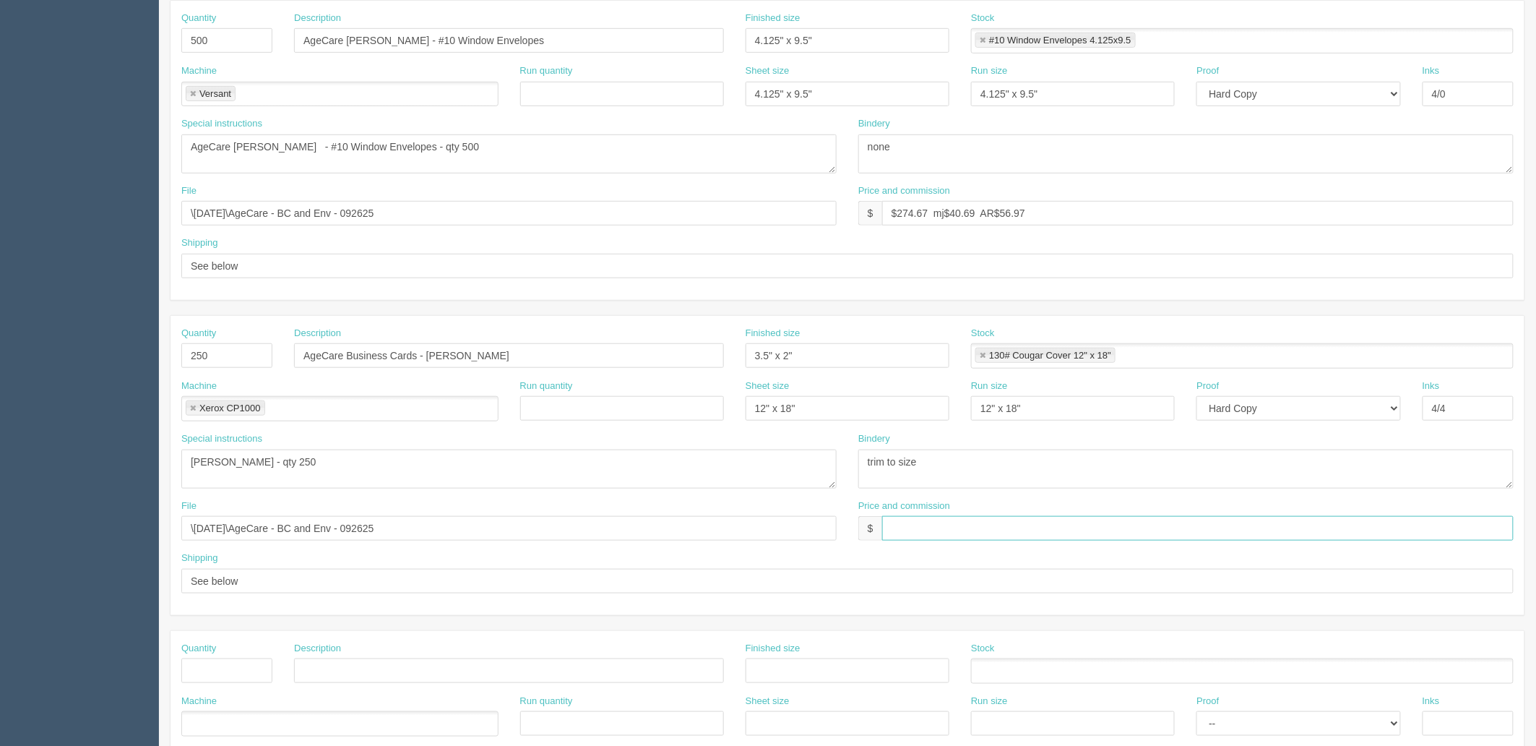
click at [919, 526] on input "text" at bounding box center [1198, 528] width 632 height 25
type input "$70 mj$5.95 AR$11.23"
click at [966, 473] on textarea "trim to size" at bounding box center [1186, 469] width 655 height 39
drag, startPoint x: 447, startPoint y: 525, endPoint x: 19, endPoint y: 528, distance: 427.8
click at [23, 528] on section "Dockets Estimates Customers" at bounding box center [768, 353] width 1536 height 1276
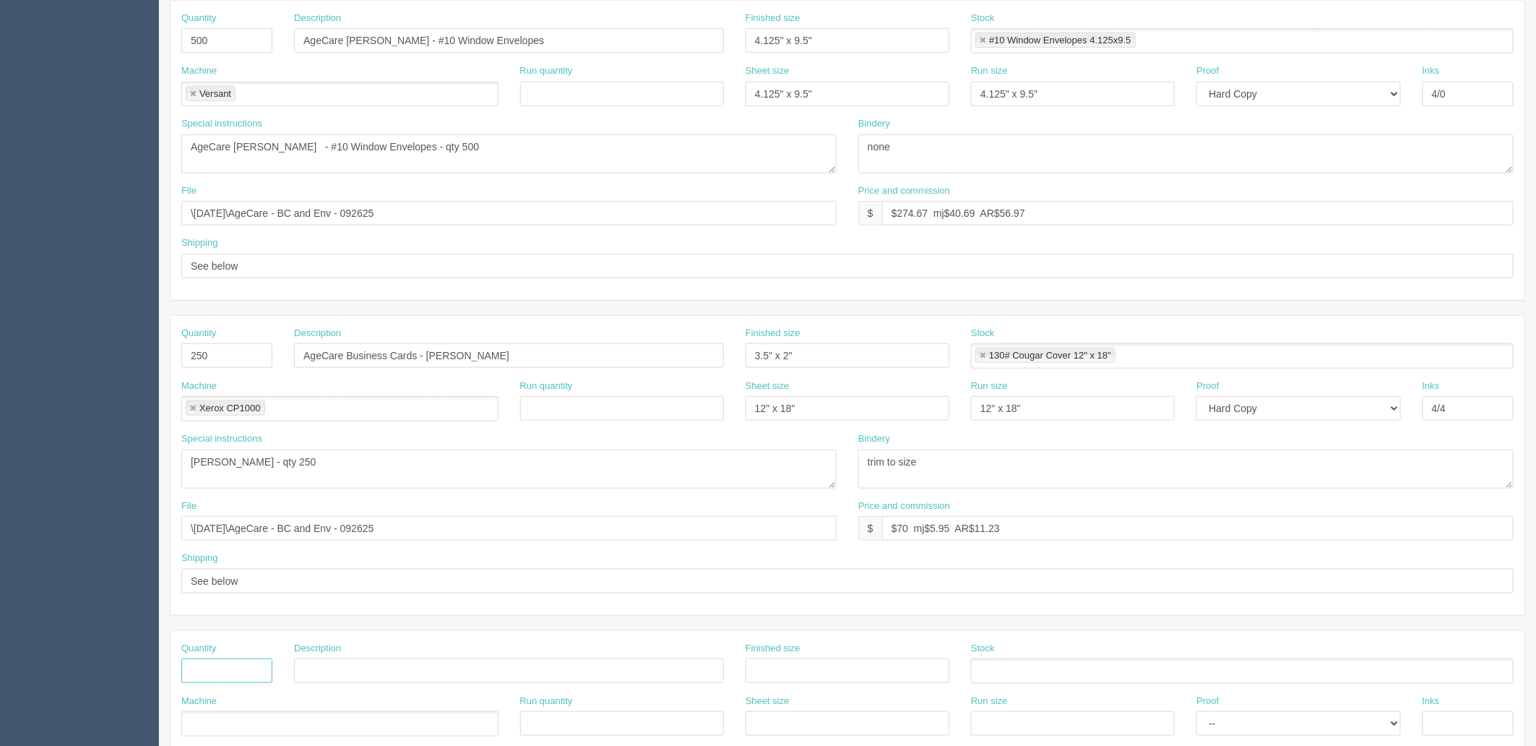
click at [236, 668] on input "text" at bounding box center [226, 670] width 91 height 25
type input "1"
type input "Shipping"
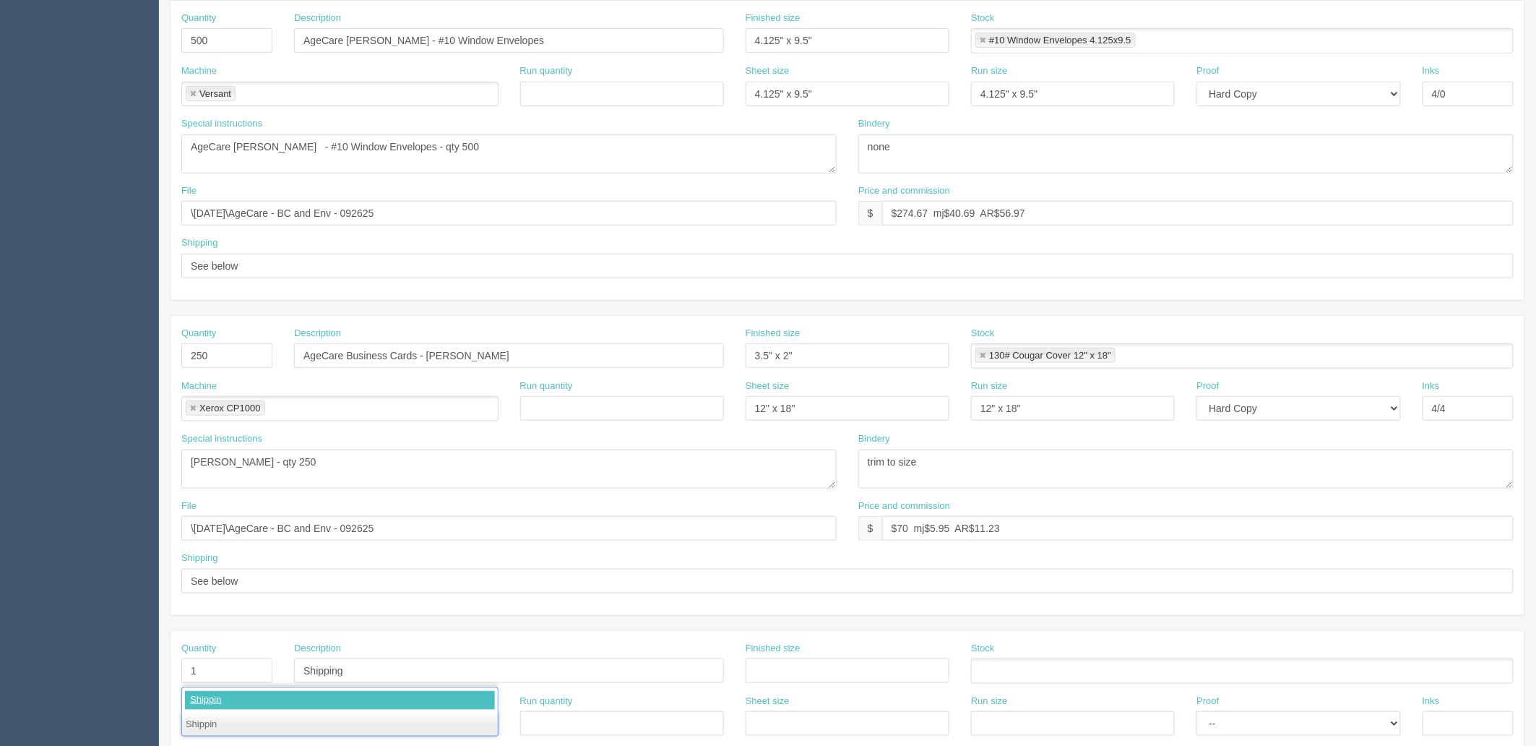
type input "Shipping"
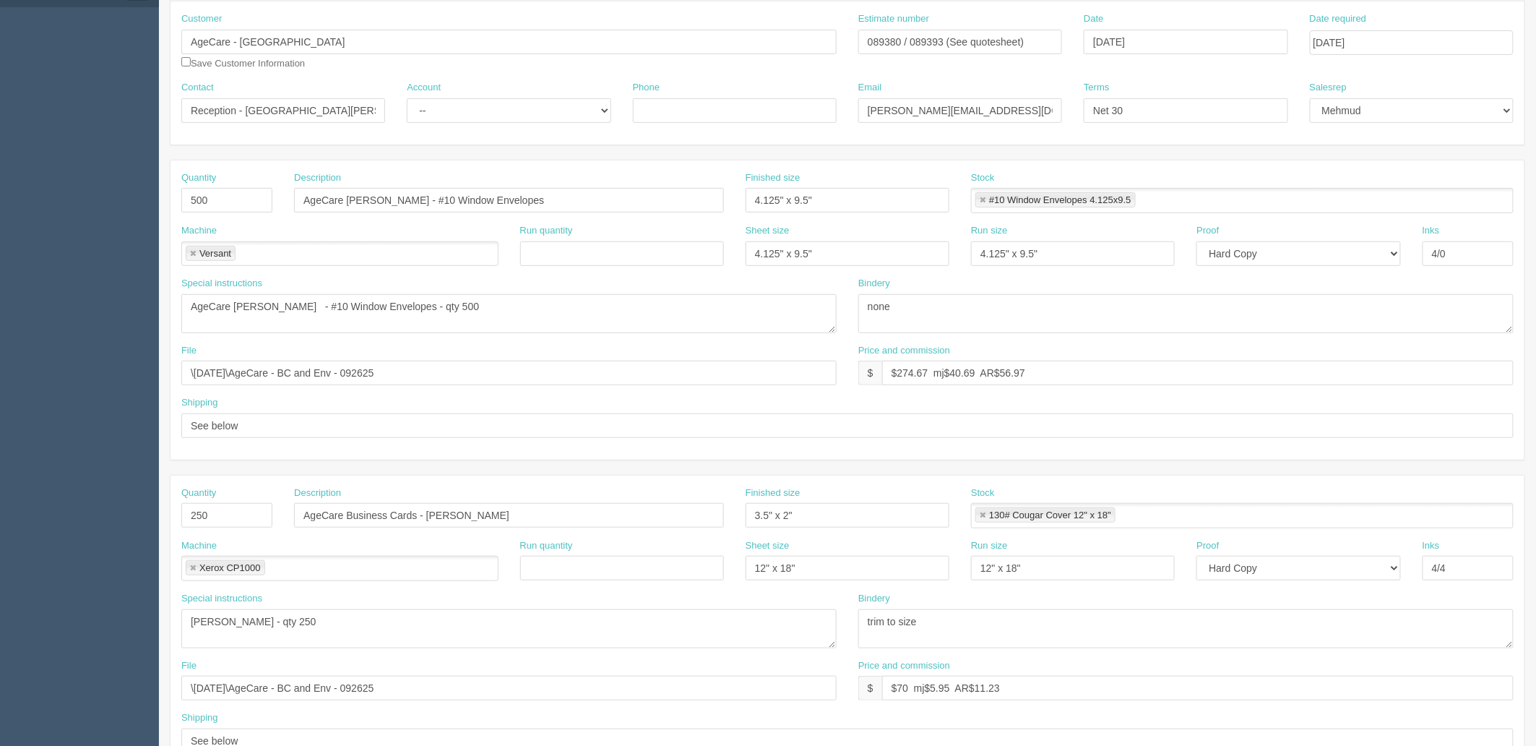
scroll to position [160, 0]
click at [461, 109] on select "-- Existing Client Allrush Client Rep Client" at bounding box center [509, 111] width 204 height 25
select select "Allrush Client"
click at [407, 99] on select "-- Existing Client Allrush Client Rep Client" at bounding box center [509, 111] width 204 height 25
drag, startPoint x: 236, startPoint y: 39, endPoint x: 730, endPoint y: 44, distance: 494.3
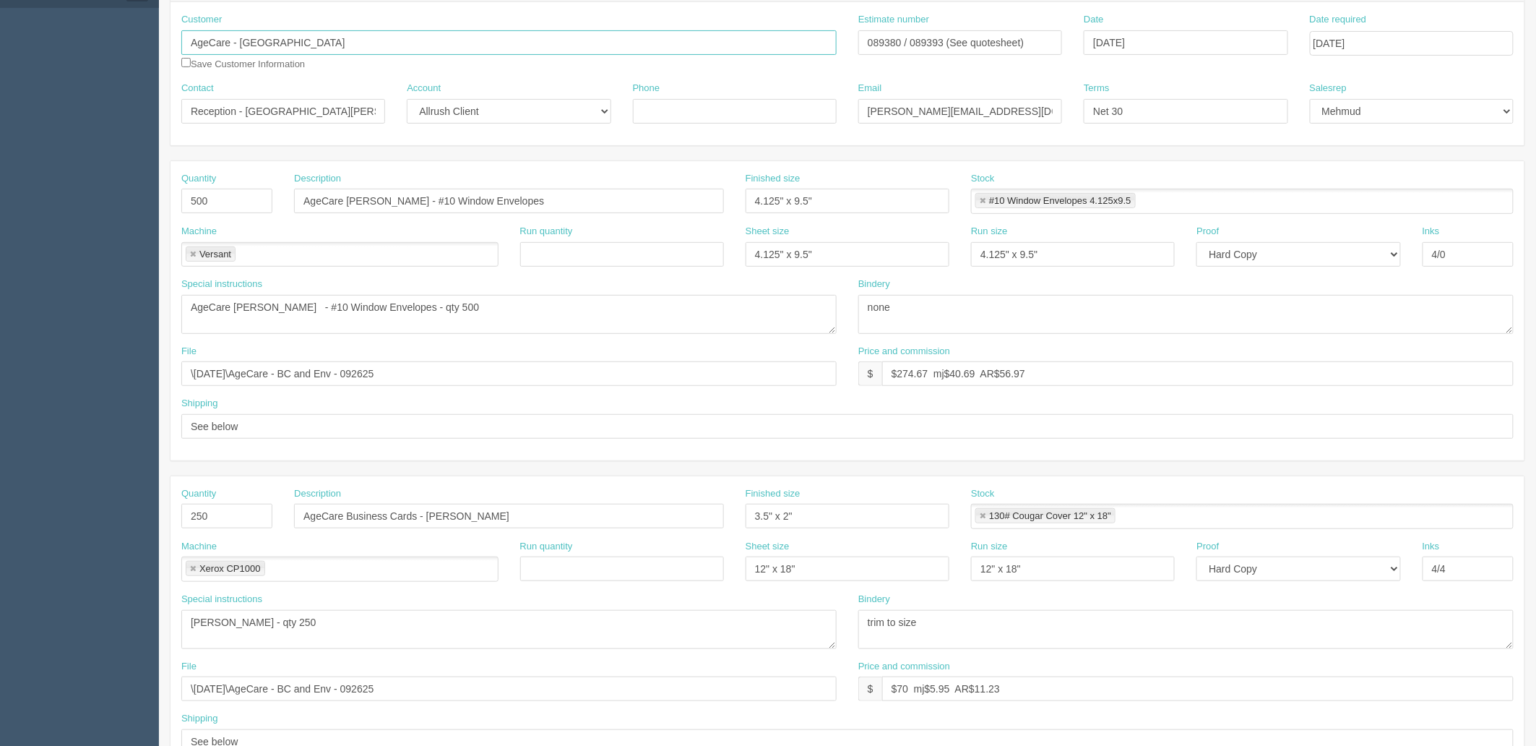
click at [728, 45] on input "AgeCare - [GEOGRAPHIC_DATA]" at bounding box center [508, 42] width 655 height 25
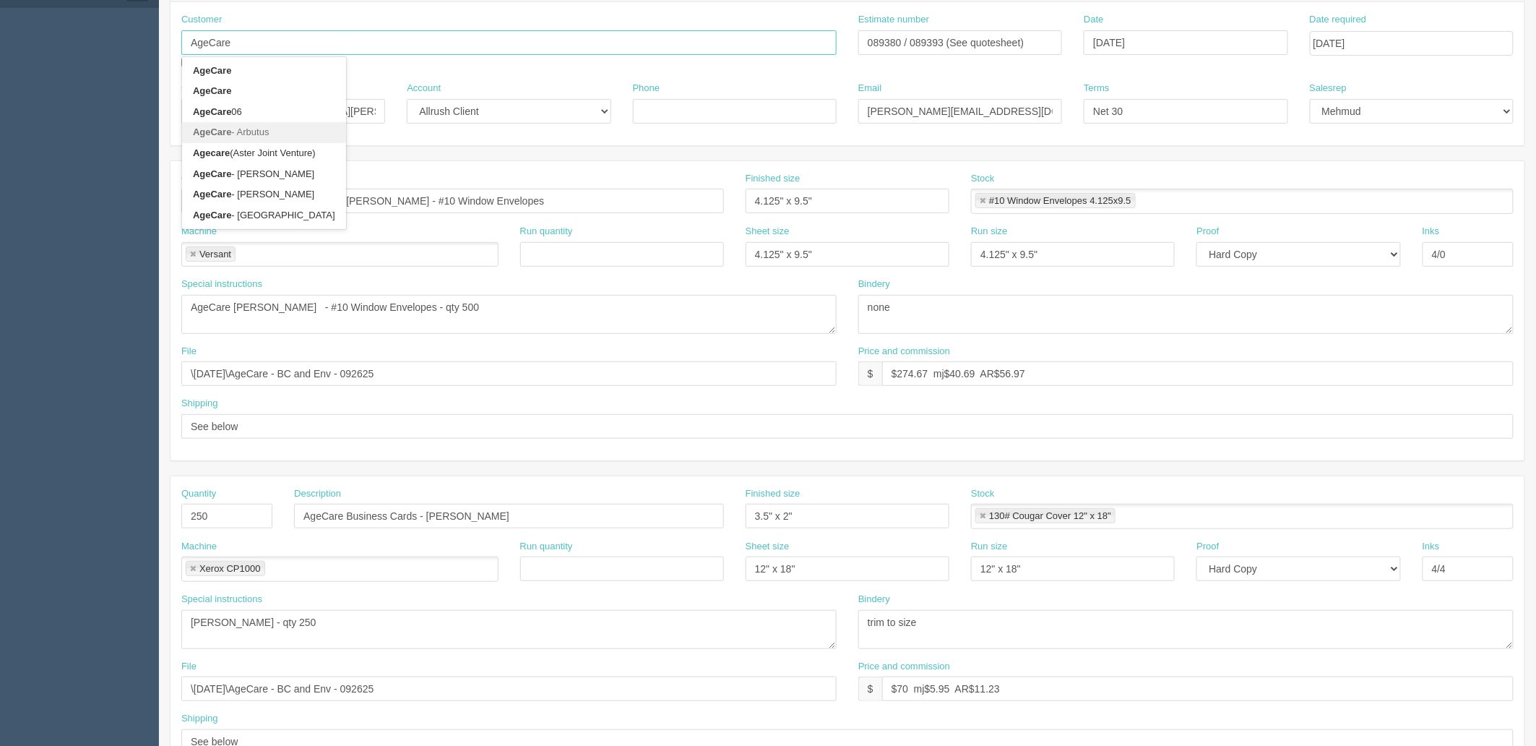
type input "AgeCare"
click at [351, 119] on input "Reception - AgeCare Parkhill" at bounding box center [283, 111] width 204 height 25
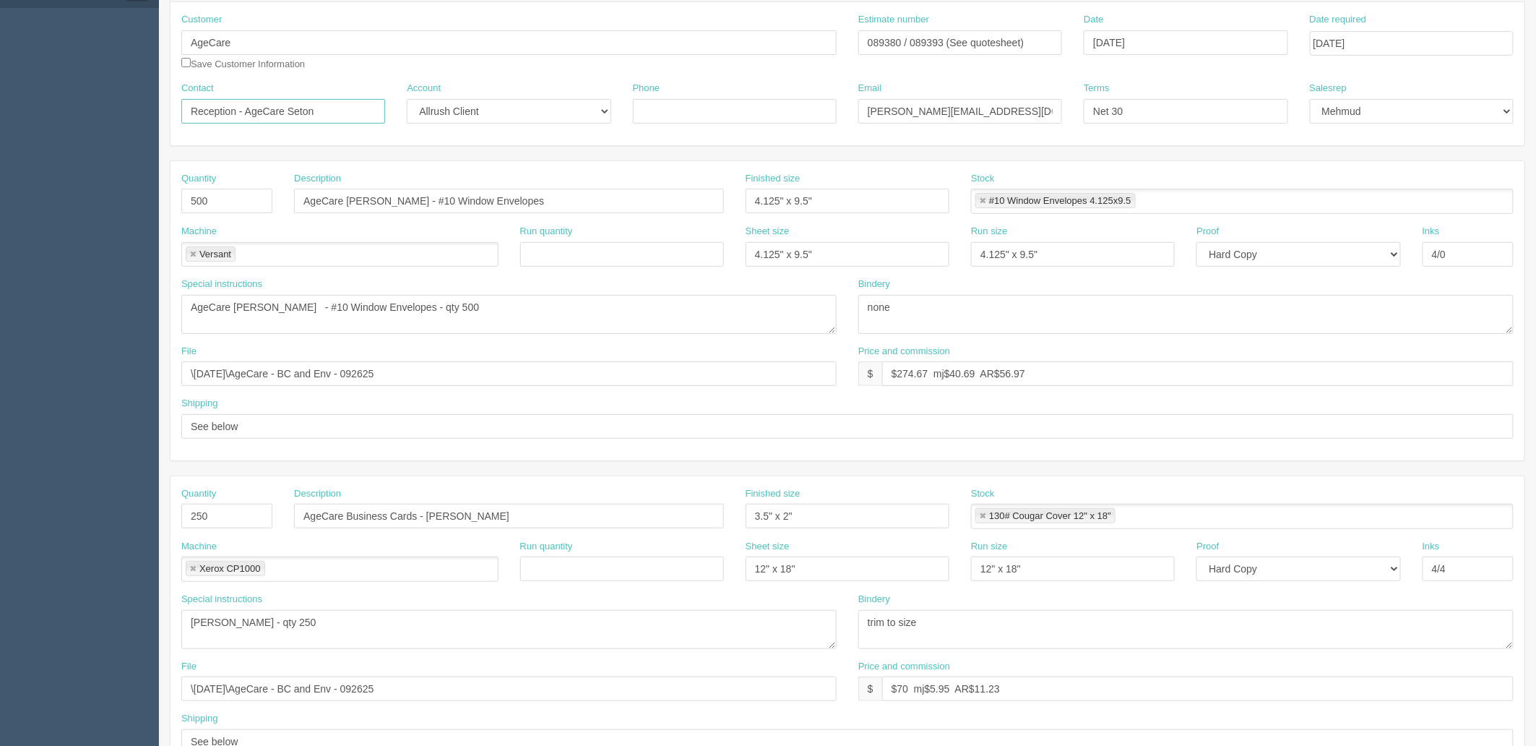
type input "Reception - AgeCare Seton"
click at [382, 207] on input "AgeCare [PERSON_NAME] - #10 Window Envelopes" at bounding box center [509, 201] width 430 height 25
type input "AgeCare Seton - #10 Window Envelopes"
drag, startPoint x: 267, startPoint y: 305, endPoint x: 468, endPoint y: 421, distance: 231.2
click at [272, 305] on textarea "AgeCare Parkhill - #10 Window Envelopes - qty 500" at bounding box center [508, 314] width 655 height 39
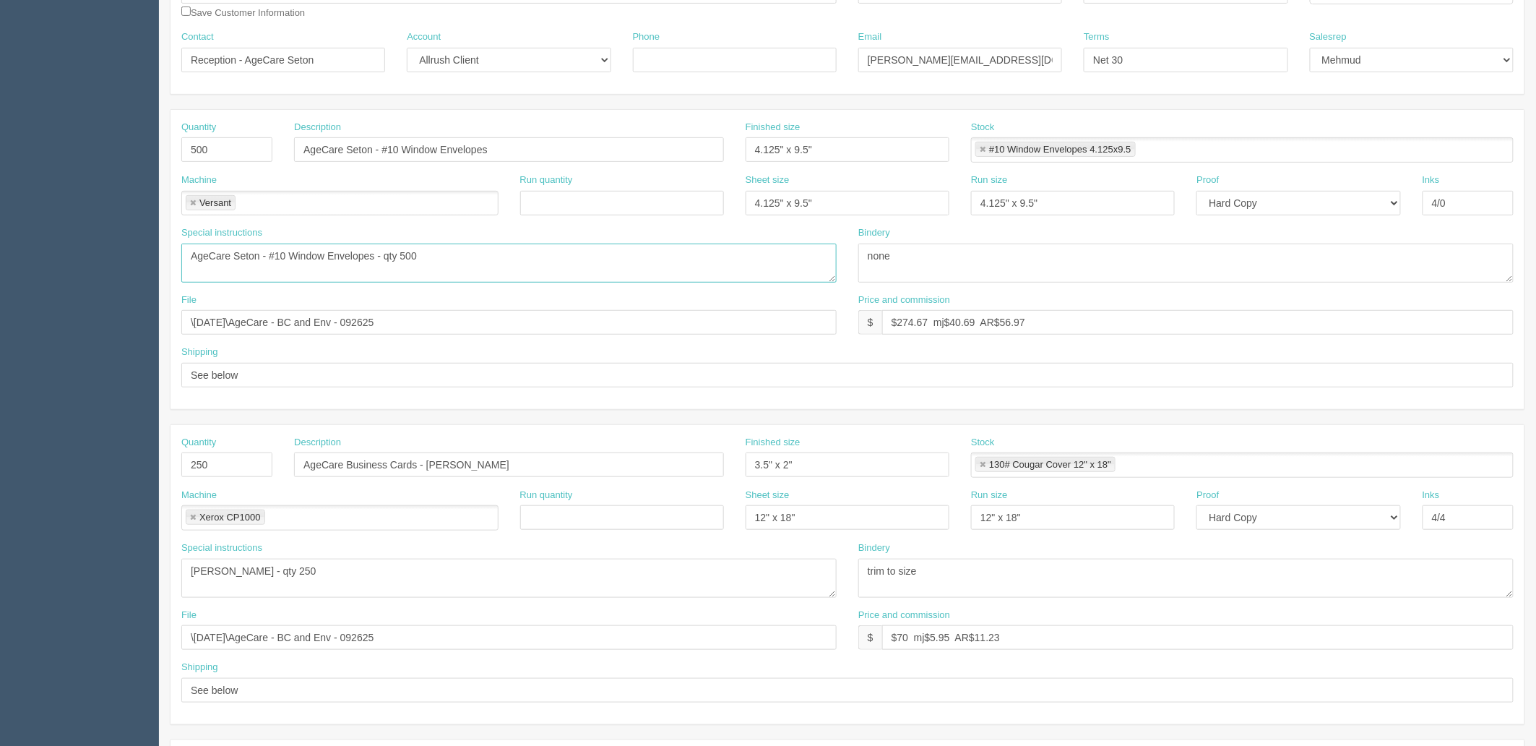
scroll to position [241, 0]
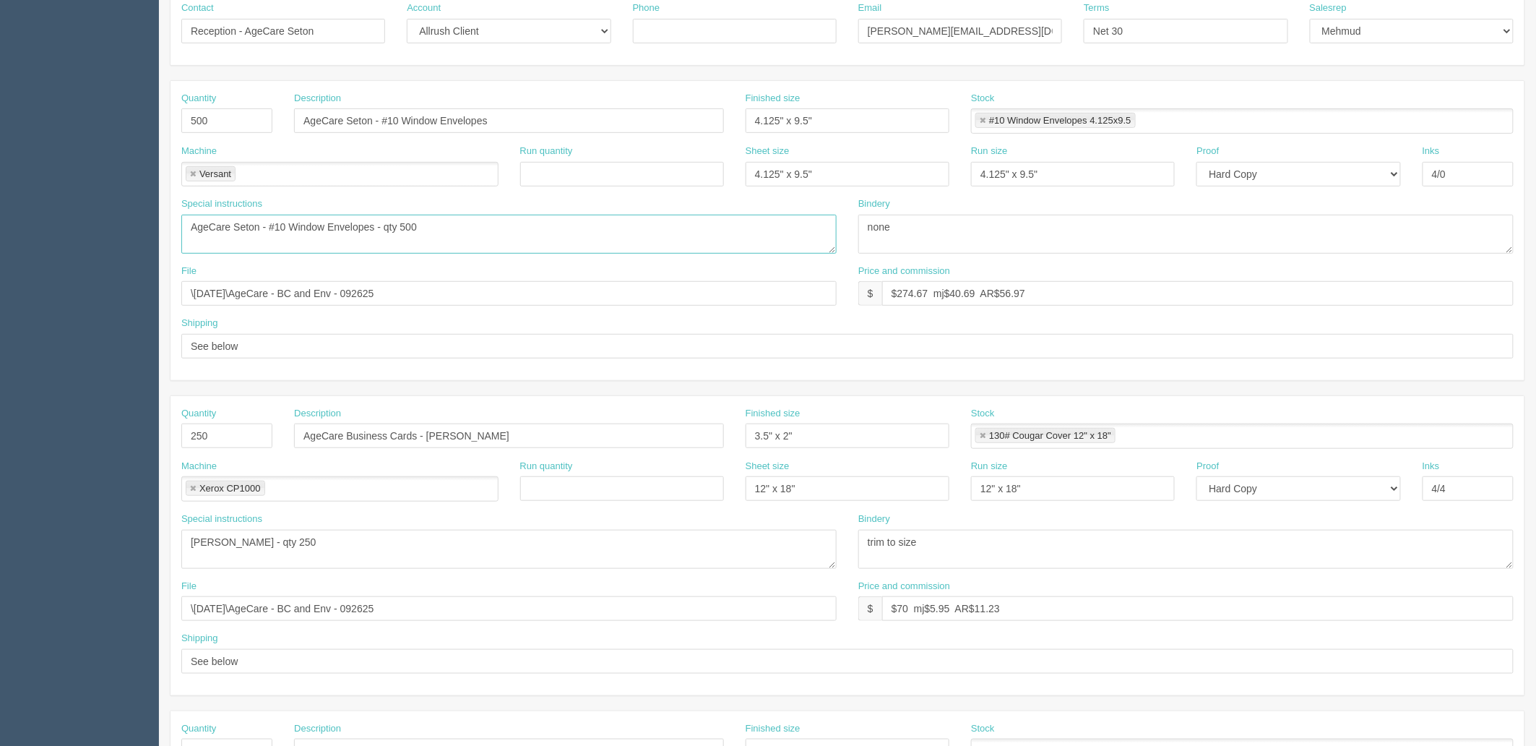
type textarea "AgeCare Seton - #10 Window Envelopes - qty 500"
click at [419, 435] on input "AgeCare Business Cards - Bennette Grace Aguirre" at bounding box center [509, 435] width 430 height 25
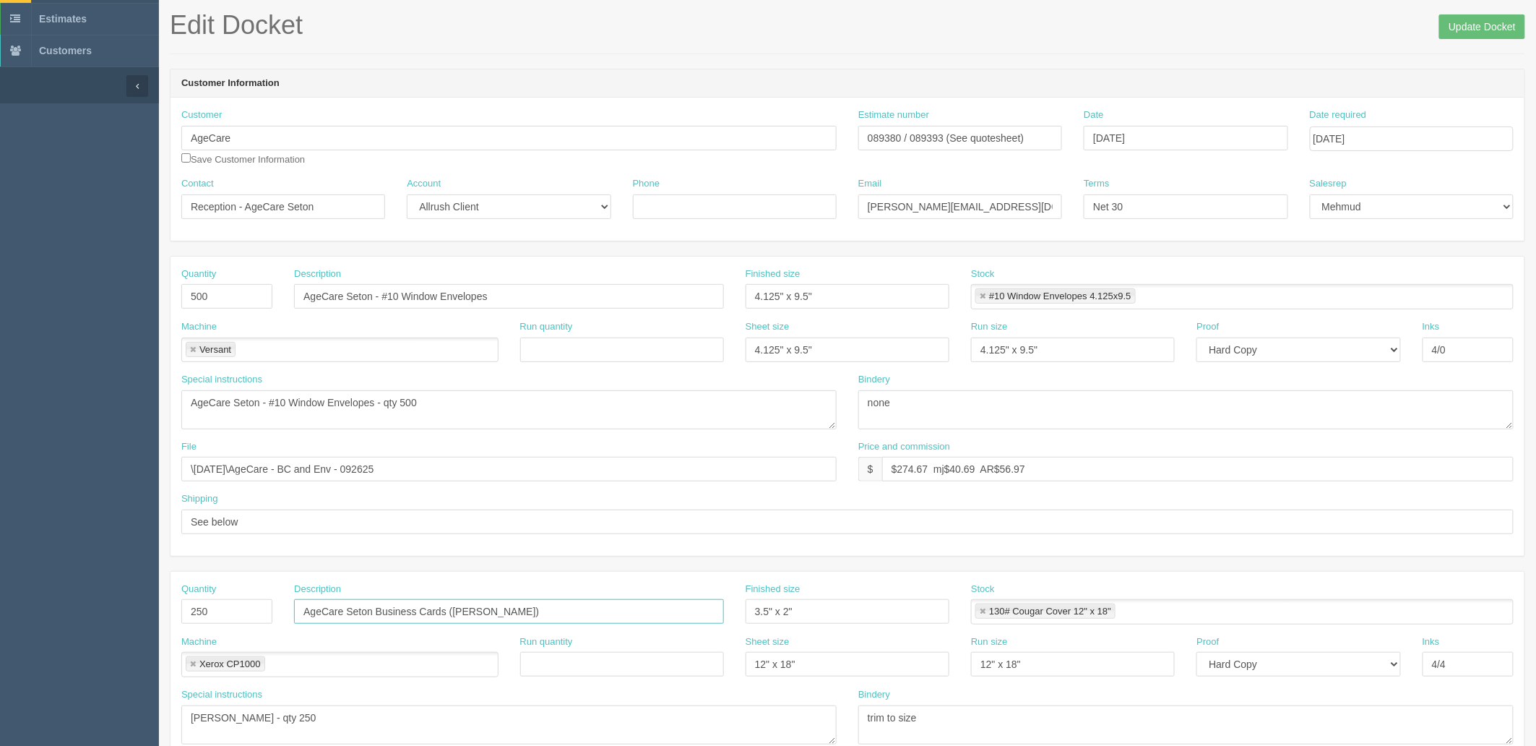
scroll to position [0, 0]
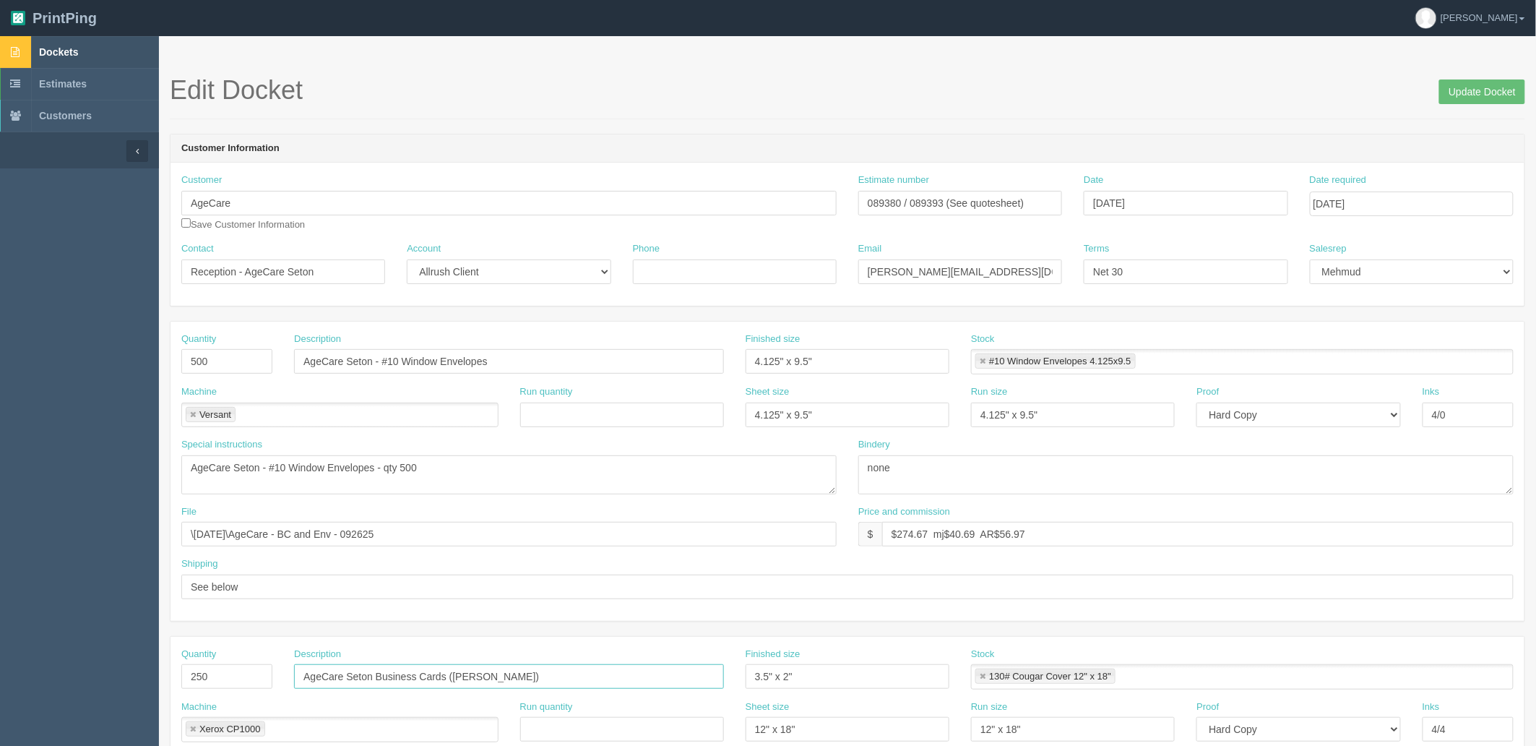
type input "AgeCare Seton Business Cards (Bennette Grace Aguirre)"
click at [300, 71] on section "Edit Docket Update Docket Customer Information Customer AgeCare AgeCare AgeCare…" at bounding box center [847, 674] width 1377 height 1276
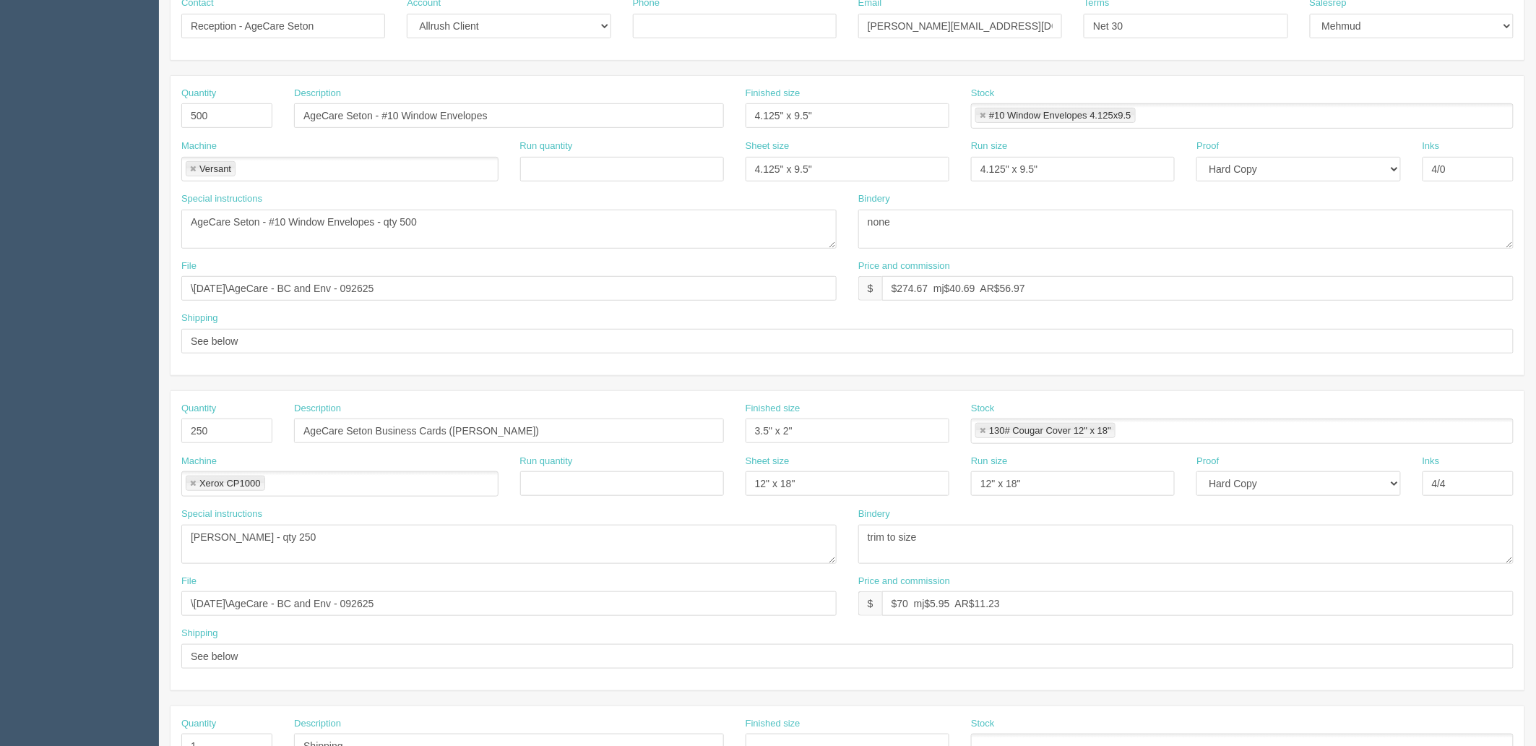
scroll to position [567, 0]
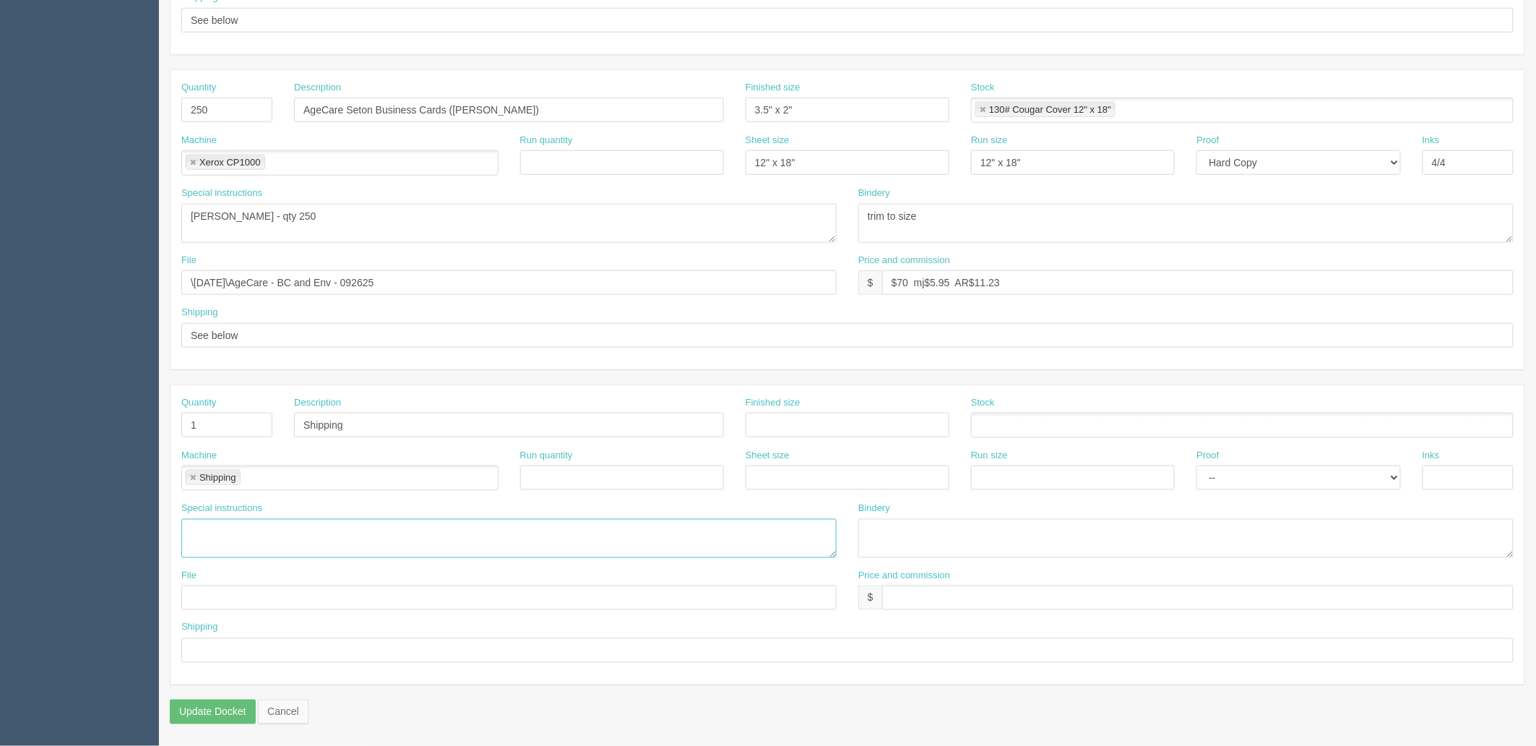
click at [228, 528] on textarea at bounding box center [508, 538] width 655 height 39
paste textarea "AgeCare Seton 4963 Front Street SE Calgary, AB T3M 2M3"
type textarea "ATT: Reception - AgeCare Seton, 4963 Front Street SE, Calgary, AB T3M 2M3"
click at [977, 596] on input "text" at bounding box center [1198, 597] width 632 height 25
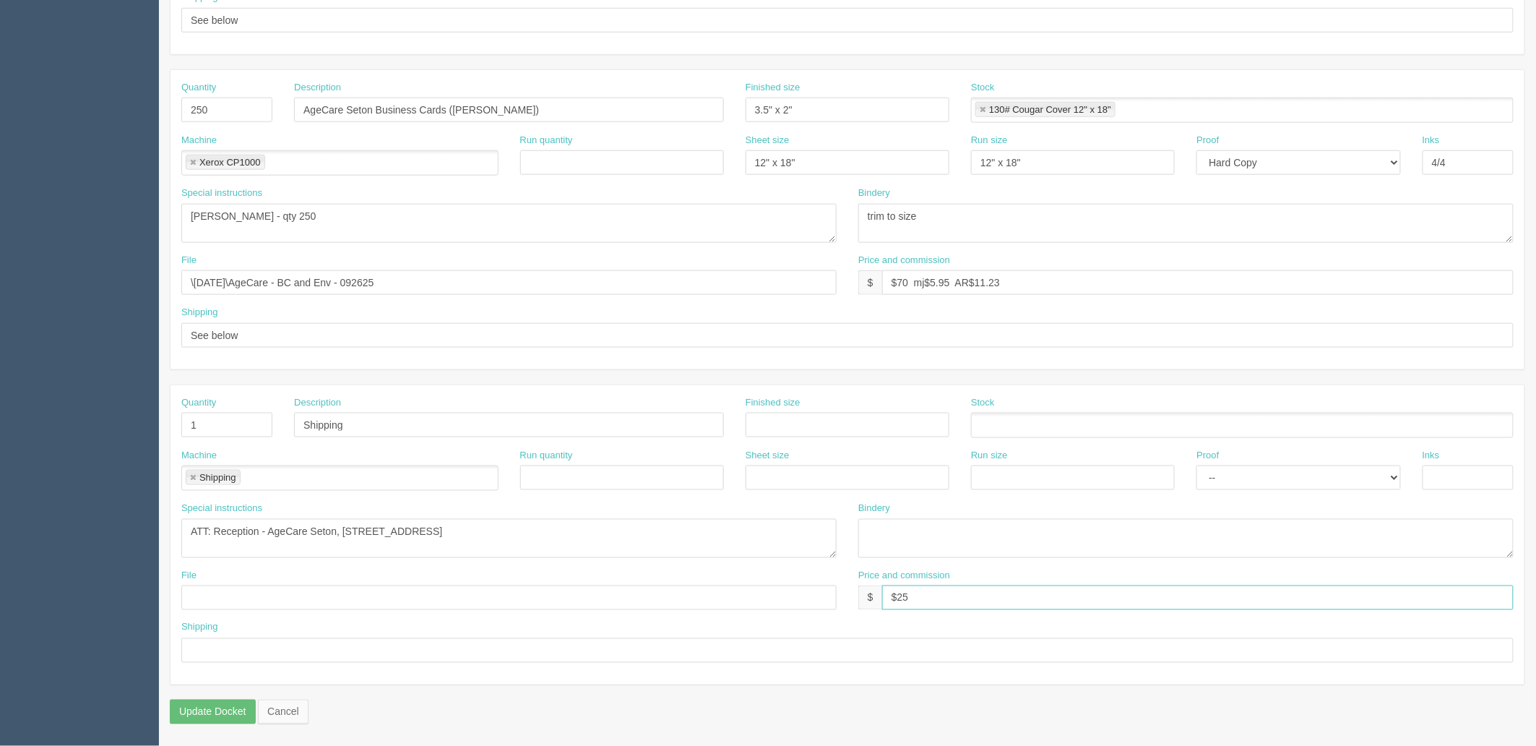
type input "$25 mj$0 AR$5"
type input "See spcl inst."
click at [724, 543] on textarea "ATT: Reception - AgeCare Seton, 4963 Front Street SE, Calgary, AB T3M 2M3" at bounding box center [508, 538] width 655 height 39
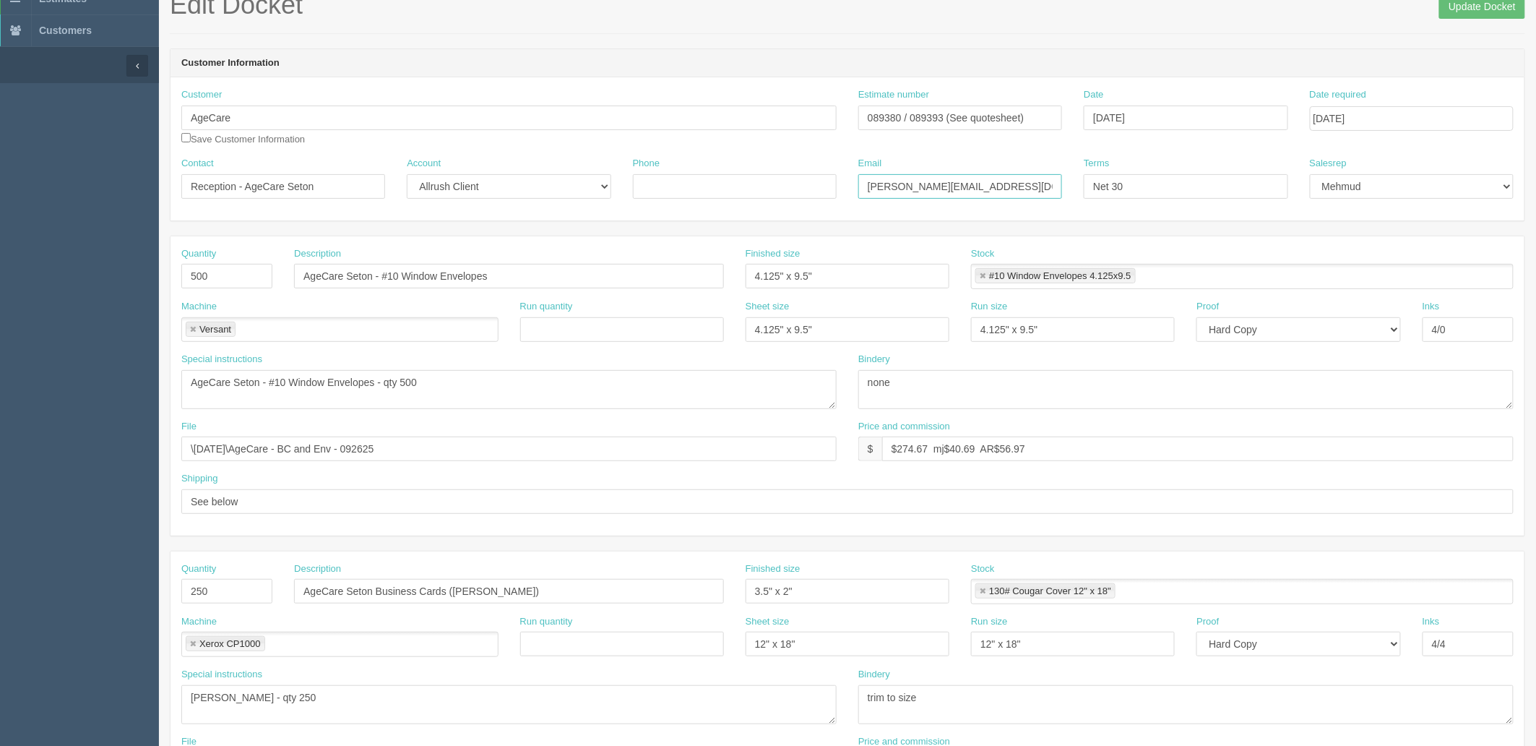
click at [945, 179] on input "parkhill@agecare.ca / APON@agecare.ca" at bounding box center [961, 186] width 204 height 25
paste input "receptionseton"
type input "receptionseton@agecare.ca / payables@agecare.ca"
click at [928, 116] on input "089380 / 089393 (See quotesheet)" at bounding box center [961, 118] width 204 height 25
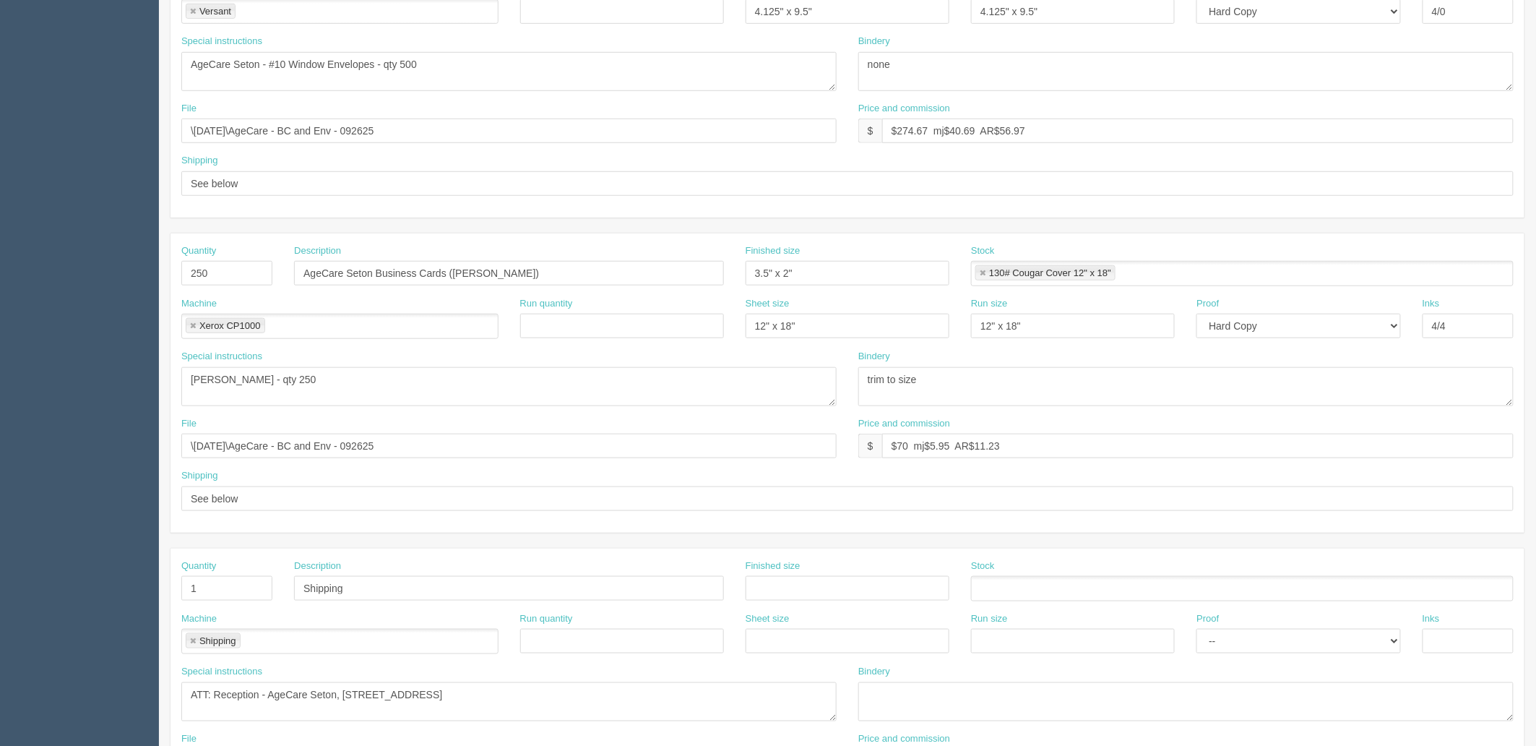
scroll to position [407, 0]
click at [377, 270] on input "AgeCare Seton Business Cards (Bennette Grace Aguirre)" at bounding box center [509, 269] width 430 height 25
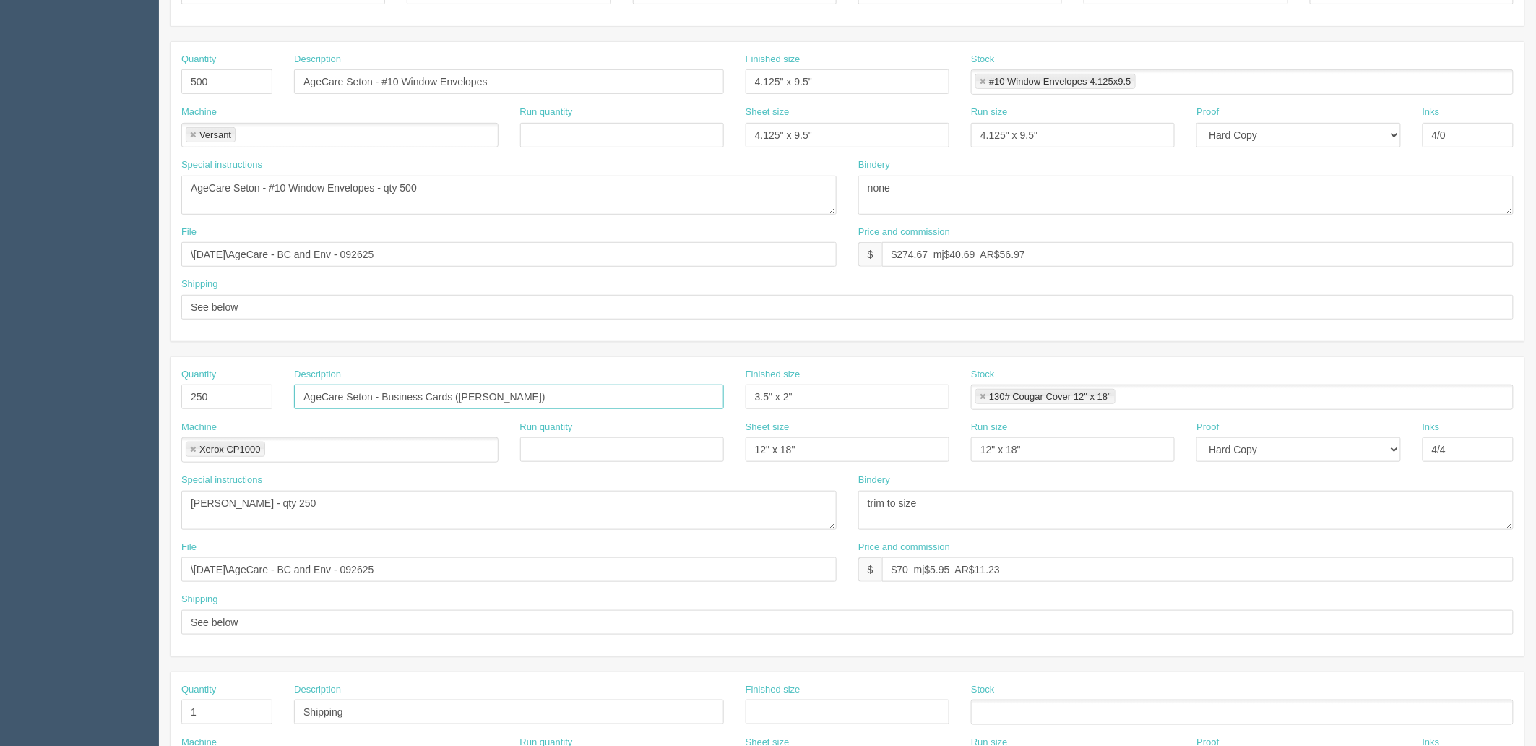
scroll to position [0, 0]
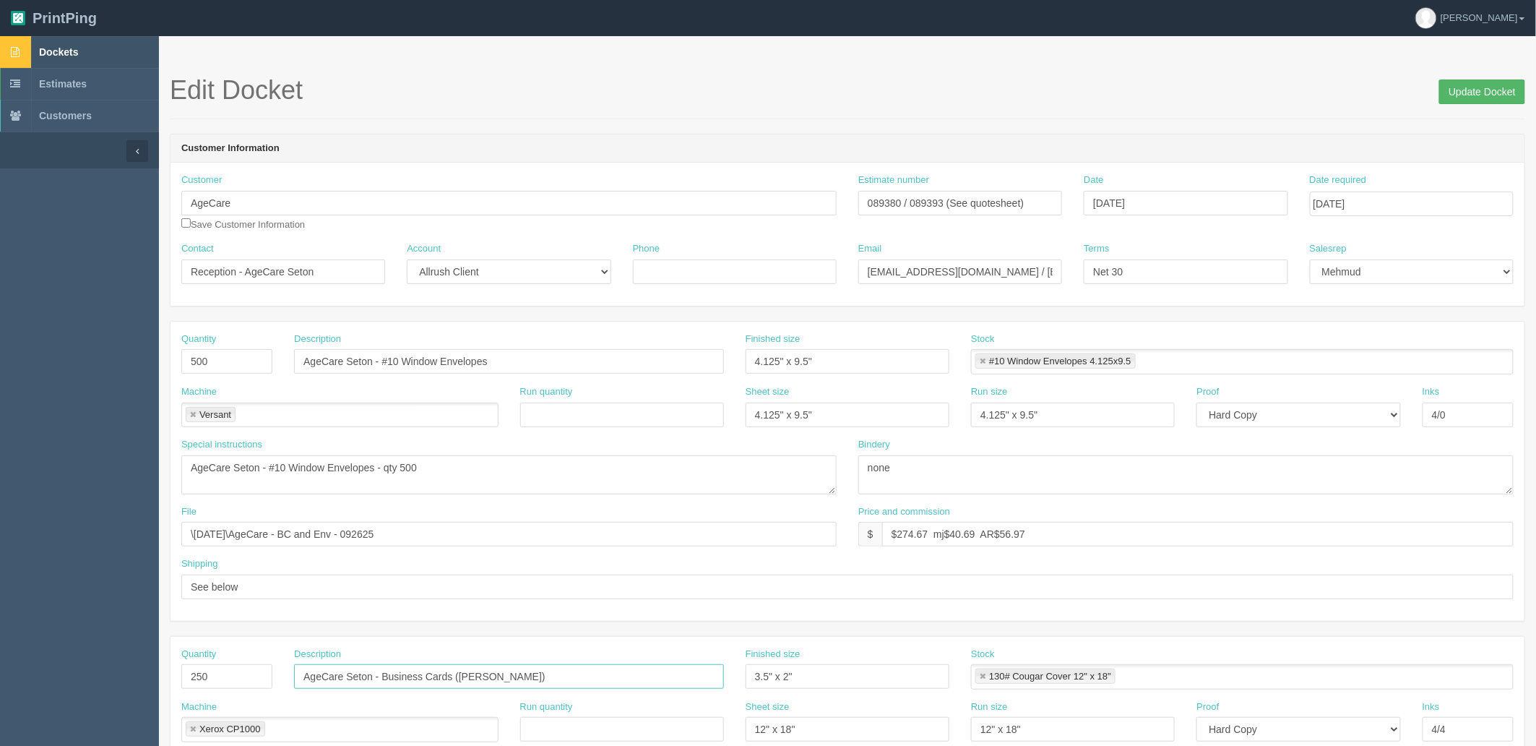
type input "AgeCare Seton - Business Cards ([PERSON_NAME])"
click at [1489, 85] on input "Update Docket" at bounding box center [1483, 91] width 86 height 25
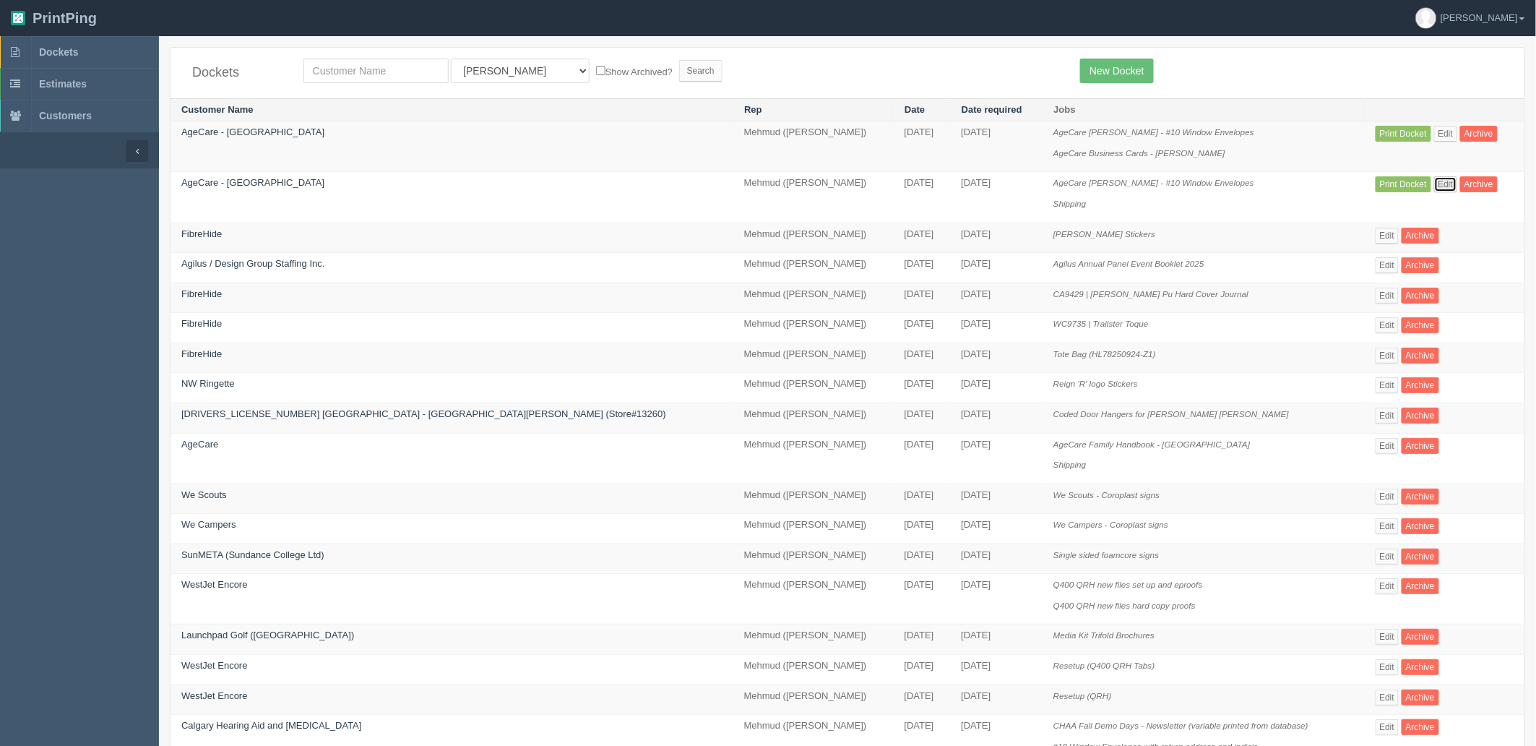
click at [1435, 182] on link "Edit" at bounding box center [1447, 184] width 24 height 16
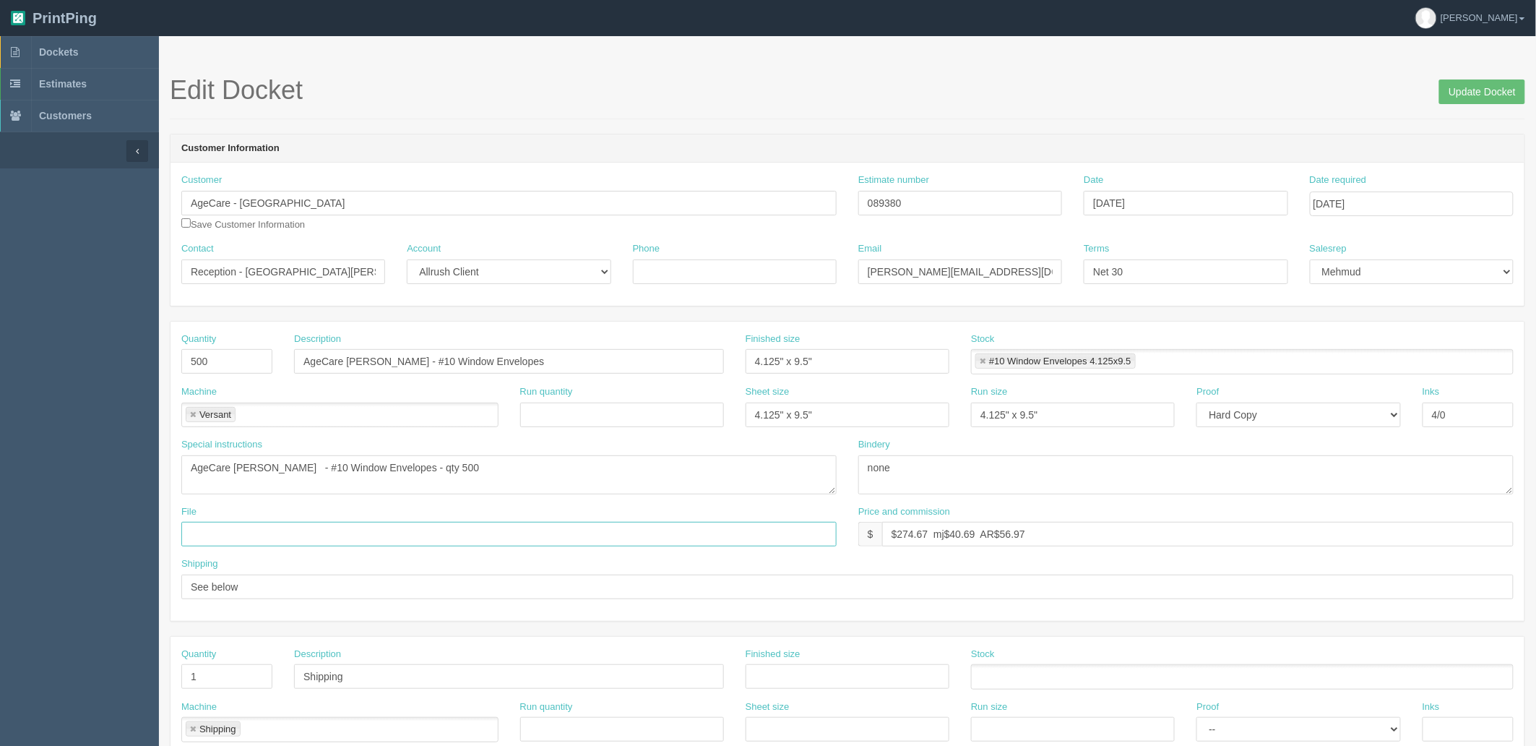
click at [298, 537] on input "text" at bounding box center [508, 534] width 655 height 25
paste input "\[DATE]\AgeCare - BC and Env - 092625"
type input "\[DATE]\AgeCare - BC and Env - 092625"
click at [1469, 88] on input "Update Docket" at bounding box center [1483, 91] width 86 height 25
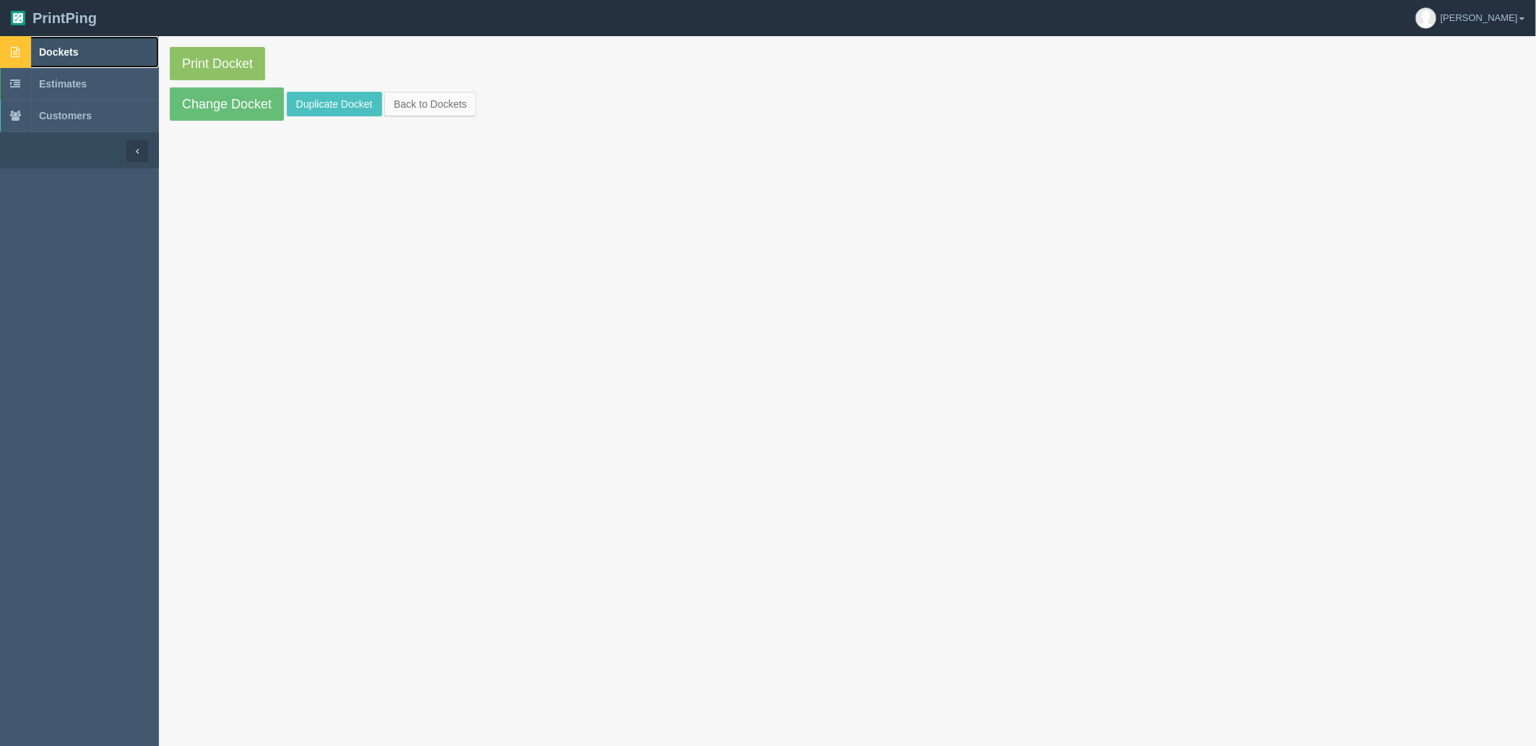
click at [117, 52] on link "Dockets" at bounding box center [79, 52] width 159 height 32
drag, startPoint x: 85, startPoint y: 53, endPoint x: 92, endPoint y: 61, distance: 9.7
click at [85, 53] on link "Dockets" at bounding box center [79, 52] width 159 height 32
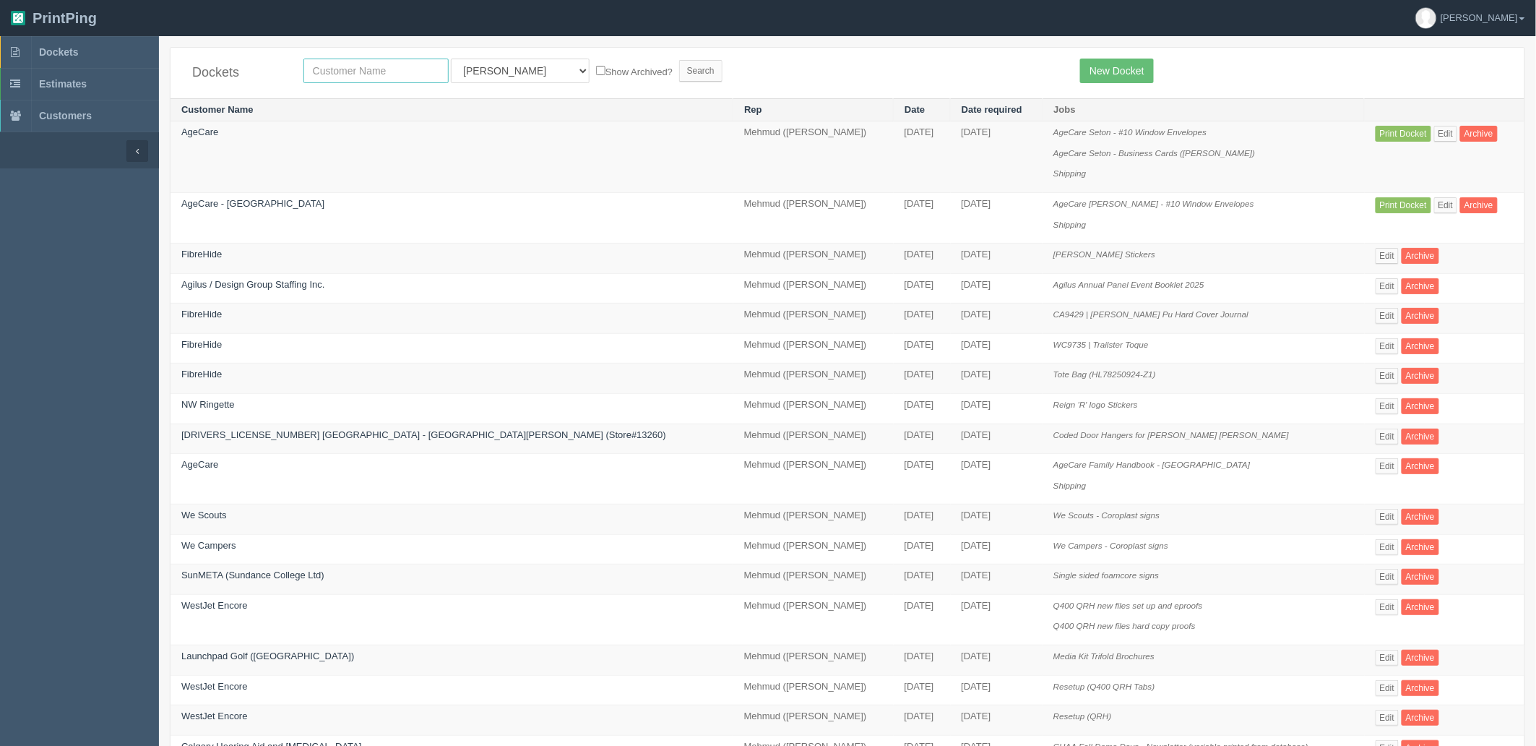
click at [414, 74] on input "text" at bounding box center [376, 71] width 145 height 25
type input "age"
click at [679, 60] on input "Search" at bounding box center [700, 71] width 43 height 22
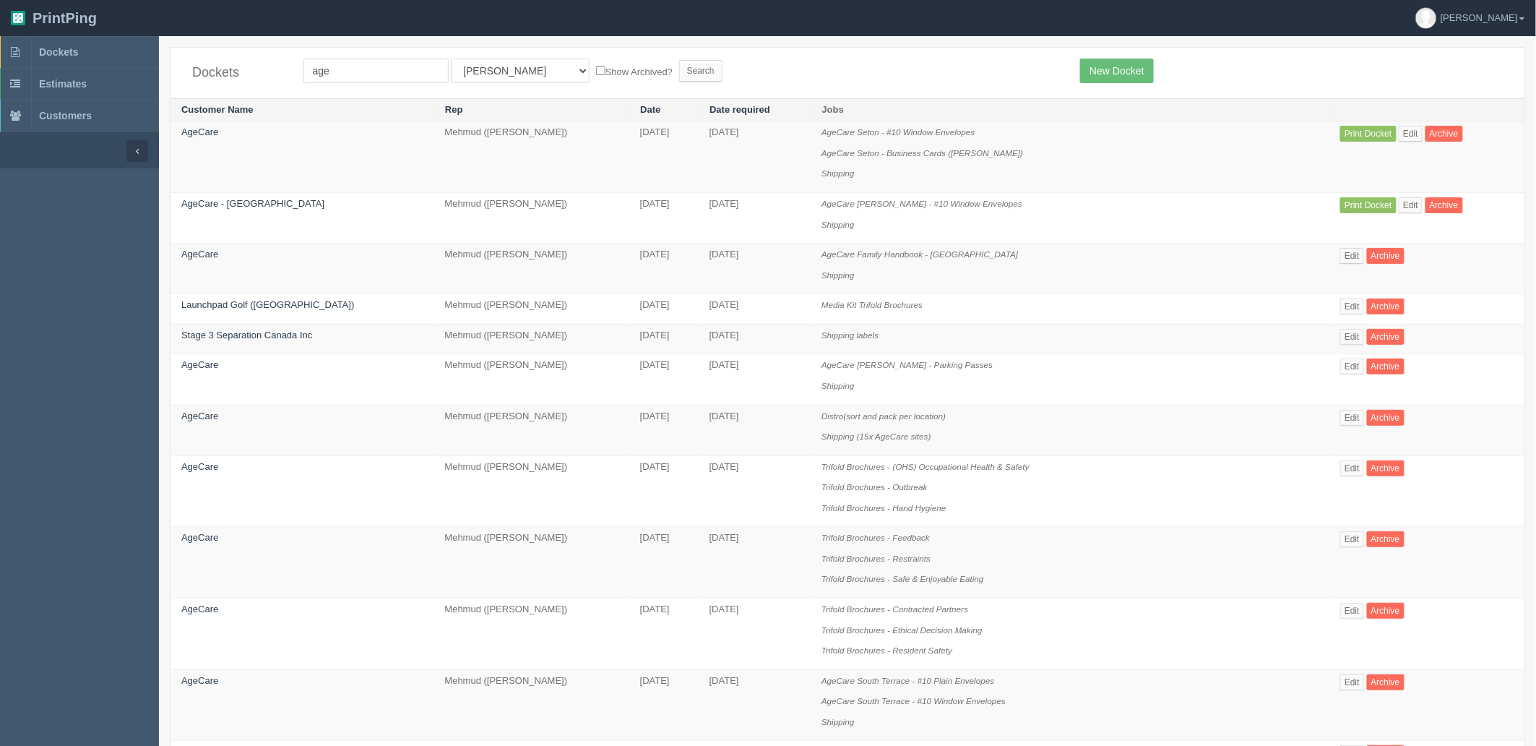
click at [353, 431] on td "AgeCare" at bounding box center [303, 430] width 264 height 51
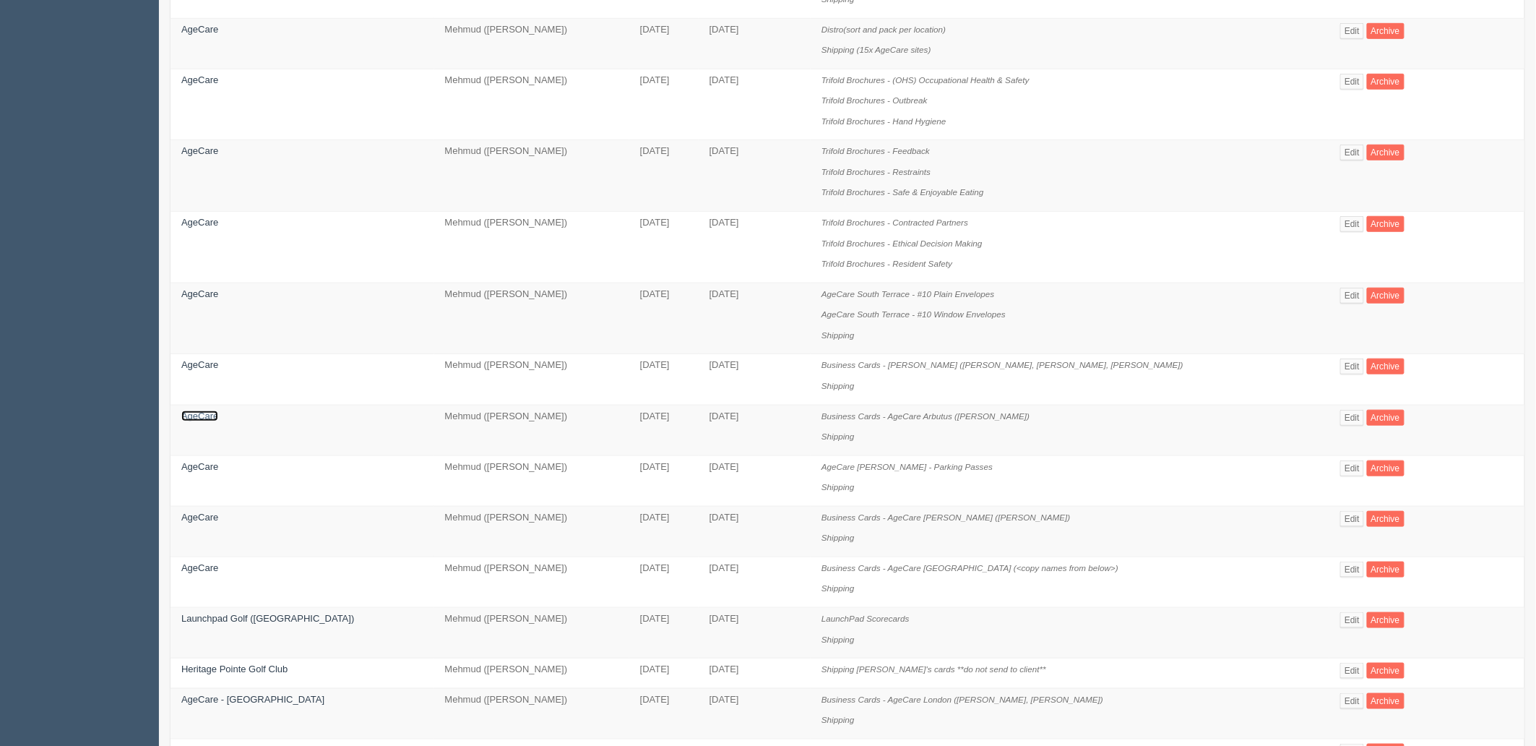
click at [207, 421] on link "AgeCare" at bounding box center [199, 415] width 37 height 11
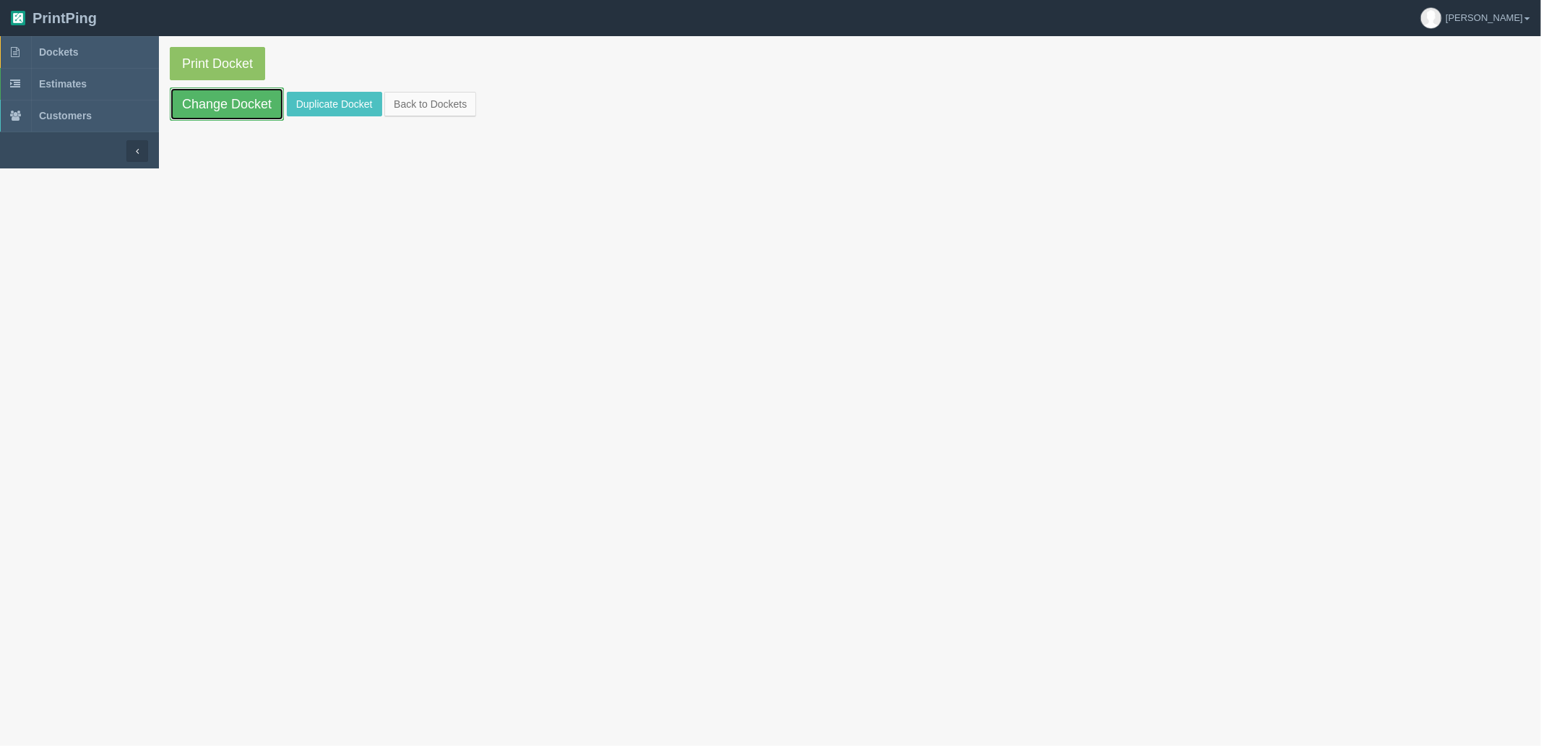
click at [246, 103] on link "Change Docket" at bounding box center [227, 103] width 114 height 33
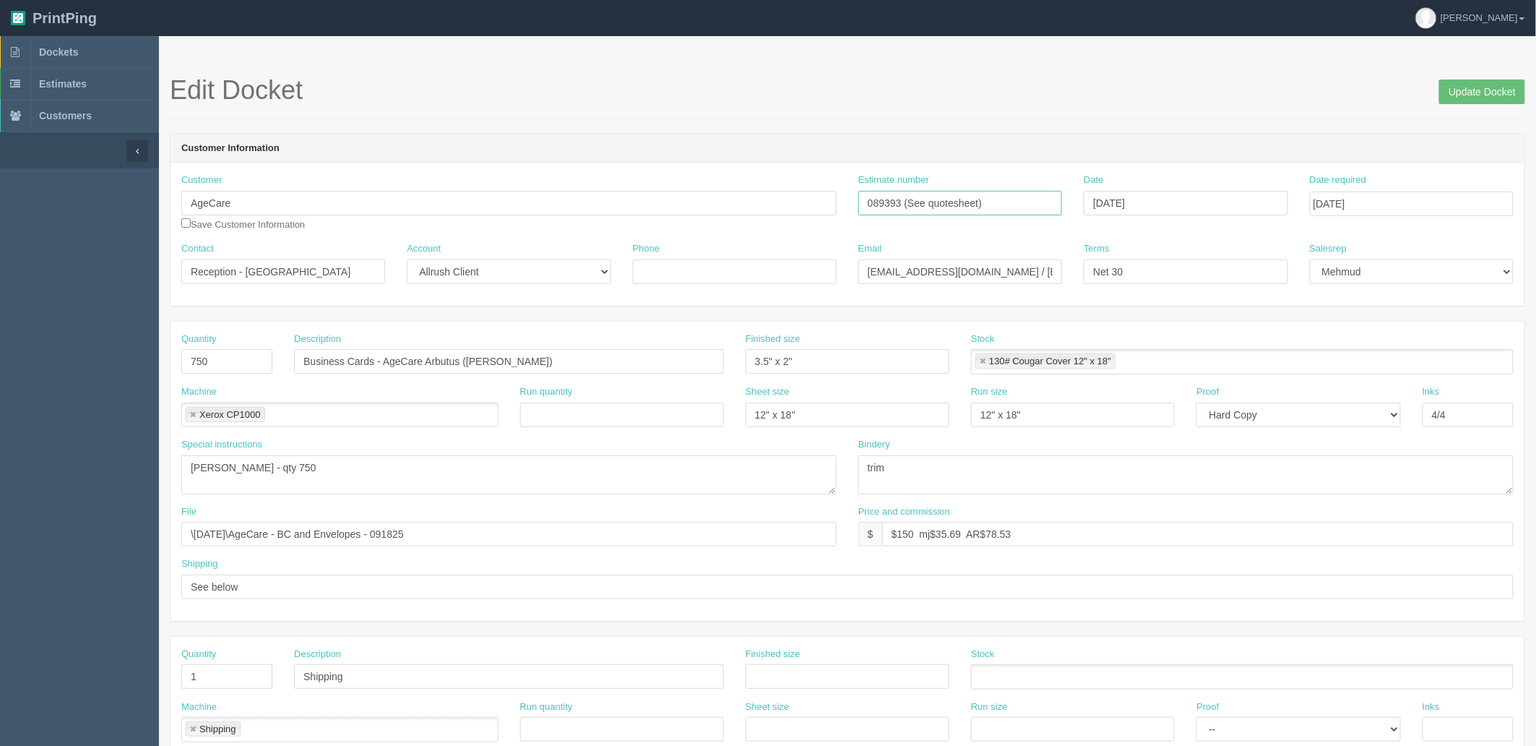
drag, startPoint x: 1012, startPoint y: 200, endPoint x: 633, endPoint y: 176, distance: 379.5
click at [633, 176] on div "Customer AgeCare Save Customer Information Estimate number 089393 (See quoteshe…" at bounding box center [848, 207] width 1354 height 69
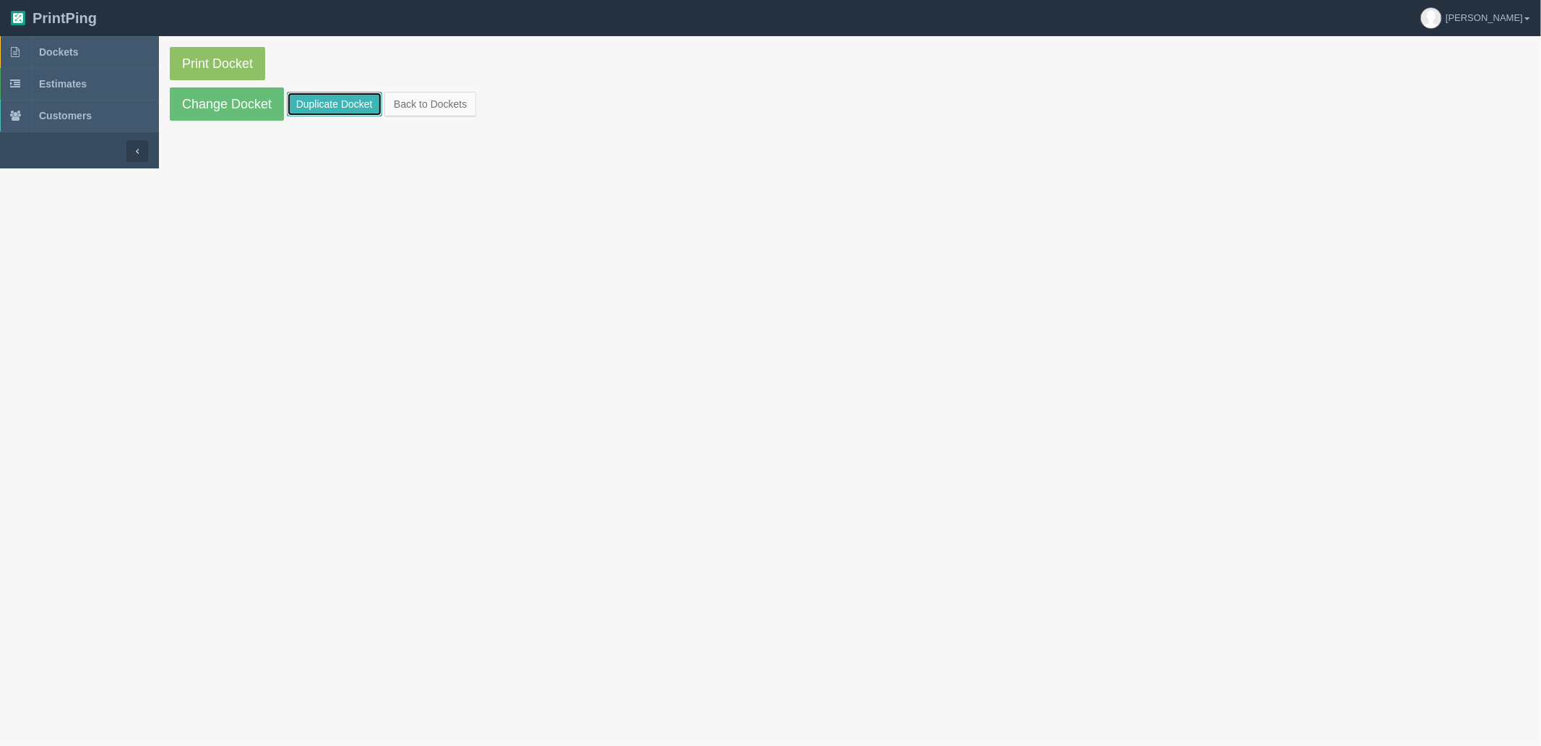
click at [338, 102] on link "Duplicate Docket" at bounding box center [334, 104] width 95 height 25
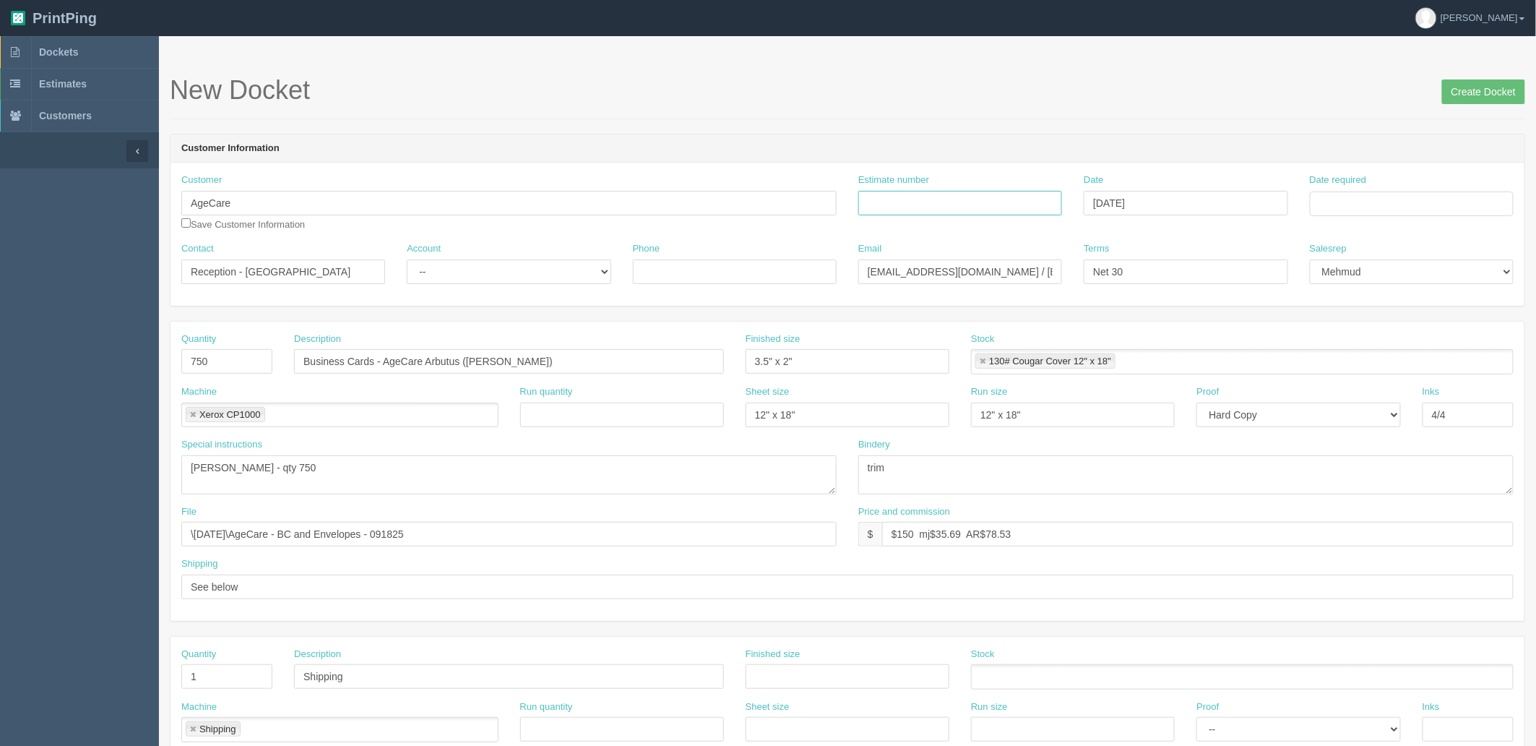
drag, startPoint x: 929, startPoint y: 204, endPoint x: 1245, endPoint y: 213, distance: 316.7
click at [929, 204] on input "Estimate number" at bounding box center [961, 203] width 204 height 25
paste input "089393 (See quotesheet)"
type input "089393 (See quotesheet)"
click at [1382, 197] on input "Date required" at bounding box center [1412, 204] width 204 height 25
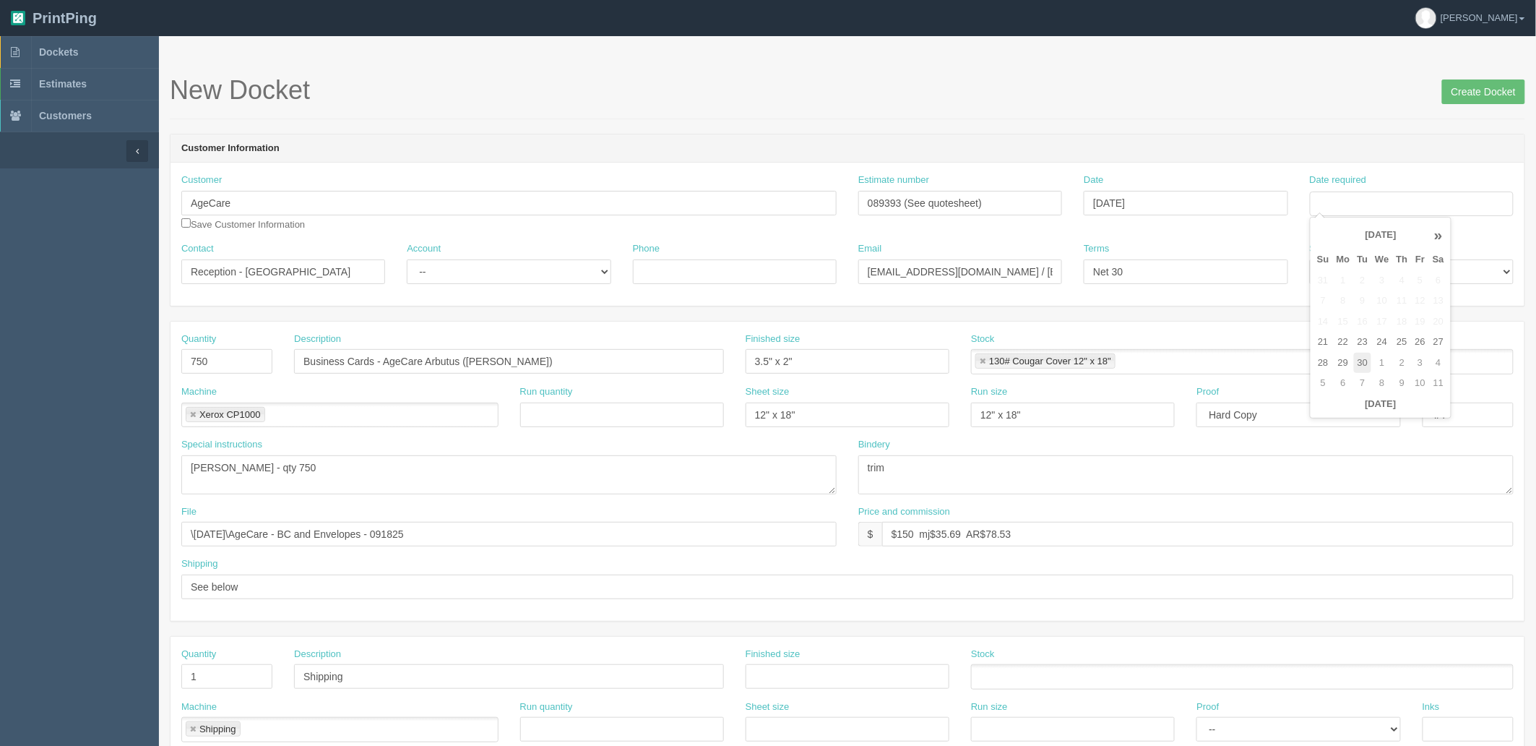
click at [1367, 364] on td "30" at bounding box center [1363, 363] width 18 height 21
type input "[DATE]"
click at [996, 118] on div "New Docket Create Docket" at bounding box center [848, 97] width 1356 height 43
drag, startPoint x: 230, startPoint y: 356, endPoint x: -248, endPoint y: 353, distance: 477.7
click at [0, 353] on html "PrintPing Zack Edit account ( zack@allrush.ca ) Logout Dockets Estimates" at bounding box center [768, 656] width 1536 height 1312
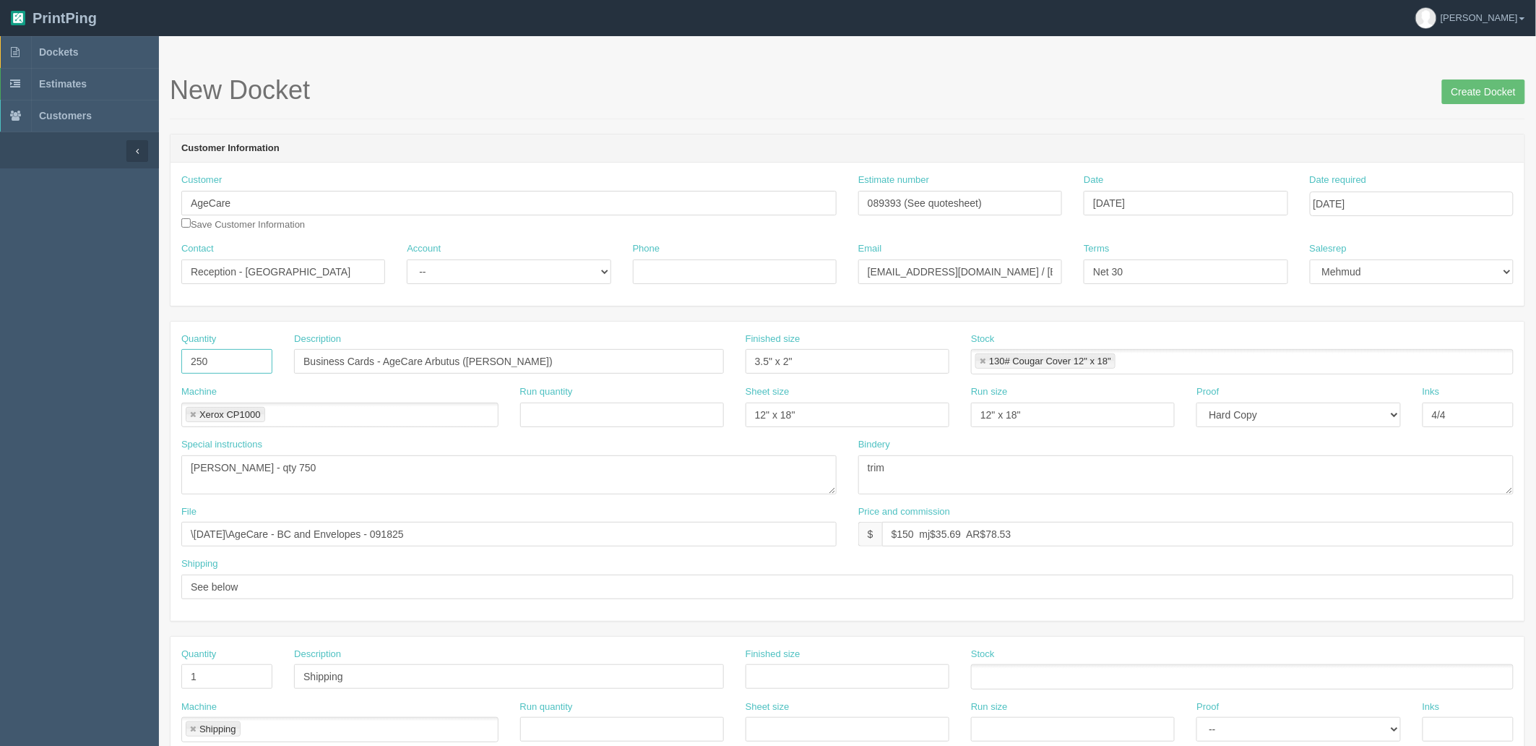
type input "250"
drag, startPoint x: 606, startPoint y: 484, endPoint x: 369, endPoint y: 481, distance: 236.3
click at [369, 481] on div "Quantity 250 Description Business Cards - AgeCare Arbutus (Danica Ha) Finished …" at bounding box center [848, 471] width 1354 height 299
type input "$70 mj$5.95 AR$11.23"
drag, startPoint x: 490, startPoint y: 531, endPoint x: -128, endPoint y: 535, distance: 617.9
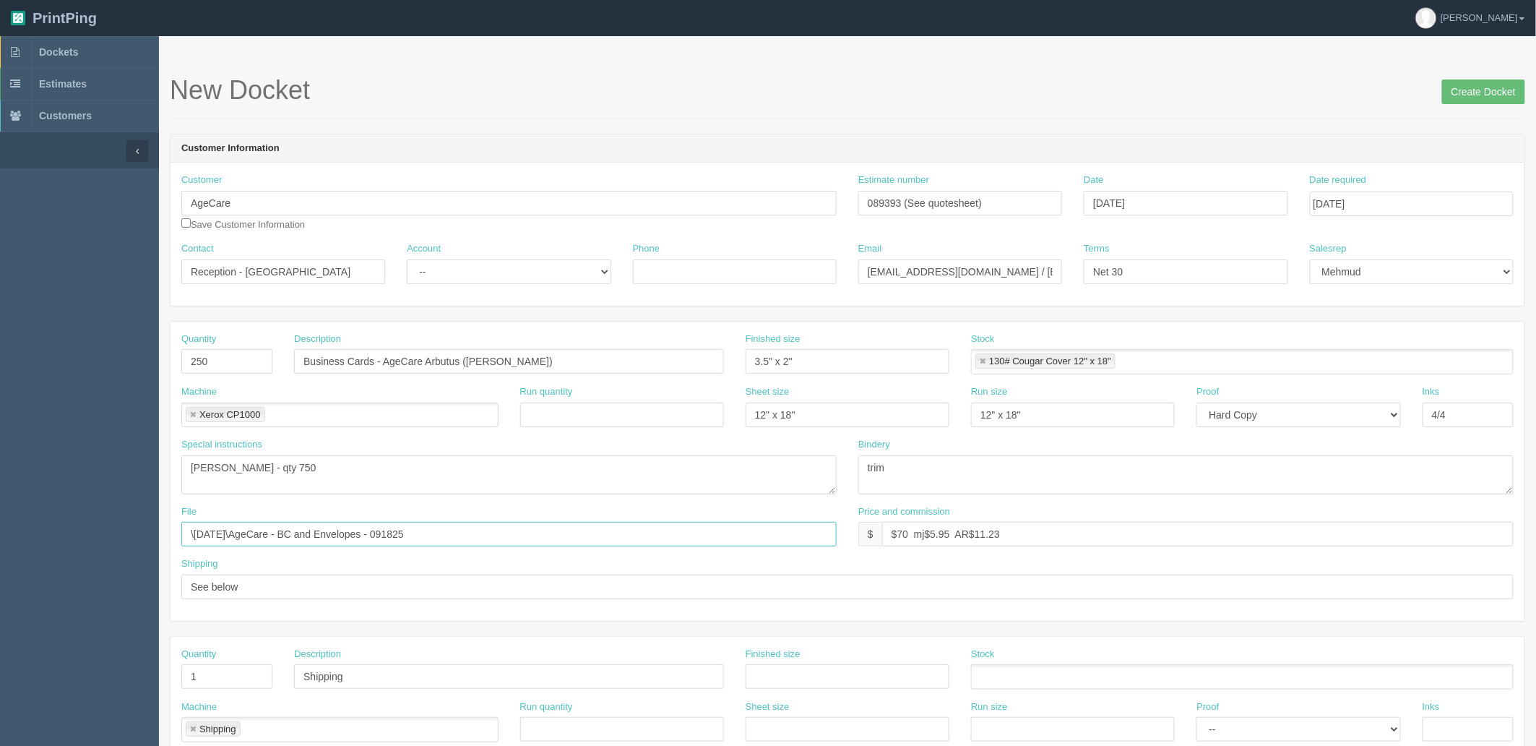
click at [0, 535] on html "PrintPing Zack Edit account ( zack@allrush.ca ) Logout Dockets Estimates" at bounding box center [768, 656] width 1536 height 1312
paste input "Z:\A\Age Care\2025\September 2025\AgeCare - BC and Env - 0926"
click at [255, 524] on input "Z:\A\Age Care\2025\September 2025\AgeCare - BC and Env - 092625" at bounding box center [508, 534] width 655 height 25
drag, startPoint x: 278, startPoint y: 532, endPoint x: 111, endPoint y: 528, distance: 167.0
click at [106, 528] on section "Dockets Estimates Customers" at bounding box center [768, 674] width 1536 height 1276
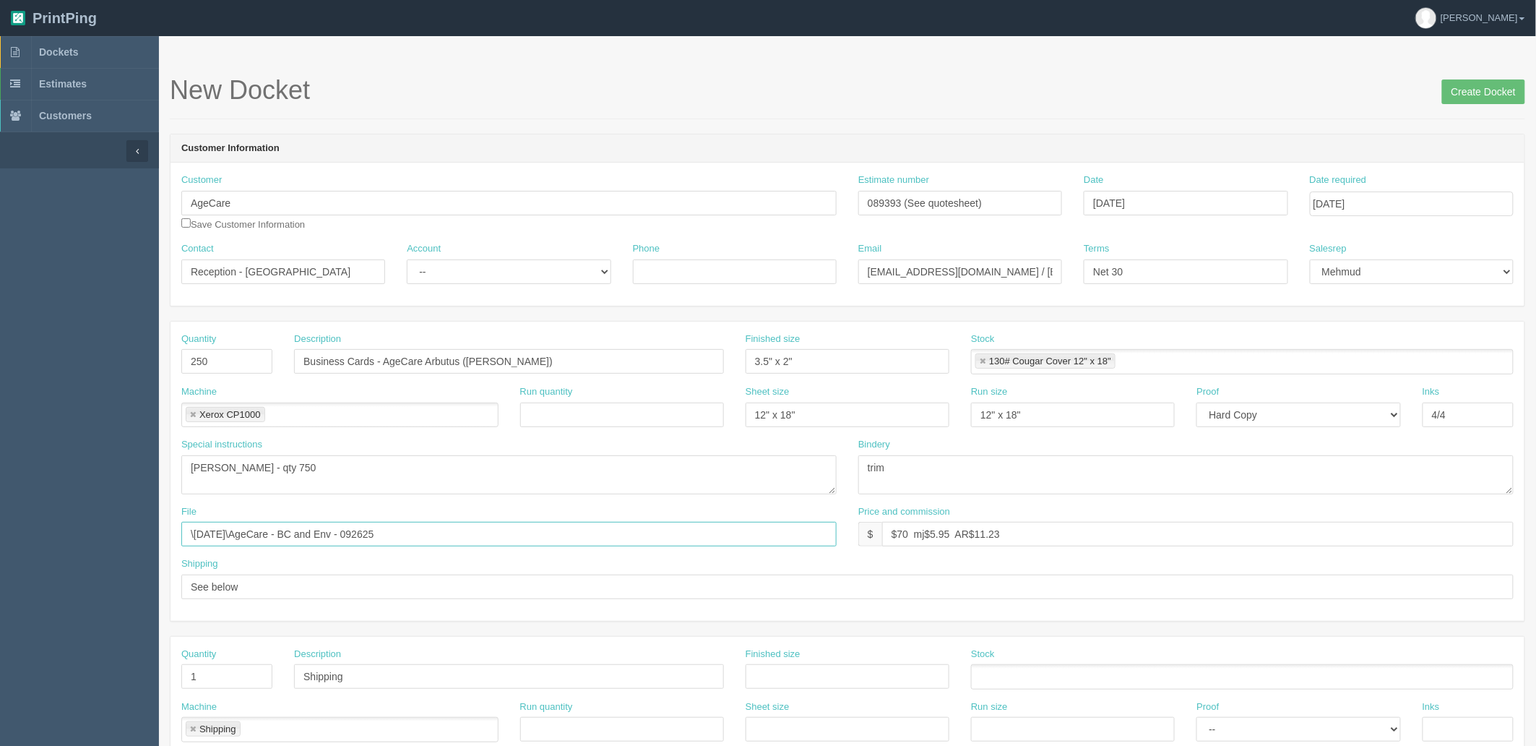
type input "\September 2025\AgeCare - BC and Env - 092625"
drag, startPoint x: 224, startPoint y: 366, endPoint x: -82, endPoint y: 363, distance: 306.4
click at [0, 363] on html "PrintPing Zack Edit account ( zack@allrush.ca ) Logout Dockets Estimates" at bounding box center [768, 656] width 1536 height 1312
type input "500"
drag, startPoint x: 460, startPoint y: 357, endPoint x: 582, endPoint y: 436, distance: 145.3
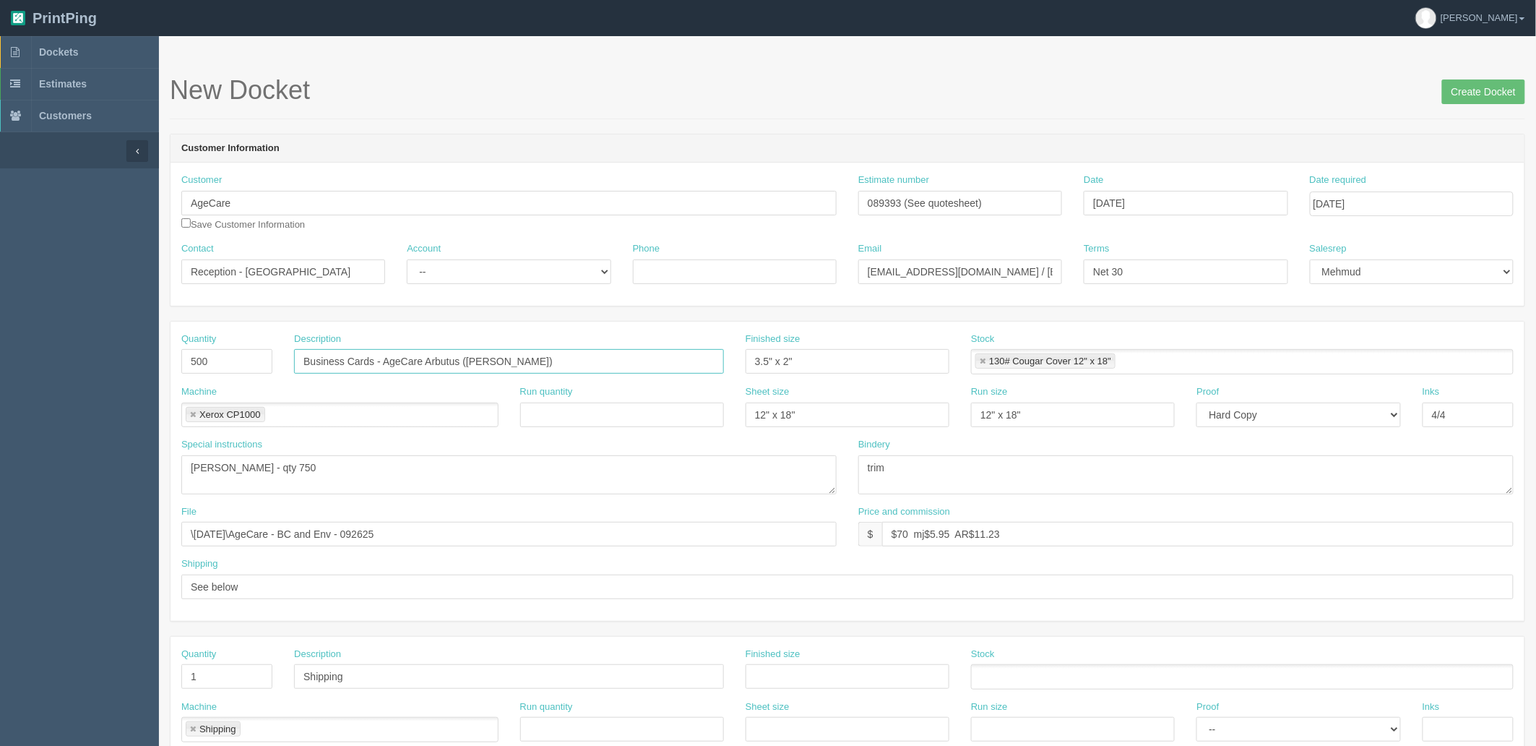
click at [460, 357] on input "Business Cards - AgeCare Arbutus (Danica Ha)" at bounding box center [509, 361] width 430 height 25
paste input "erek Wormsbecker"
click at [627, 358] on input "Business Cards - AgeCare Queen's Garden (Derek Wormsbecker, )" at bounding box center [509, 361] width 430 height 25
paste input "Bev Seppenwoolde"
type input "Business Cards - AgeCare Queen's Garden ([PERSON_NAME], [PERSON_NAME])"
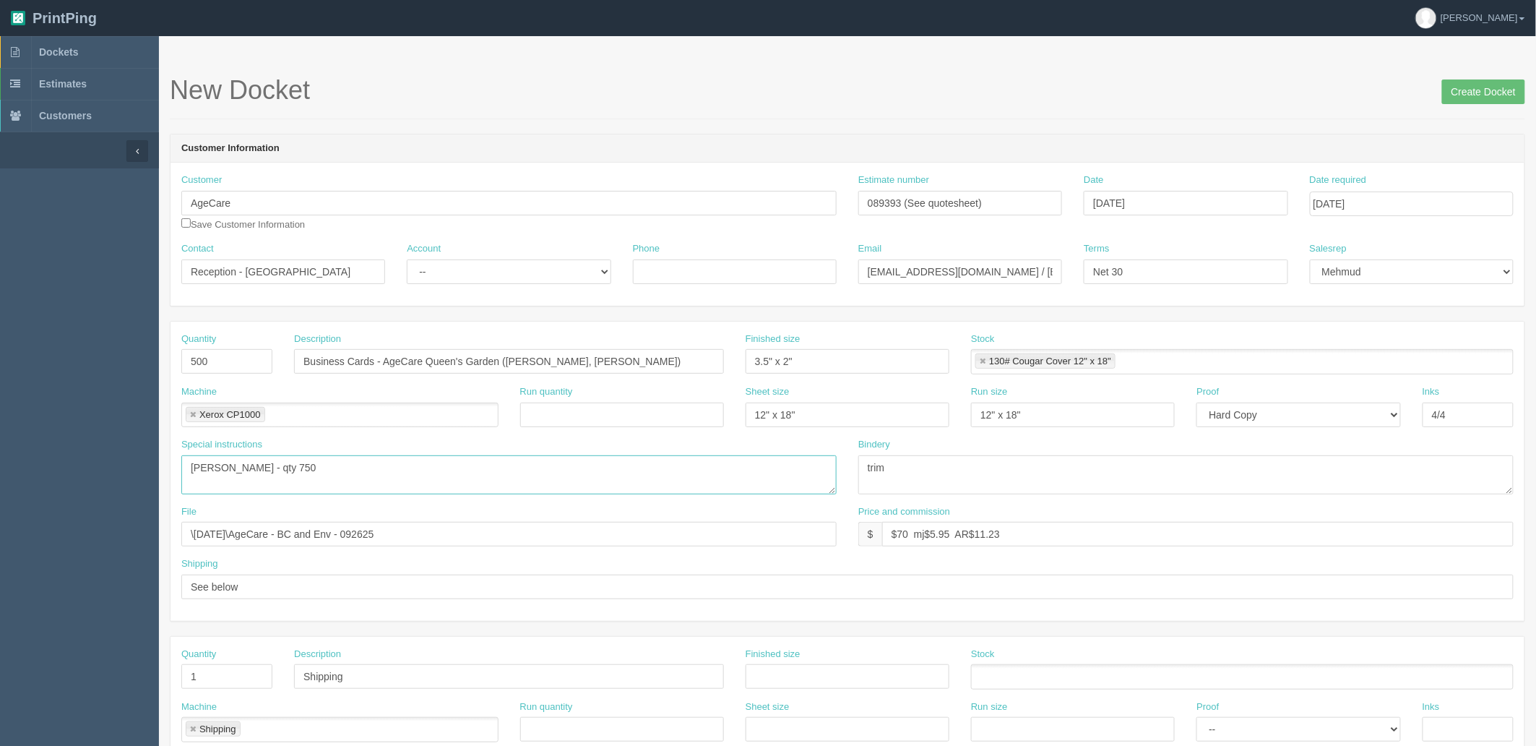
drag, startPoint x: 203, startPoint y: 468, endPoint x: 128, endPoint y: 461, distance: 75.5
click at [131, 461] on section "Dockets Estimates Customers" at bounding box center [768, 674] width 1536 height 1276
paste textarea "erek Wormsbecker, Bev Seppenwoolde"
drag, startPoint x: 409, startPoint y: 468, endPoint x: 848, endPoint y: 423, distance: 441.0
click at [851, 423] on div "Quantity 500 Description Business Cards - AgeCare Queen's Garden (Derek Wormsbe…" at bounding box center [848, 471] width 1354 height 299
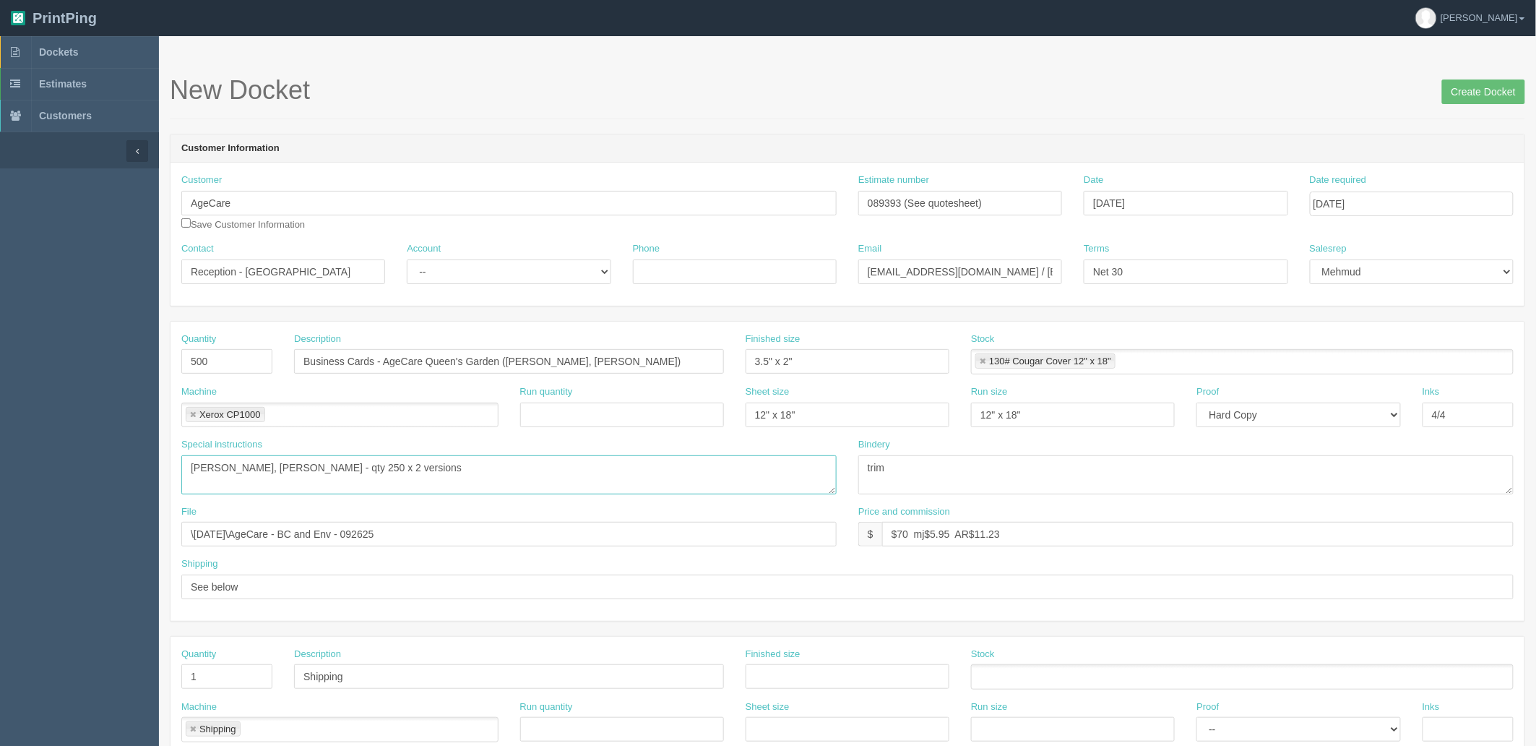
type textarea "Derek Wormsbecker, Bev Seppenwoolde - qty 250 x 2 versions"
click at [918, 464] on textarea "trim" at bounding box center [1186, 474] width 655 height 39
type textarea "trim and box per version"
click at [487, 278] on select "-- Existing Client Allrush Client Rep Client" at bounding box center [509, 271] width 204 height 25
select select "Allrush Client"
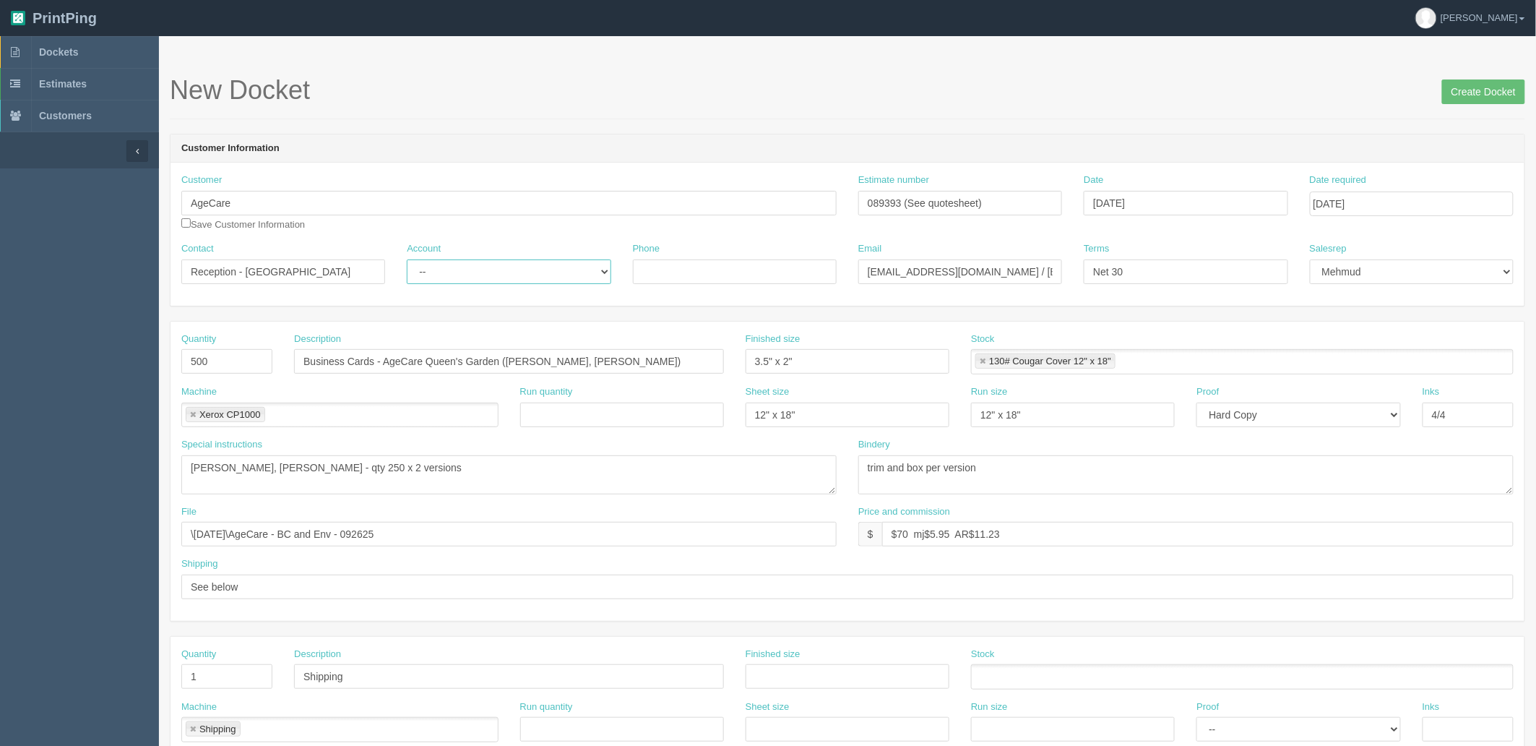
click at [407, 259] on select "-- Existing Client Allrush Client Rep Client" at bounding box center [509, 271] width 204 height 25
drag, startPoint x: 244, startPoint y: 271, endPoint x: 684, endPoint y: 218, distance: 443.3
click at [684, 218] on div "Customer AgeCare Save Customer Information Estimate number 089393 (See quoteshe…" at bounding box center [848, 234] width 1354 height 143
paste input "Queen’s Garden Long-Term Care Residenc"
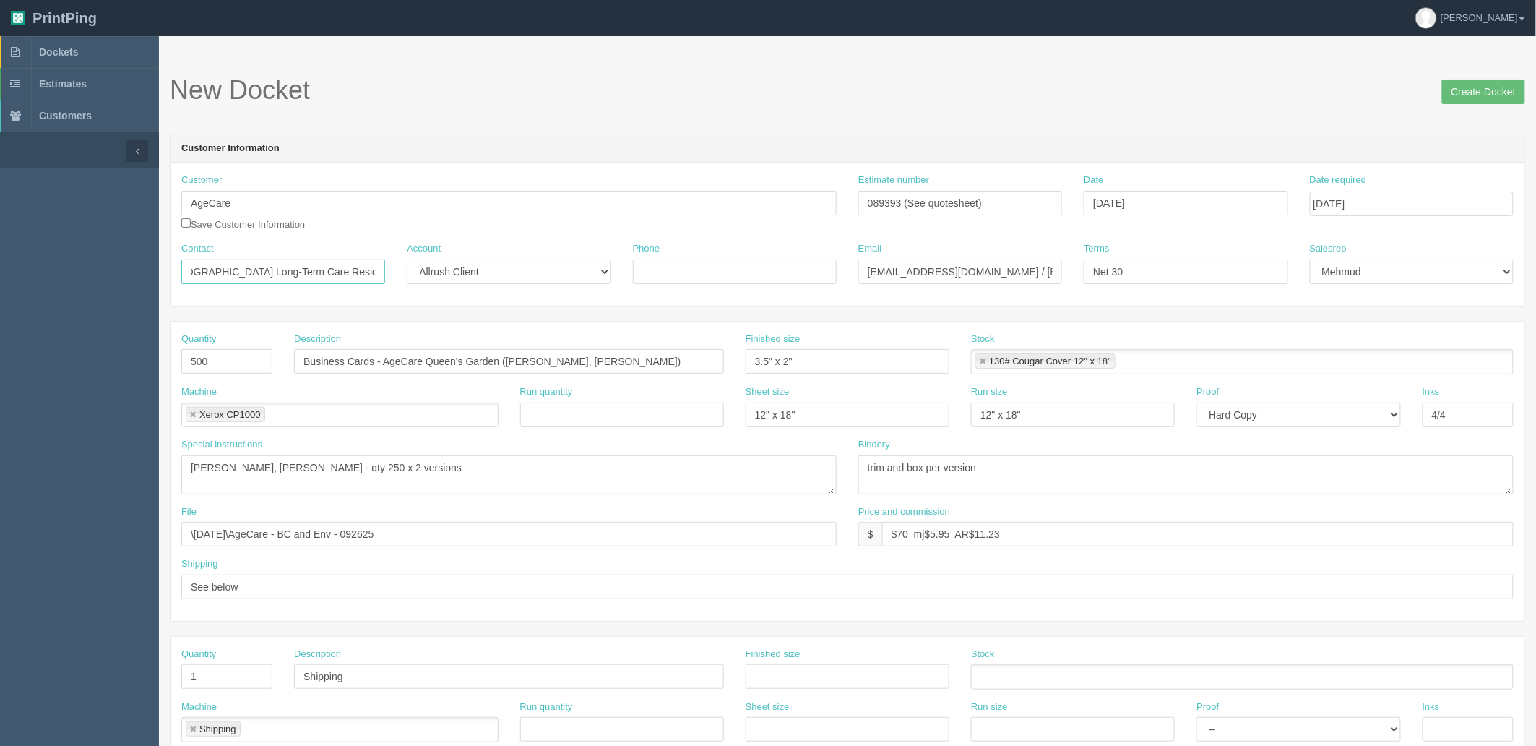
type input "Reception -Queen’s Garden Long-Term Care Residence"
click at [967, 273] on input "arbutus@agecare.ca / payables@agecare.ca" at bounding box center [961, 271] width 204 height 25
paste input "queensgarden"
type input "queensgarden@agecare.ca / APON@agecare.ca"
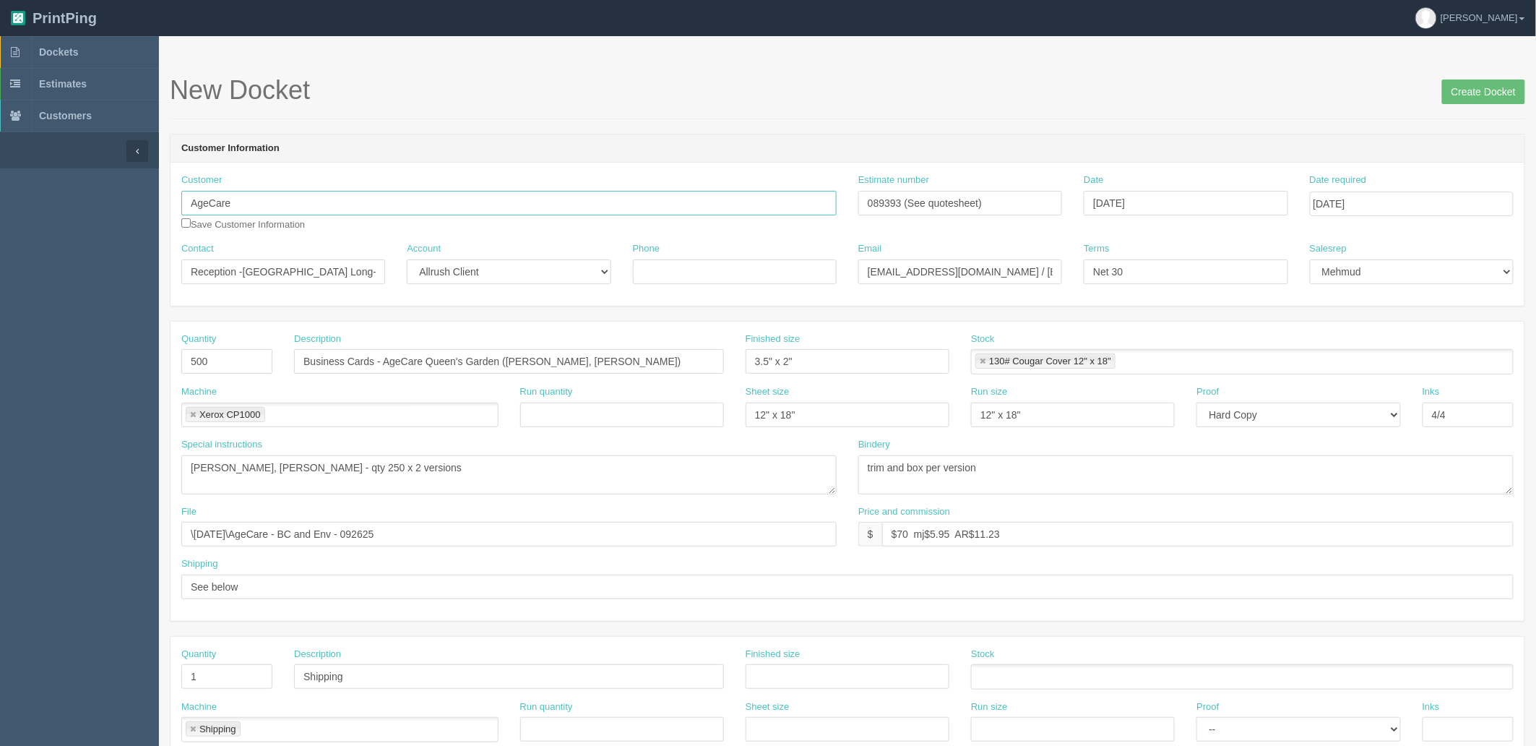
click at [326, 199] on input "AgeCare" at bounding box center [508, 203] width 655 height 25
type input "AgeCare - [GEOGRAPHIC_DATA]"
click at [1036, 533] on input "$70 mj$5.95 AR$11.23" at bounding box center [1198, 534] width 632 height 25
drag, startPoint x: 1079, startPoint y: 530, endPoint x: 295, endPoint y: 530, distance: 784.1
click at [295, 530] on div "File \September 2025\AgeCare - BC and Env - 092625 Price and commission $ $70 m…" at bounding box center [848, 531] width 1354 height 53
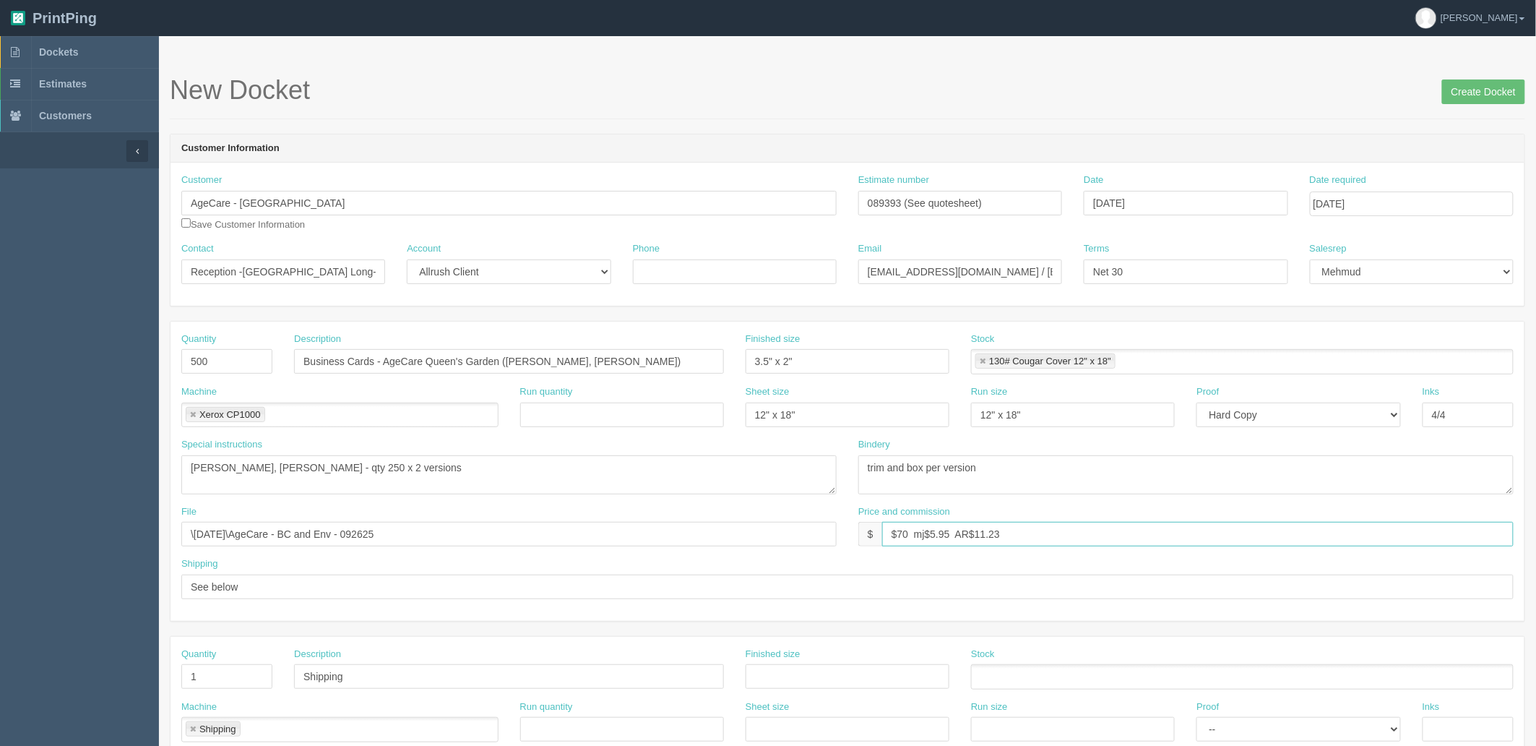
click at [945, 533] on input "$70 mj$5.95 AR$11.23" at bounding box center [1198, 534] width 632 height 25
drag, startPoint x: 900, startPoint y: 530, endPoint x: 1540, endPoint y: 451, distance: 645.1
click at [1536, 452] on html "PrintPing Zack Edit account ( zack@allrush.ca ) Logout Dockets Estimates" at bounding box center [768, 656] width 1536 height 1312
type input "$110 mj$20.82 AR$27.04"
drag, startPoint x: 1032, startPoint y: 467, endPoint x: 1024, endPoint y: 465, distance: 8.1
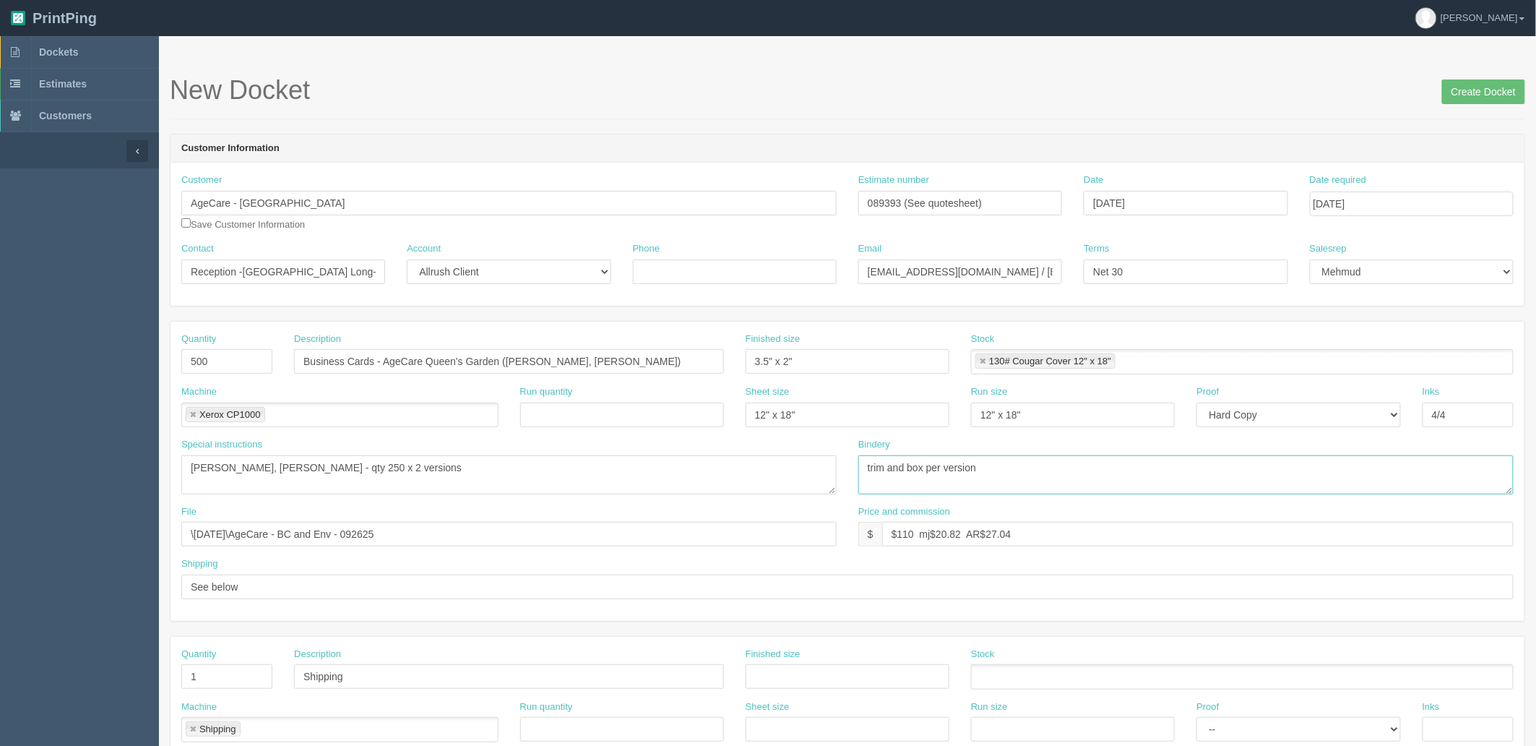
click at [1032, 466] on textarea "trim" at bounding box center [1186, 474] width 655 height 39
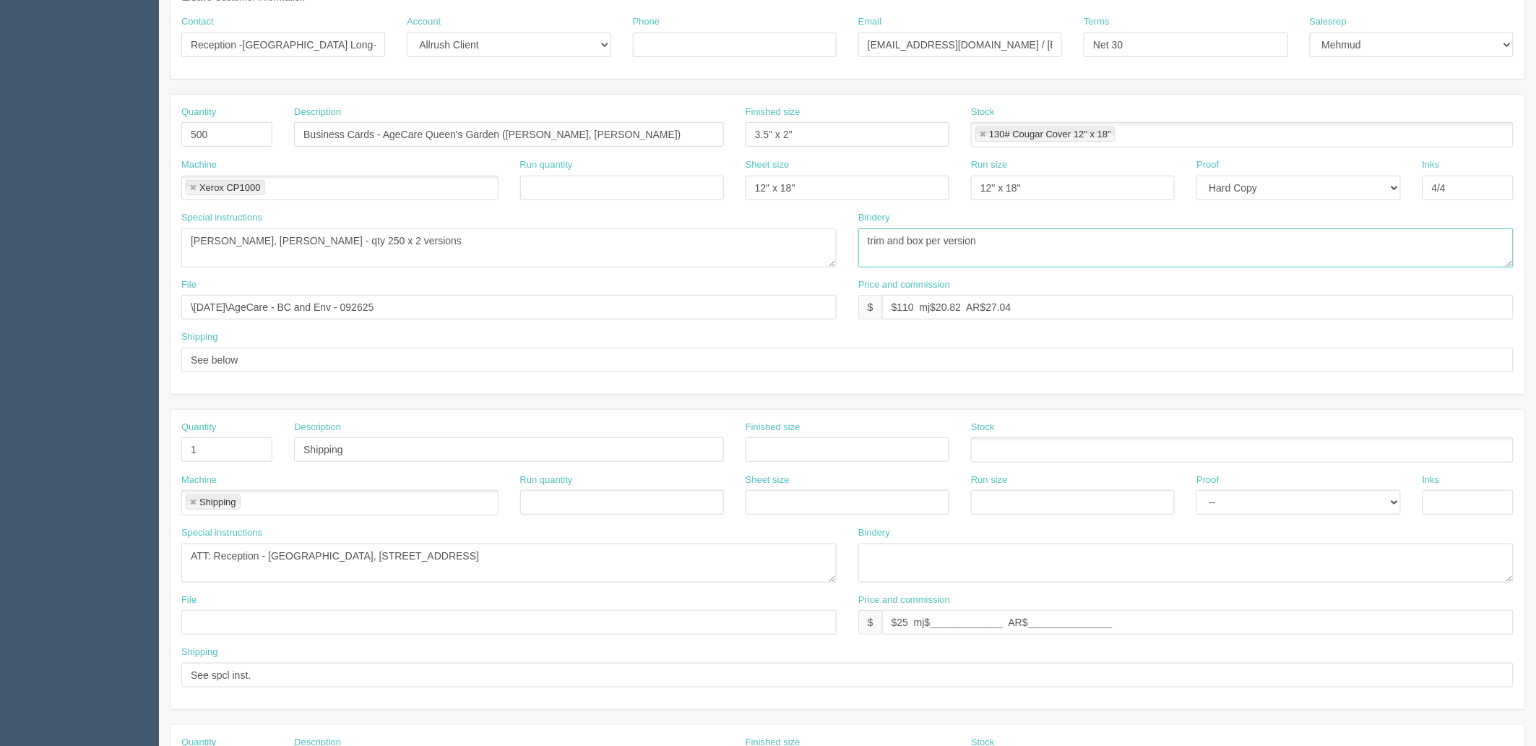
scroll to position [321, 0]
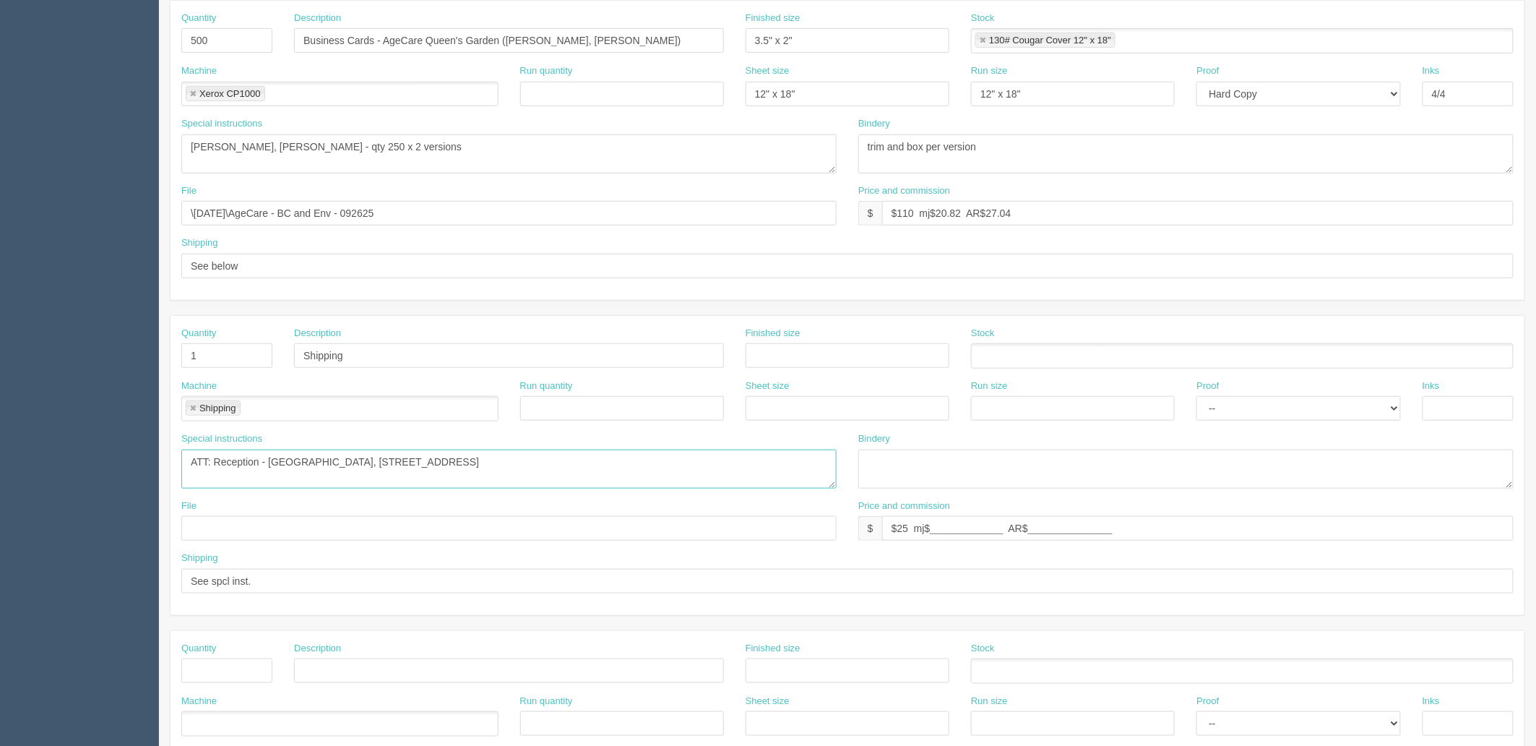
drag, startPoint x: 291, startPoint y: 459, endPoint x: 1103, endPoint y: 446, distance: 812.4
click at [1103, 446] on div "Special instructions ATT: Reception - Arbutus Care Centre, 4505 Valley Drive, V…" at bounding box center [848, 465] width 1354 height 67
paste textarea "Queen’s Garden Long-Term Care Residence 80 Queen Street North Hamilton, ON L8R …"
type textarea "ATT: Reception - Queen’s Garden Long-Term Care Residence, 80 Queen Street North…"
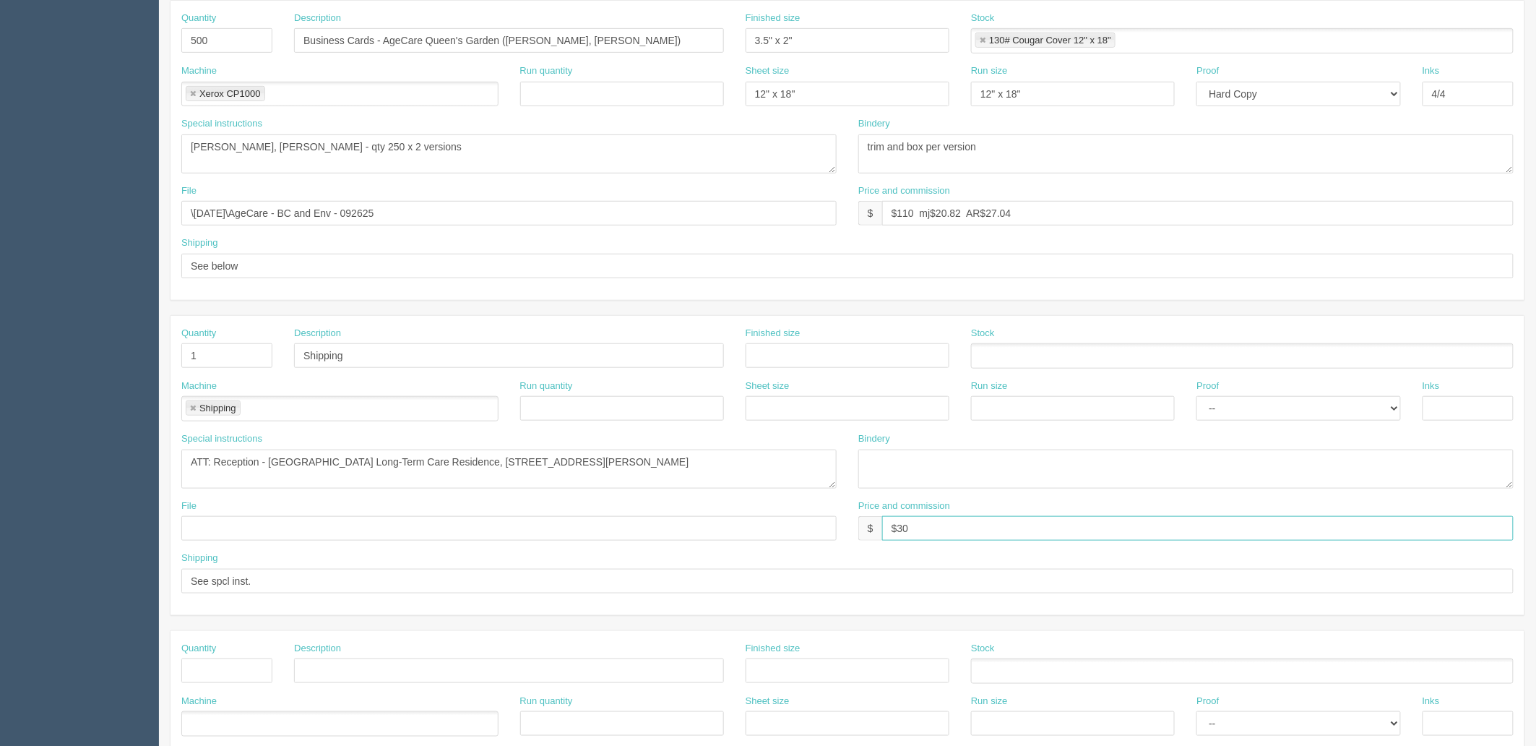
type input "$30 -mj$________ -AR$________"
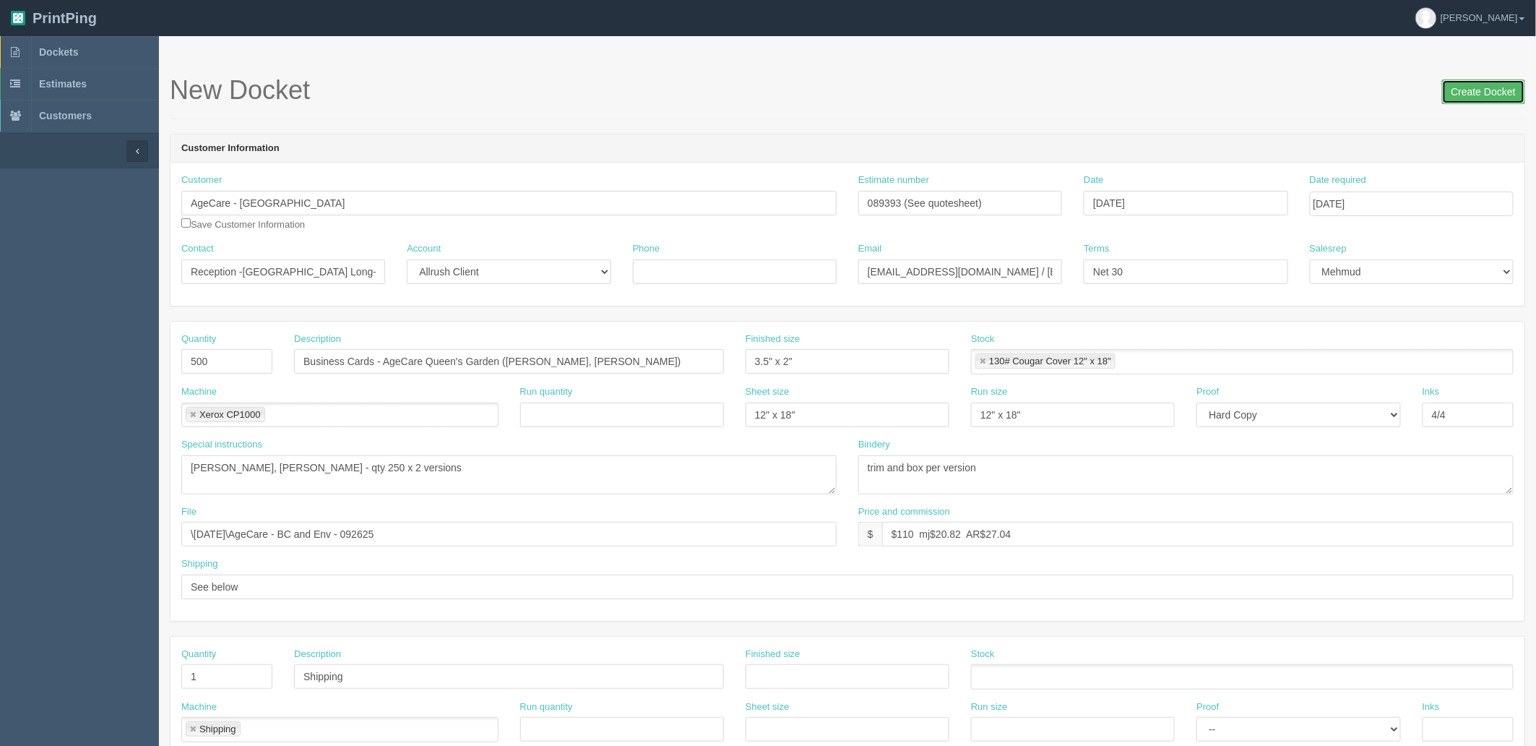
click at [1468, 90] on input "Create Docket" at bounding box center [1483, 91] width 83 height 25
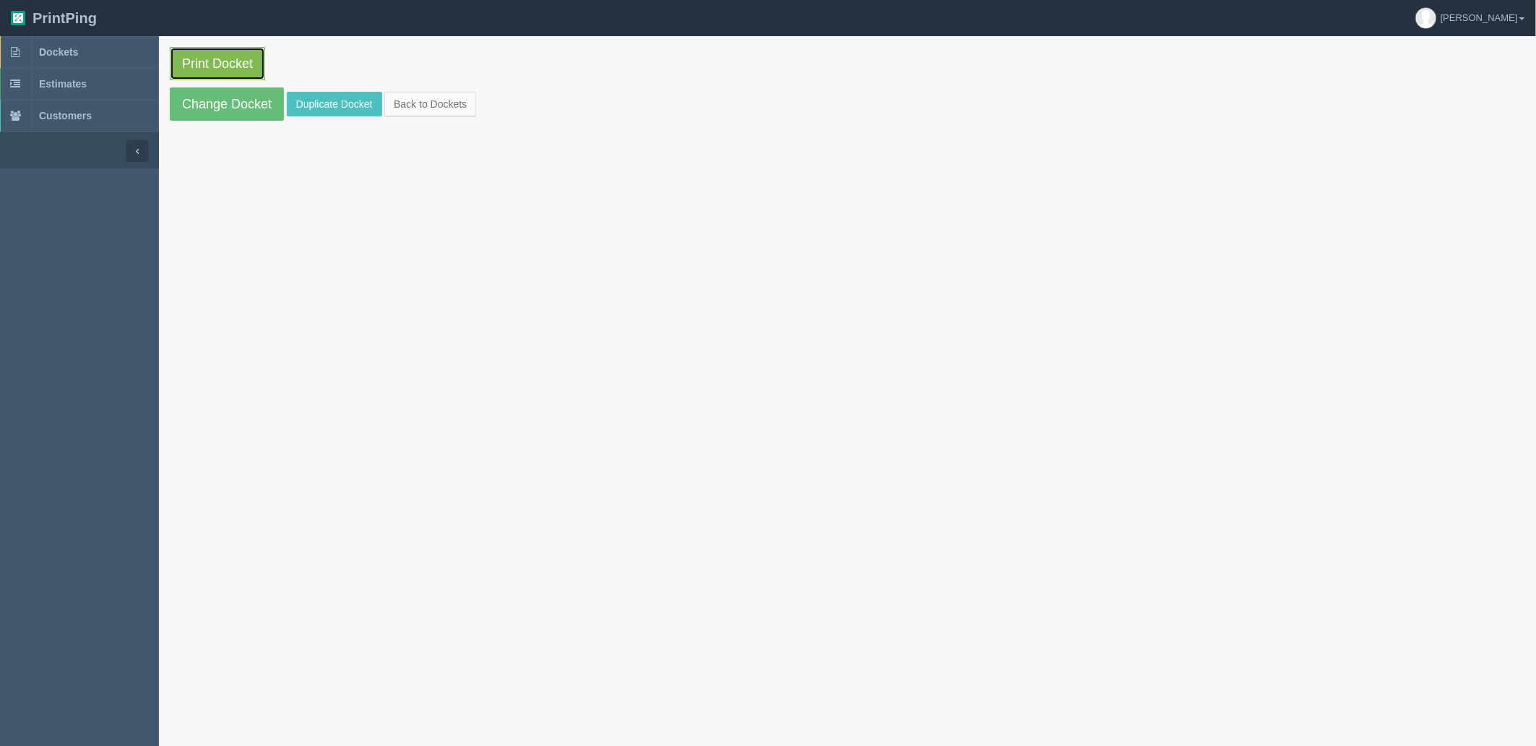
click at [205, 58] on link "Print Docket" at bounding box center [217, 63] width 95 height 33
click at [82, 56] on link "Dockets" at bounding box center [79, 52] width 159 height 32
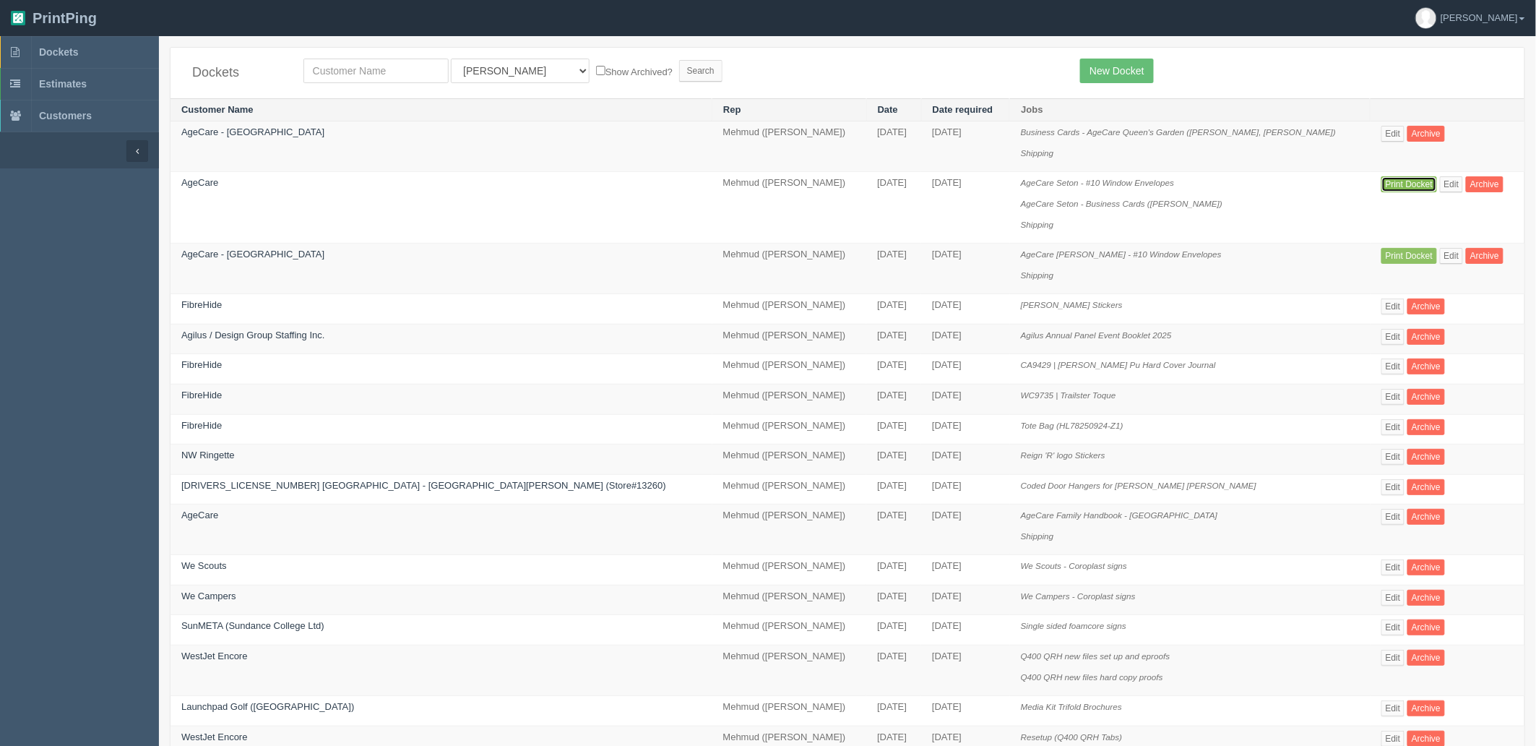
click at [1382, 182] on link "Print Docket" at bounding box center [1410, 184] width 56 height 16
click at [1386, 249] on link "Print Docket" at bounding box center [1410, 256] width 56 height 16
